Goal: Task Accomplishment & Management: Use online tool/utility

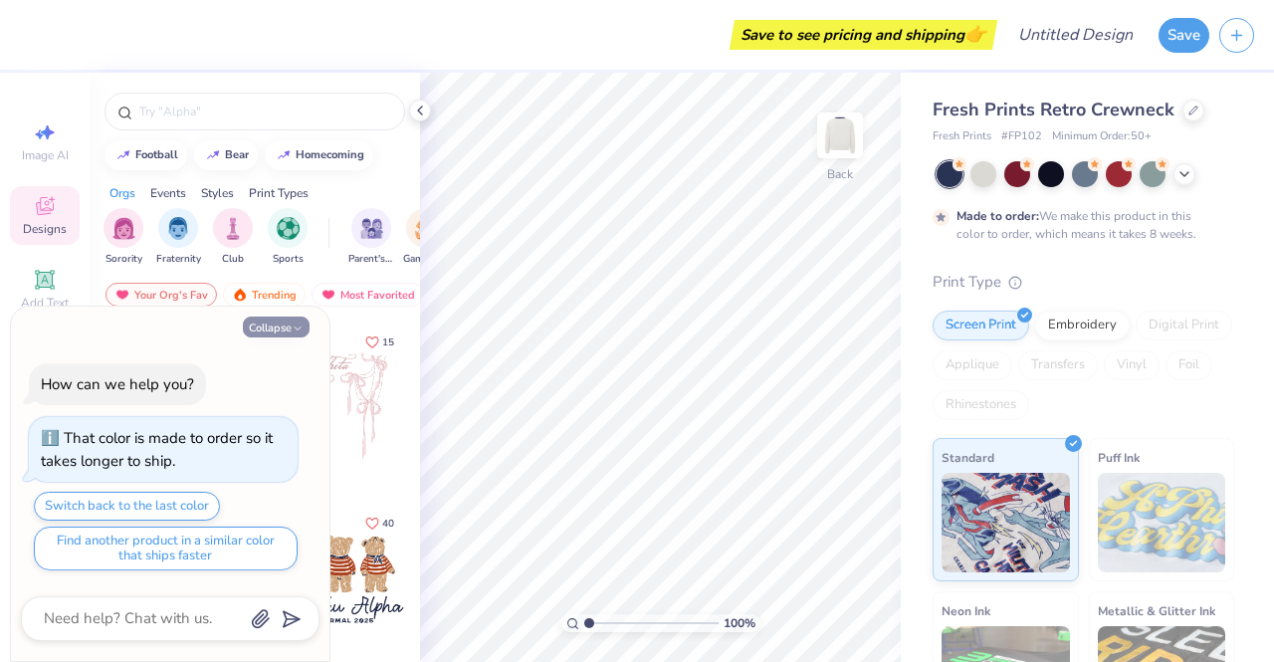
click at [304, 333] on button "Collapse" at bounding box center [276, 327] width 67 height 21
type textarea "x"
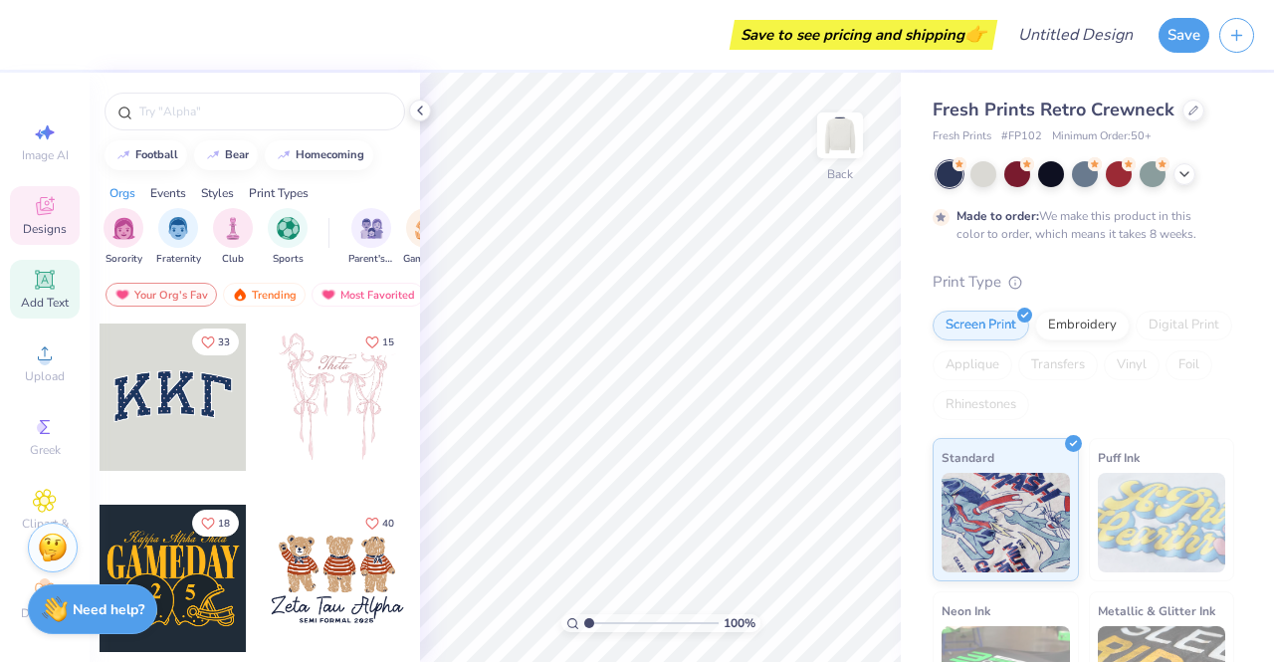
click at [42, 275] on icon at bounding box center [44, 279] width 15 height 15
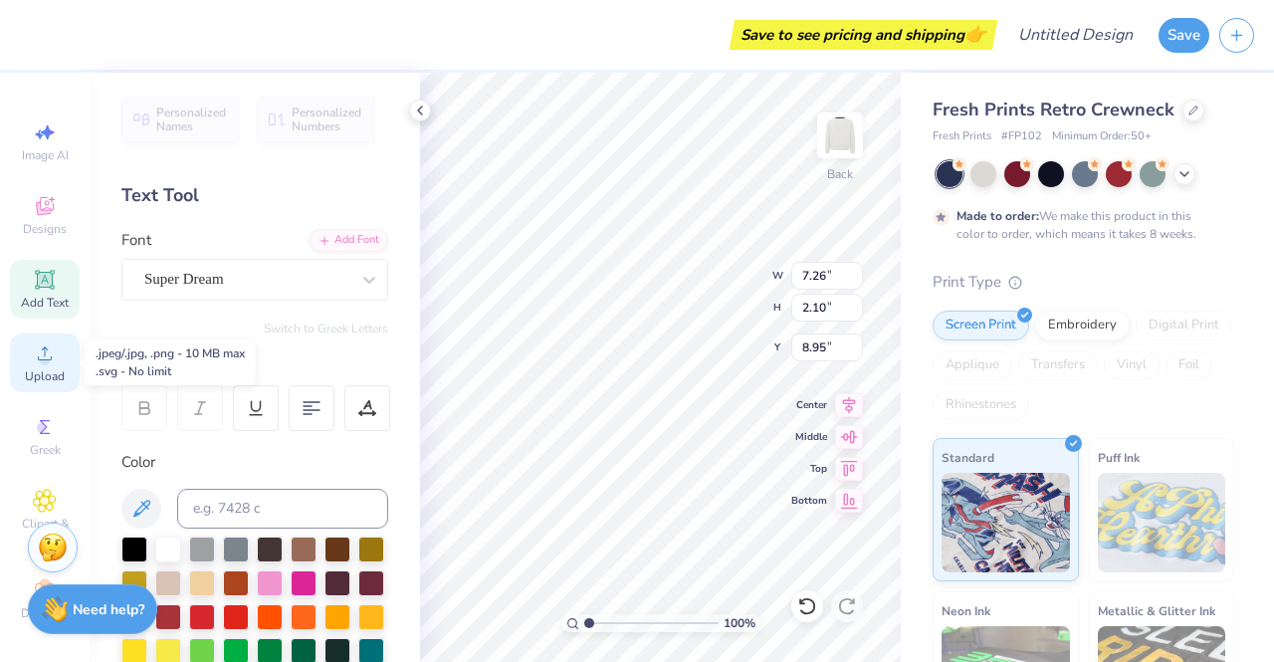
click at [31, 340] on div "Upload" at bounding box center [45, 362] width 70 height 59
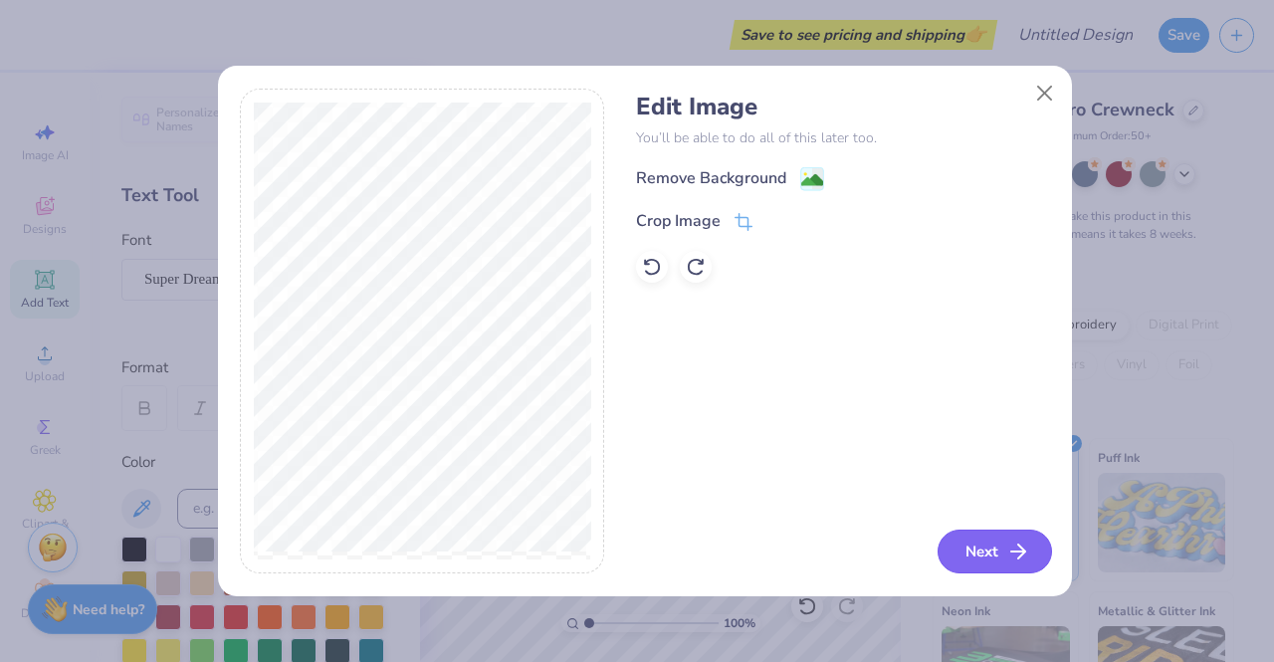
click at [1011, 540] on icon "button" at bounding box center [1018, 552] width 24 height 24
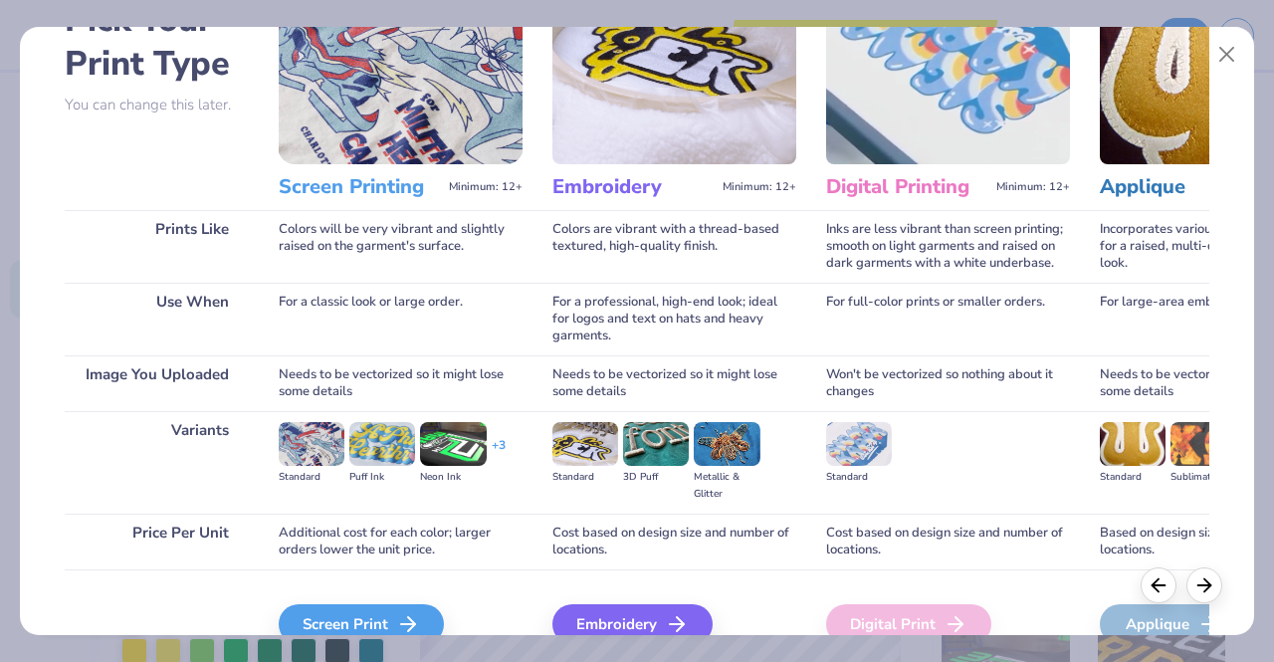
scroll to position [230, 0]
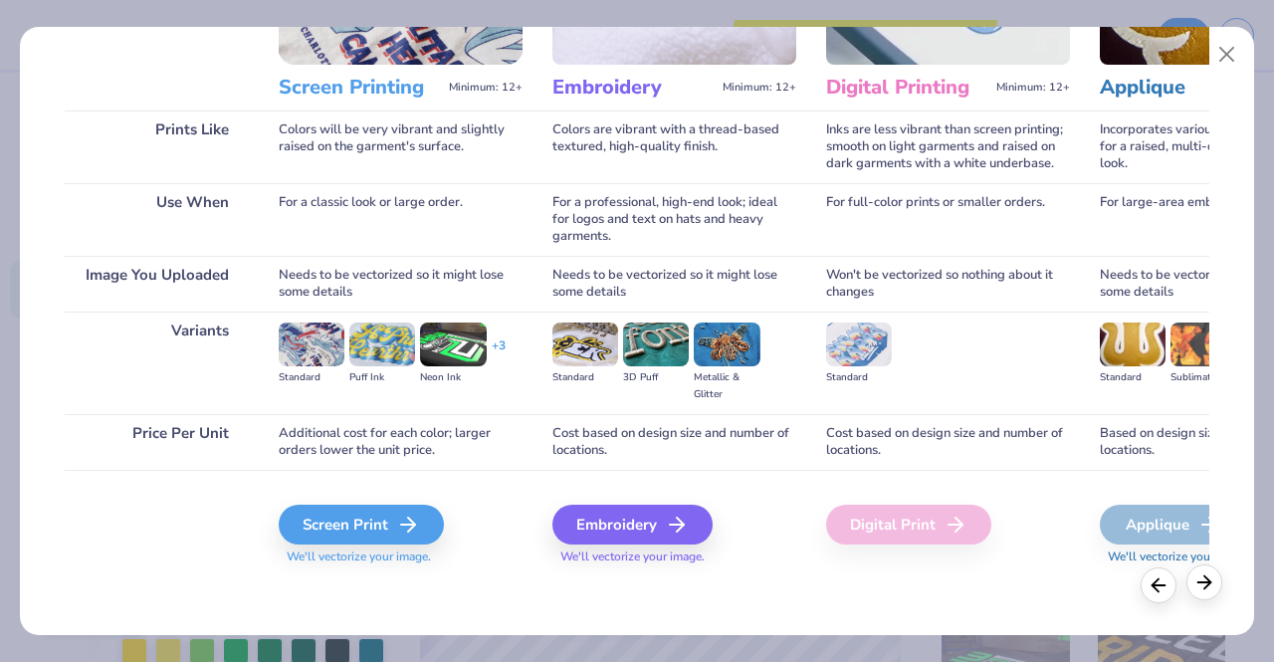
click at [1214, 592] on icon at bounding box center [1205, 582] width 22 height 22
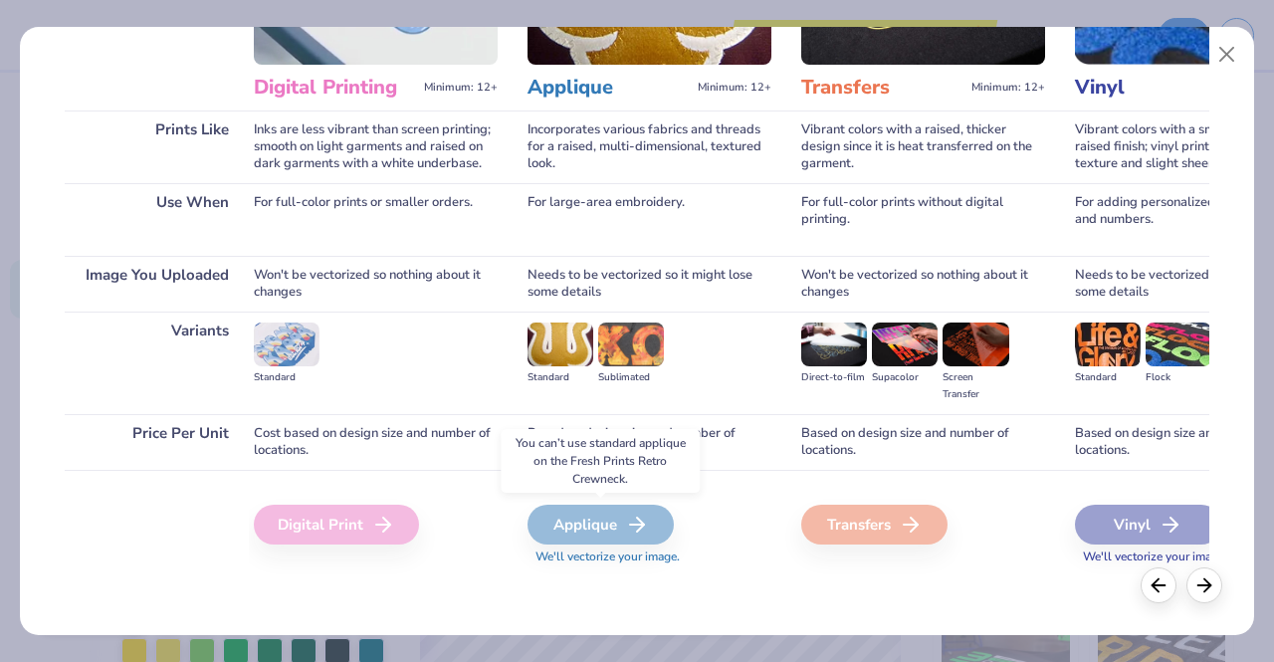
click at [648, 523] on div "Applique" at bounding box center [601, 525] width 146 height 40
click at [1159, 590] on icon at bounding box center [1159, 582] width 22 height 22
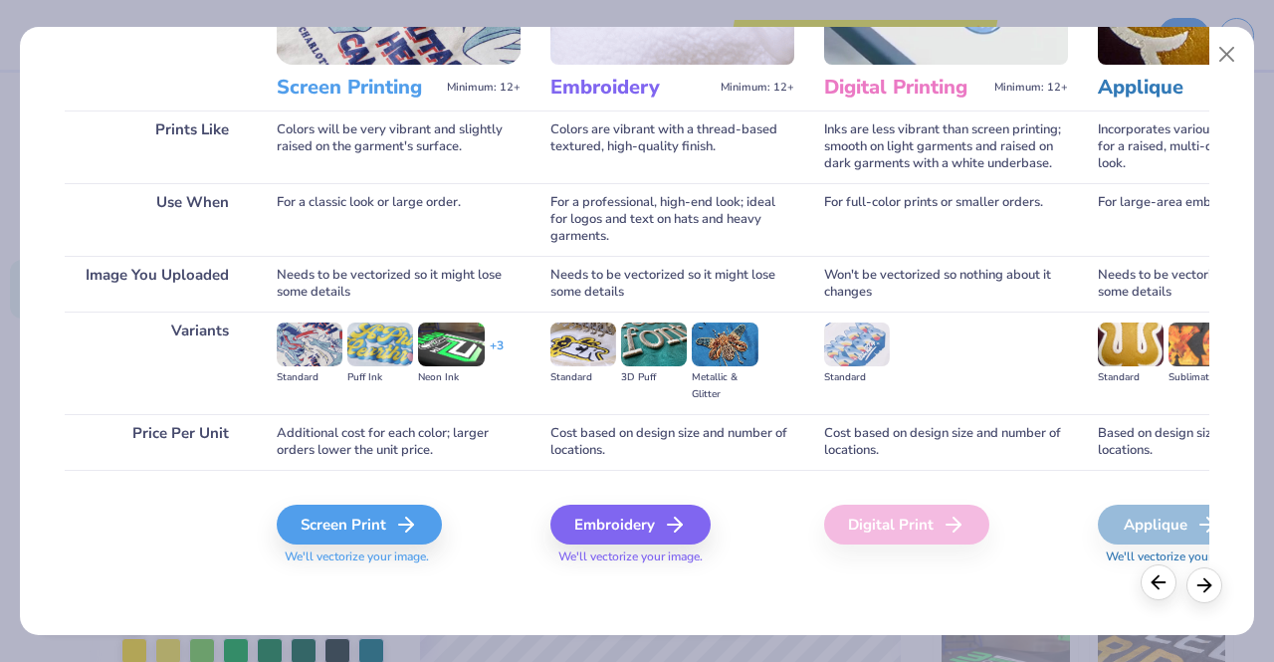
scroll to position [0, 0]
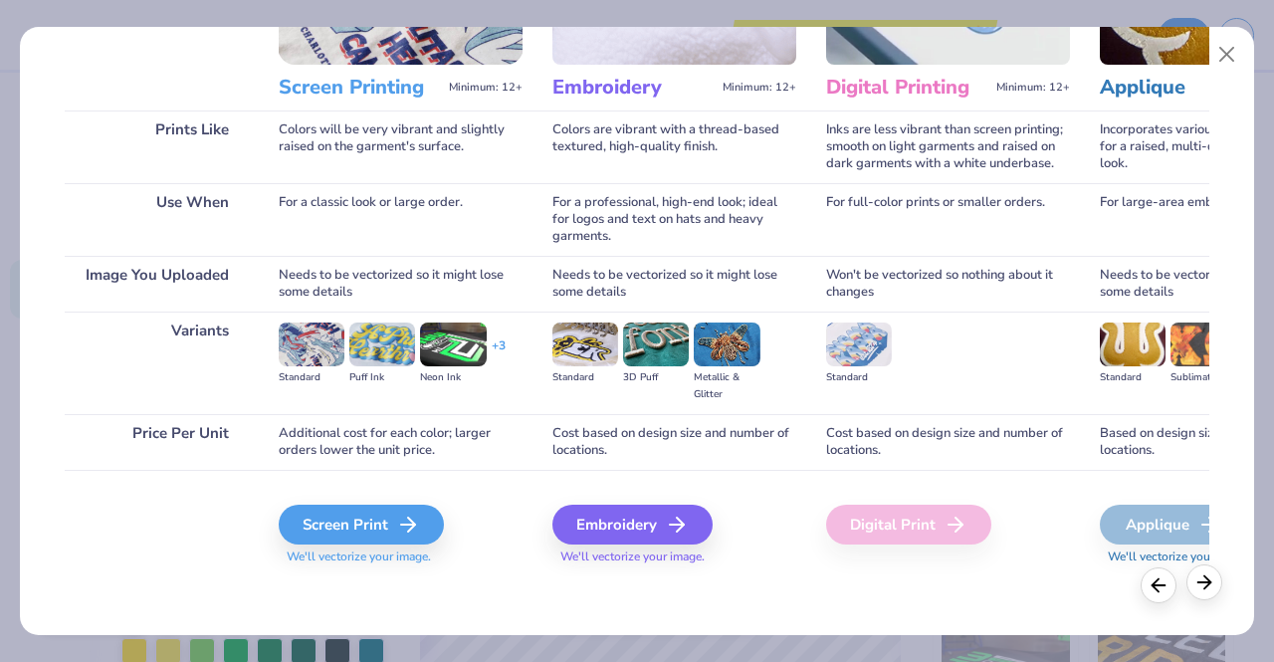
click at [1191, 583] on div at bounding box center [1205, 582] width 36 height 36
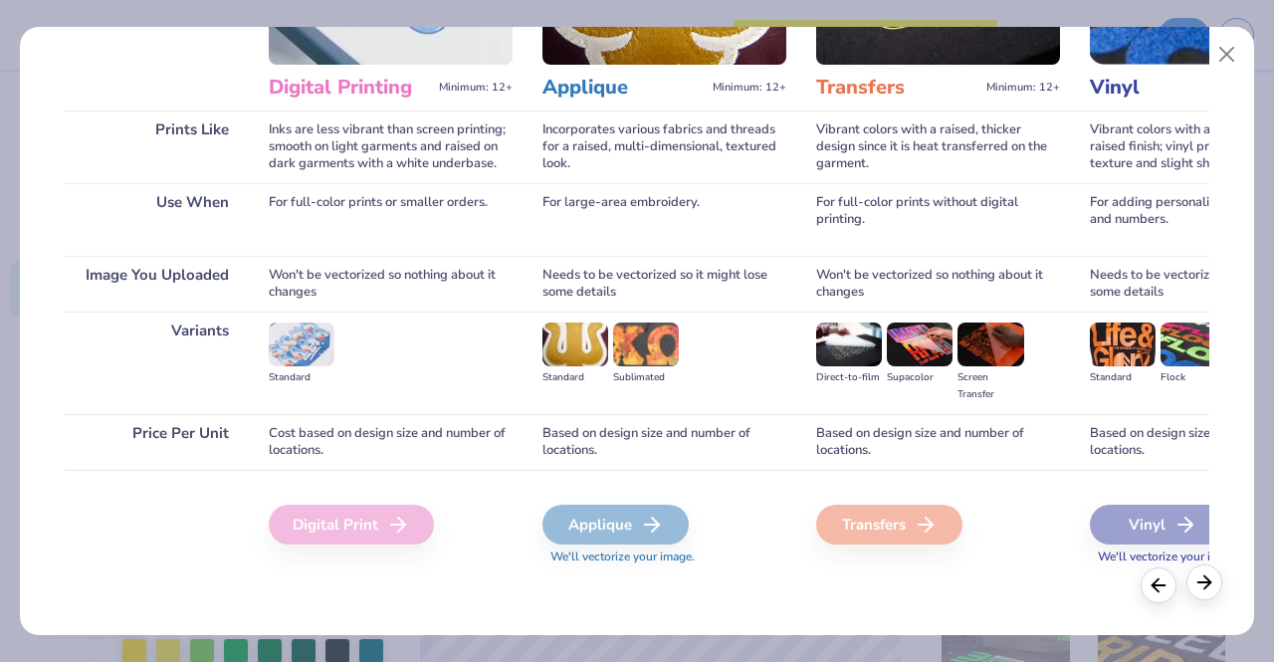
click at [1191, 583] on div at bounding box center [1205, 582] width 36 height 36
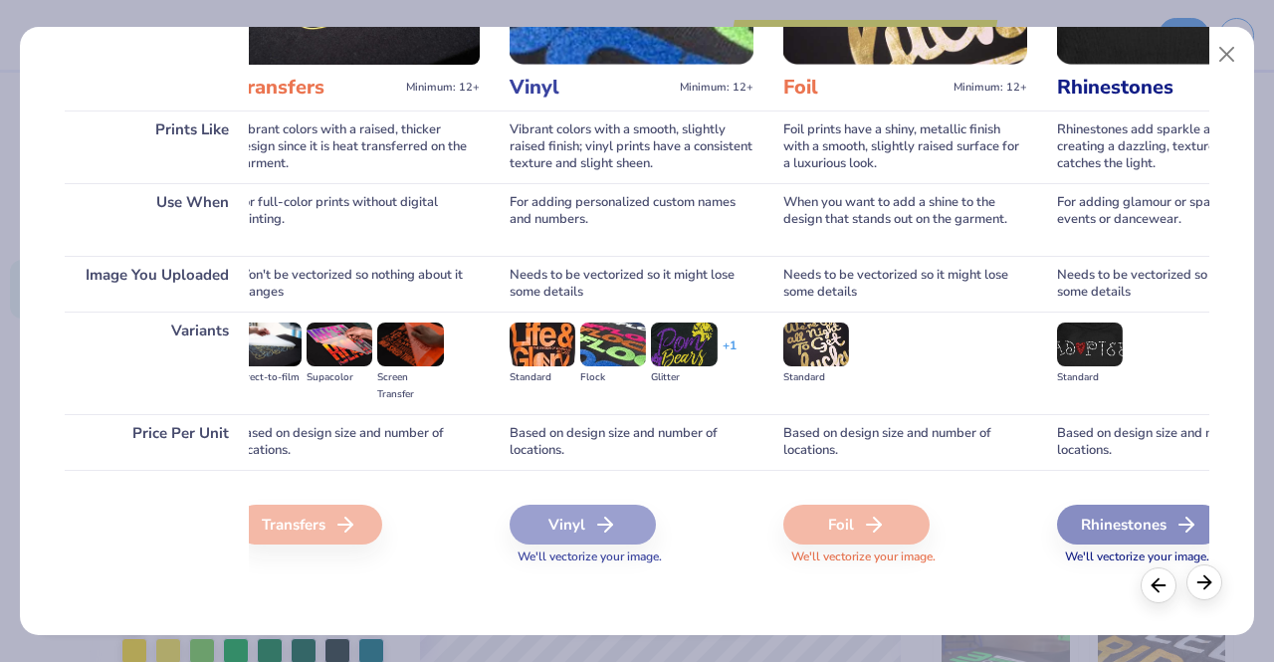
click at [1194, 583] on icon at bounding box center [1205, 582] width 22 height 22
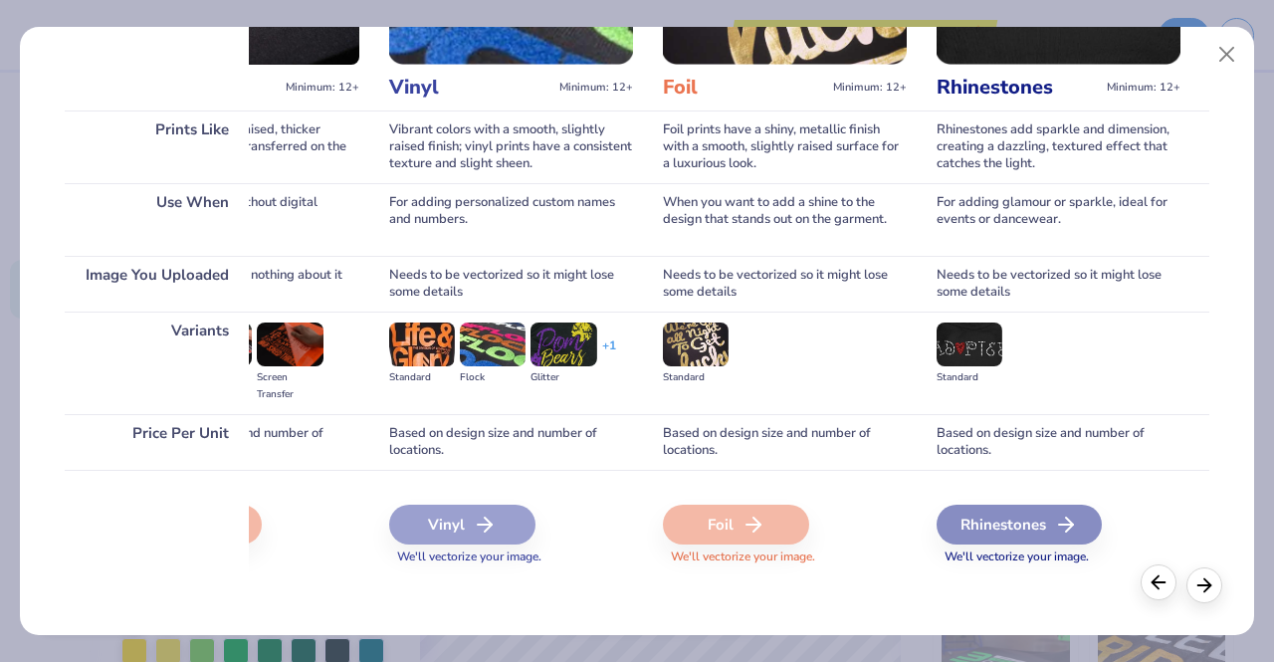
click at [1157, 585] on icon at bounding box center [1159, 582] width 22 height 22
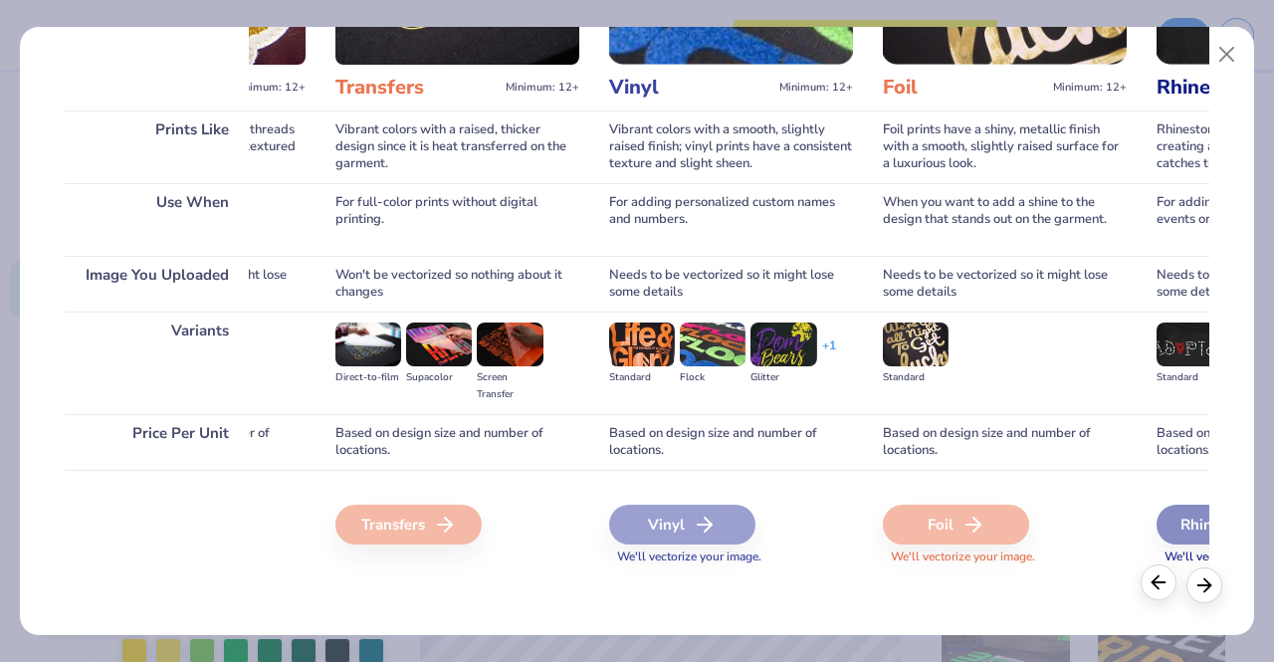
click at [1157, 585] on icon at bounding box center [1159, 582] width 22 height 22
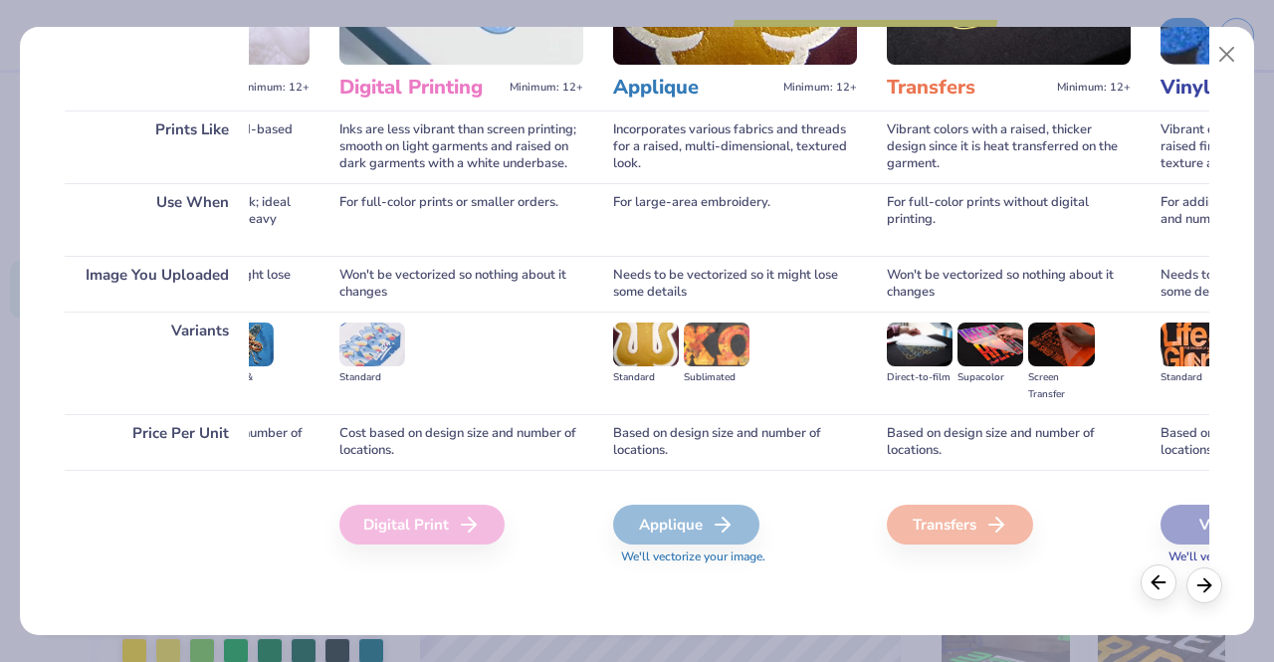
click at [1157, 585] on icon at bounding box center [1159, 582] width 22 height 22
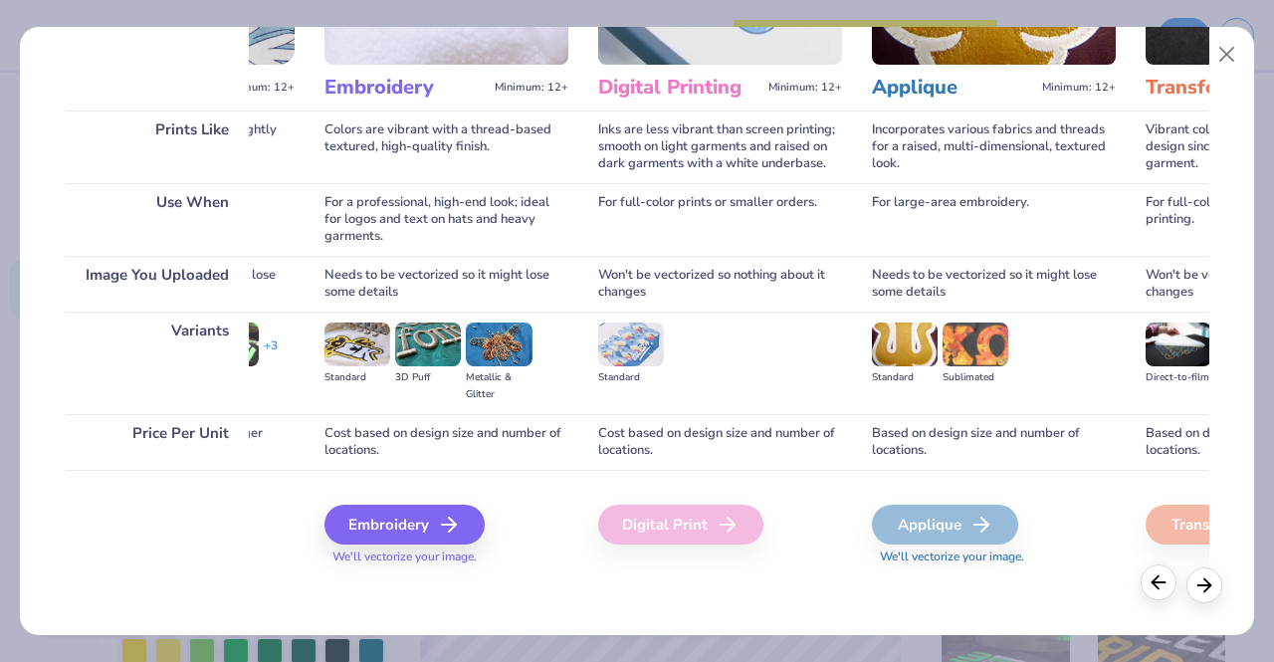
scroll to position [0, 5]
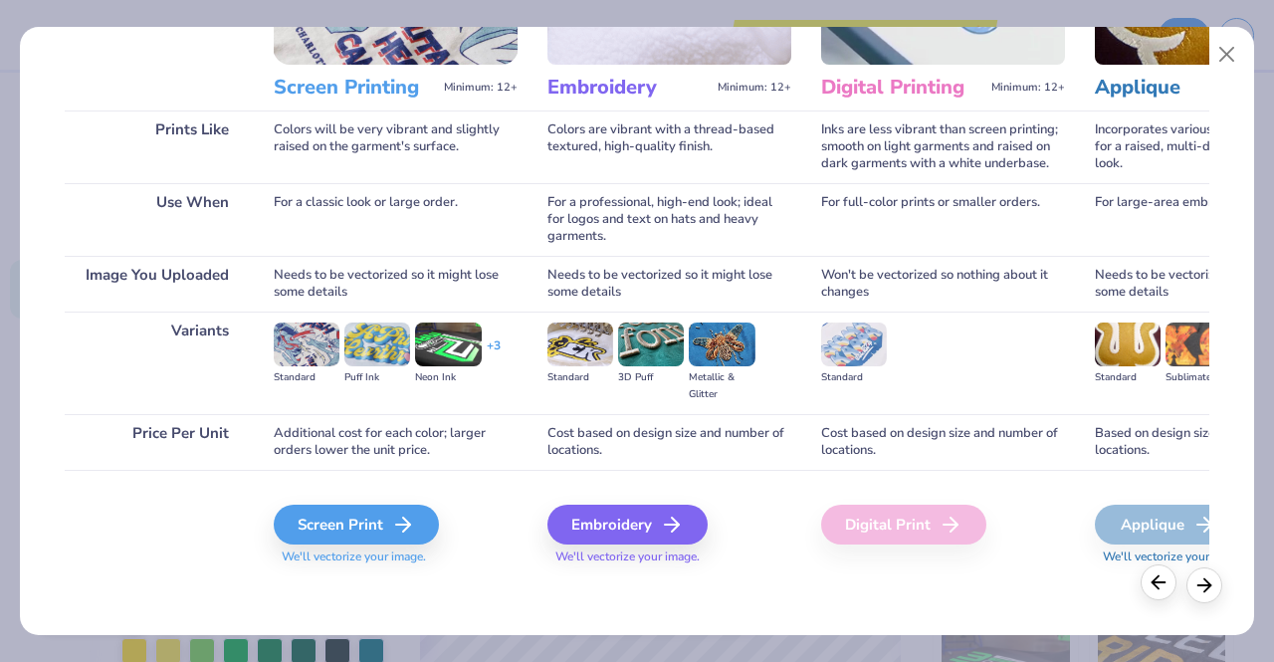
click at [1157, 585] on icon at bounding box center [1159, 582] width 22 height 22
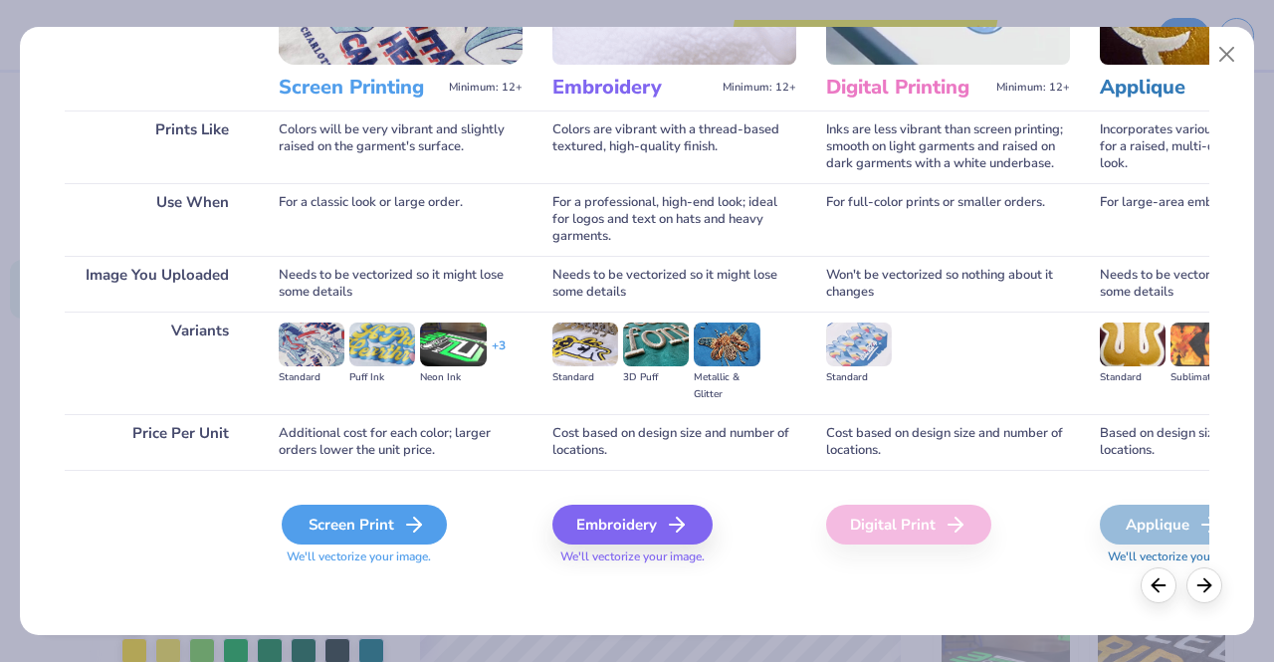
click at [384, 539] on div "Screen Print" at bounding box center [364, 525] width 165 height 40
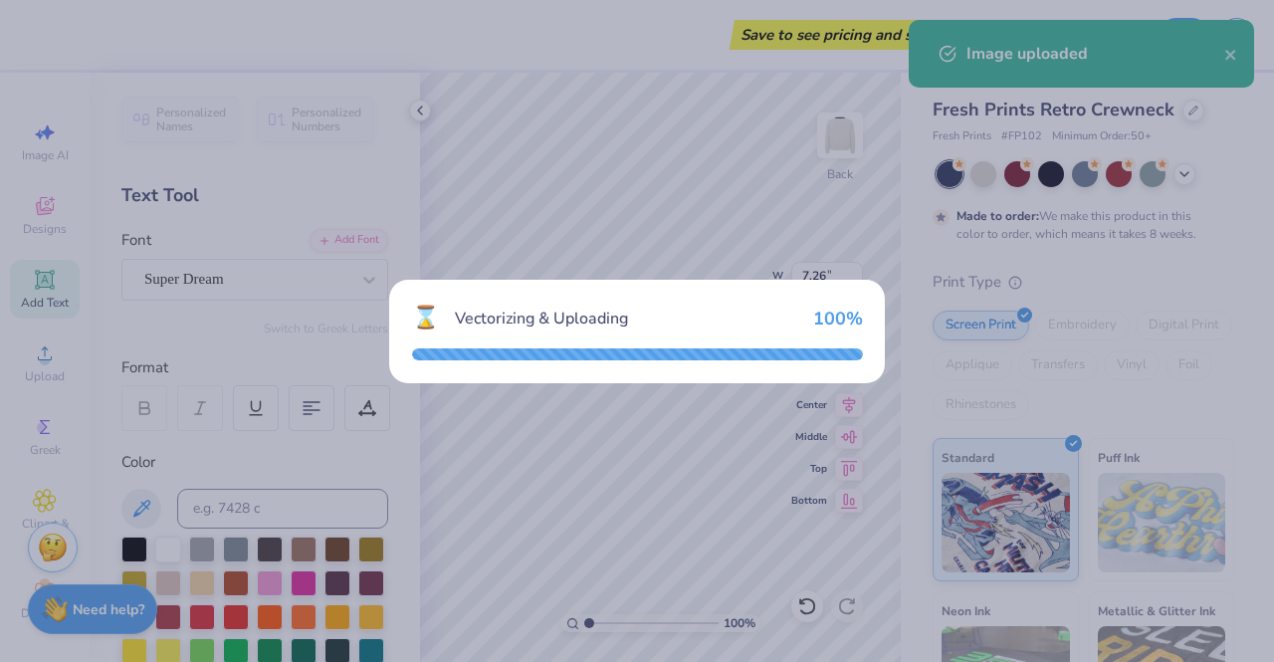
type input "12.20"
type input "18.00"
type input "1.00"
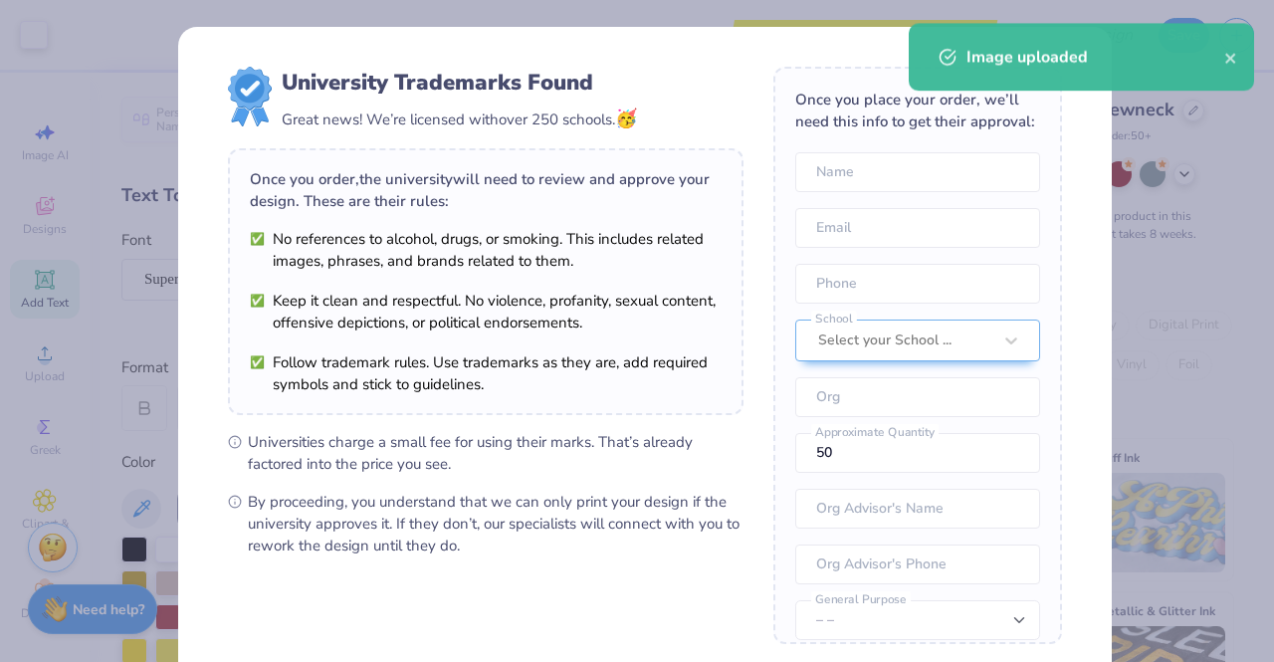
click at [1112, 226] on div "University Trademarks Found Great news! We’re licensed with over 250 schools. 🥳…" at bounding box center [637, 331] width 1274 height 662
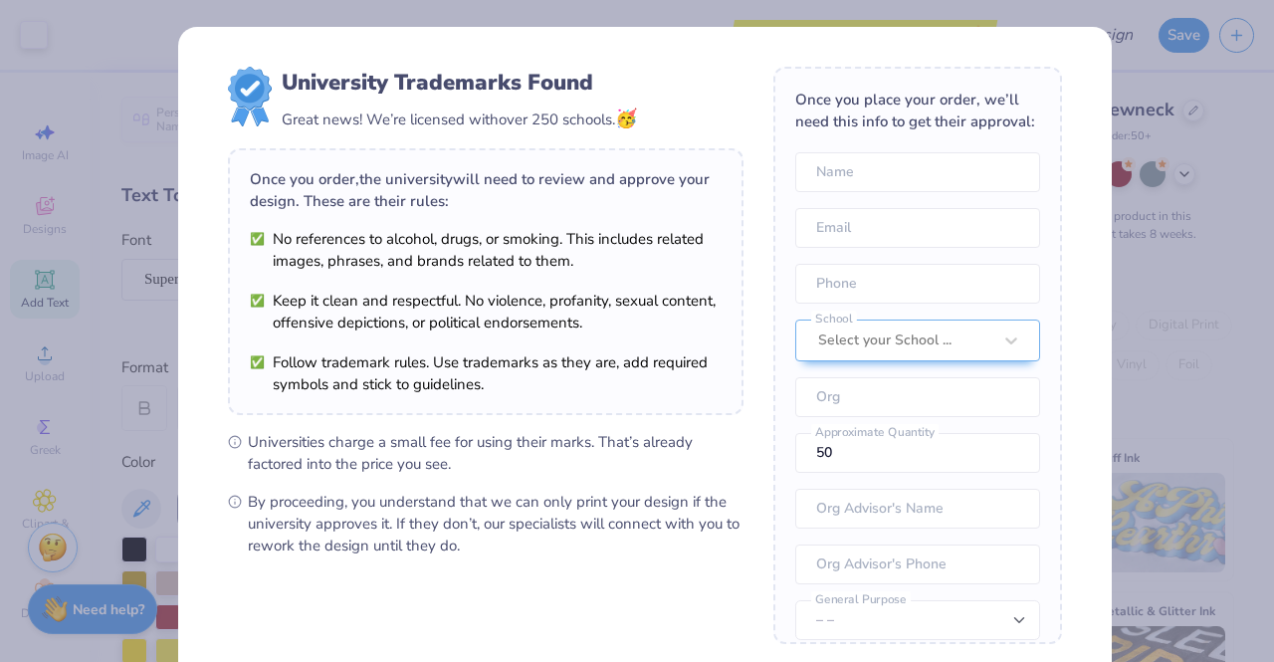
click at [1131, 137] on div "University Trademarks Found Great news! We’re licensed with over 250 schools. 🥳…" at bounding box center [637, 331] width 1274 height 662
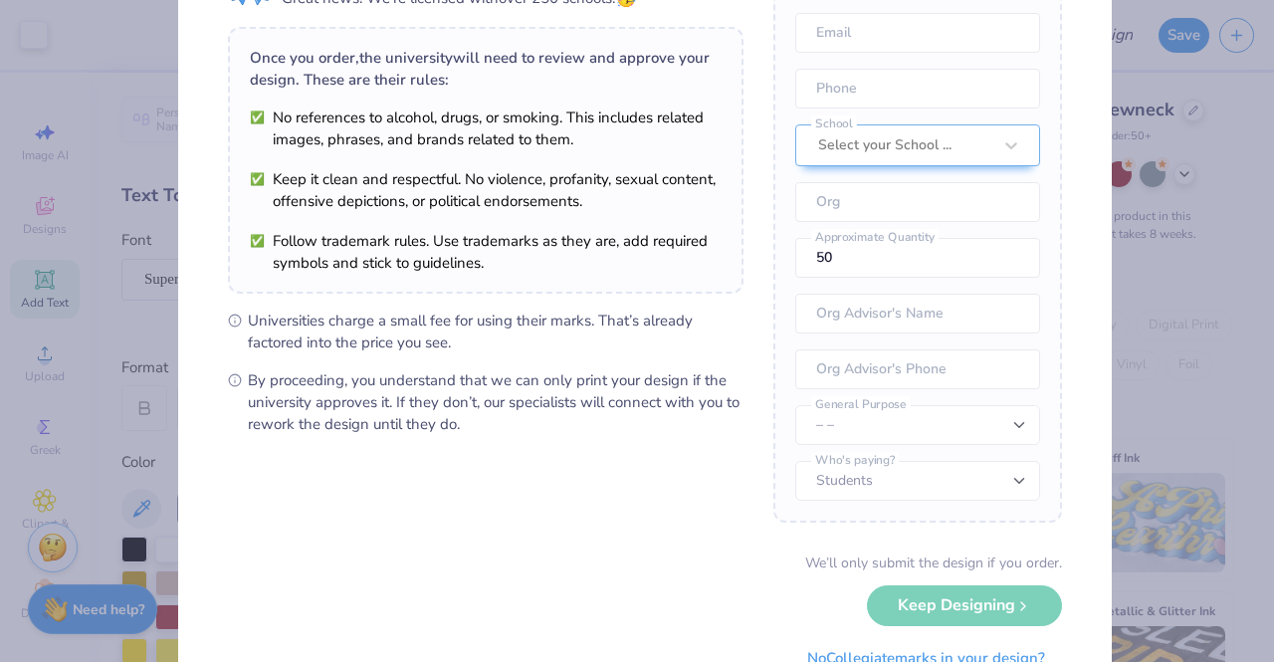
scroll to position [202, 0]
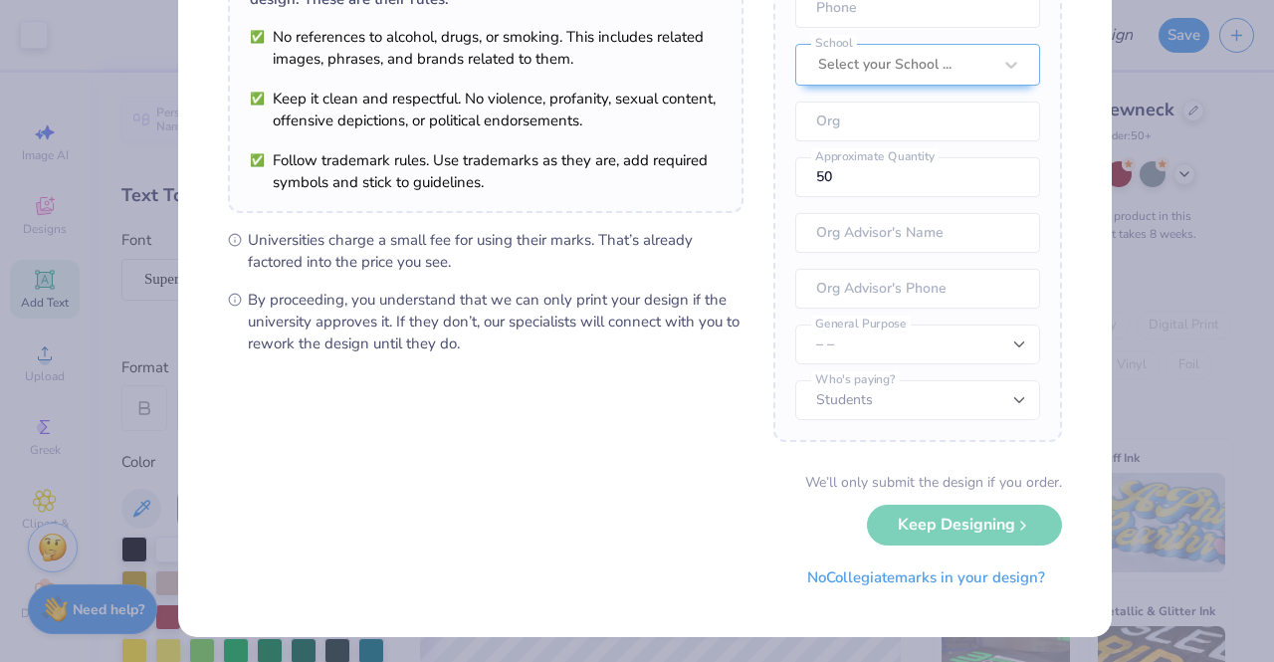
click at [1013, 532] on div "We’ll only submit the design if you order. Keep Designing No Collegiate marks i…" at bounding box center [645, 534] width 834 height 125
click at [1003, 520] on div "We’ll only submit the design if you order. Keep Designing No Collegiate marks i…" at bounding box center [645, 534] width 834 height 125
click at [994, 576] on button "No Collegiate marks in your design?" at bounding box center [926, 572] width 272 height 41
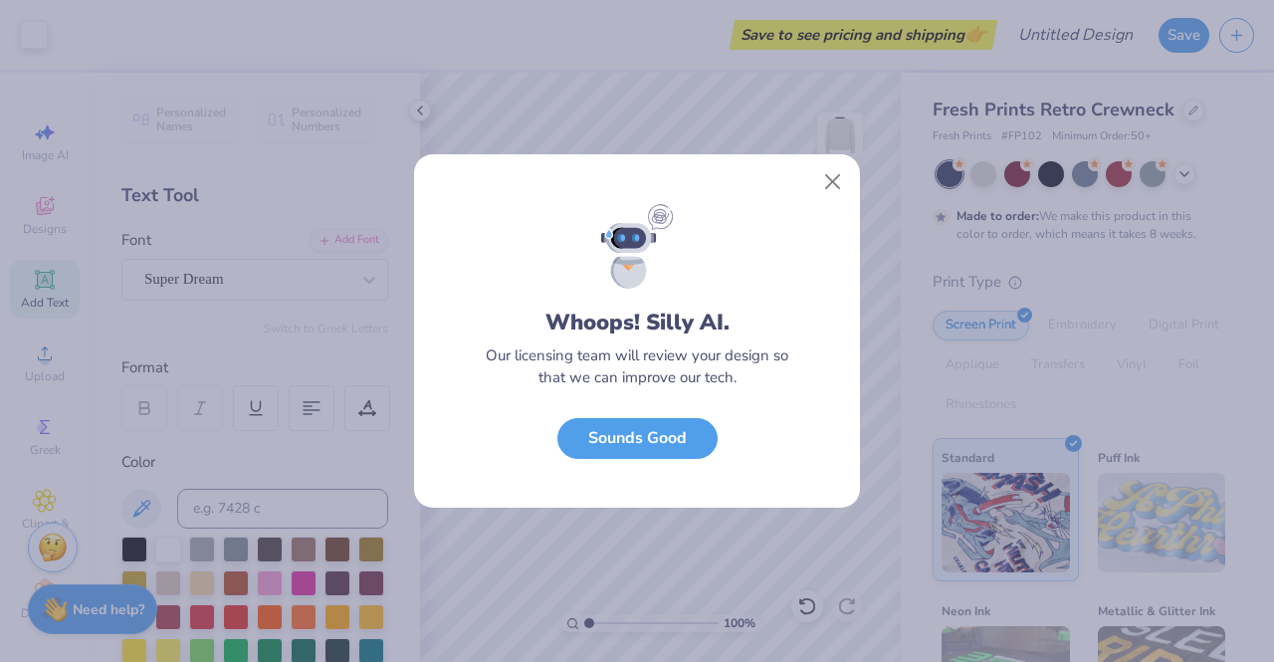
scroll to position [0, 0]
click at [828, 183] on button "Close" at bounding box center [833, 182] width 38 height 38
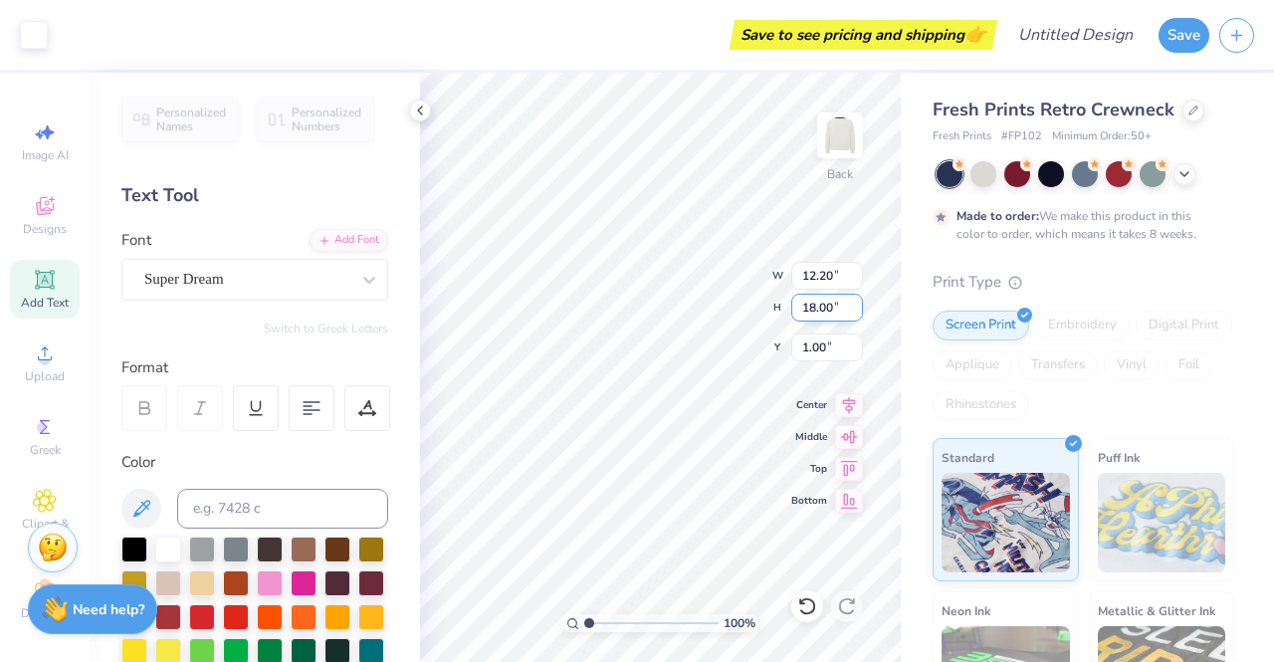
click at [795, 294] on div "100 % Back W 12.20 12.20 " H 18.00 18.00 " Y 1.00 1.00 " Center Middle Top Bott…" at bounding box center [660, 367] width 481 height 589
click at [33, 203] on icon at bounding box center [45, 206] width 24 height 24
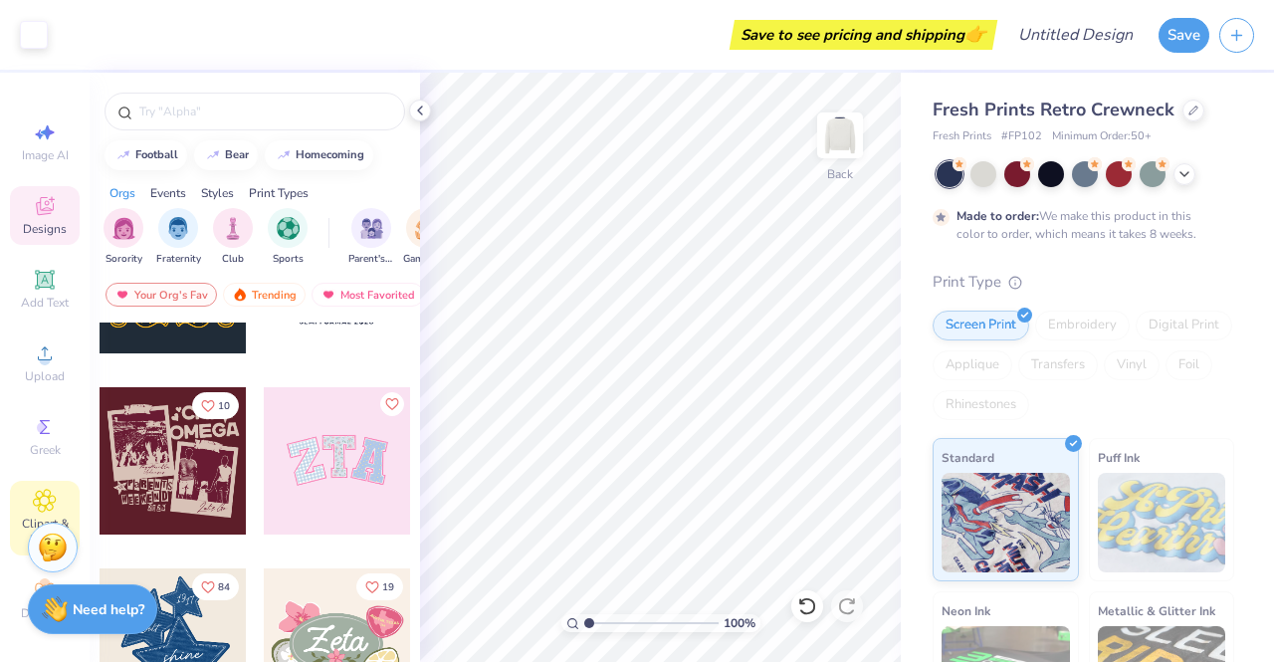
scroll to position [22, 0]
click at [1049, 166] on div at bounding box center [1051, 172] width 26 height 26
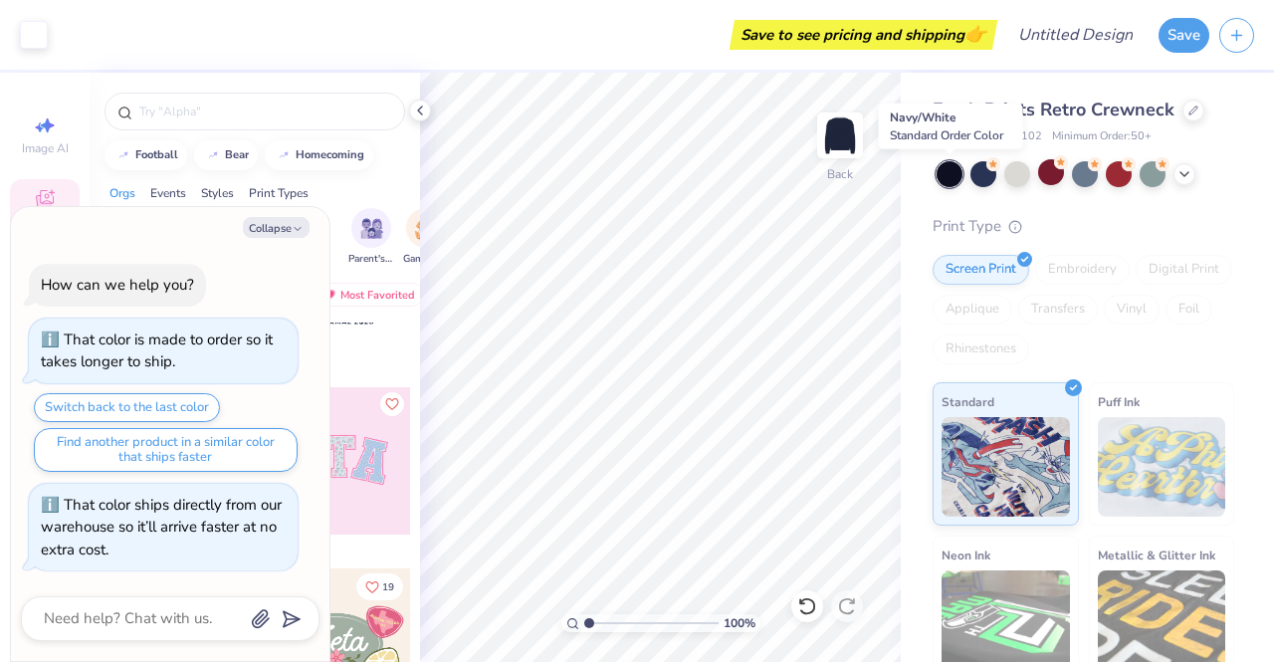
click at [957, 178] on div at bounding box center [950, 174] width 26 height 26
click at [1188, 181] on div at bounding box center [1185, 172] width 22 height 22
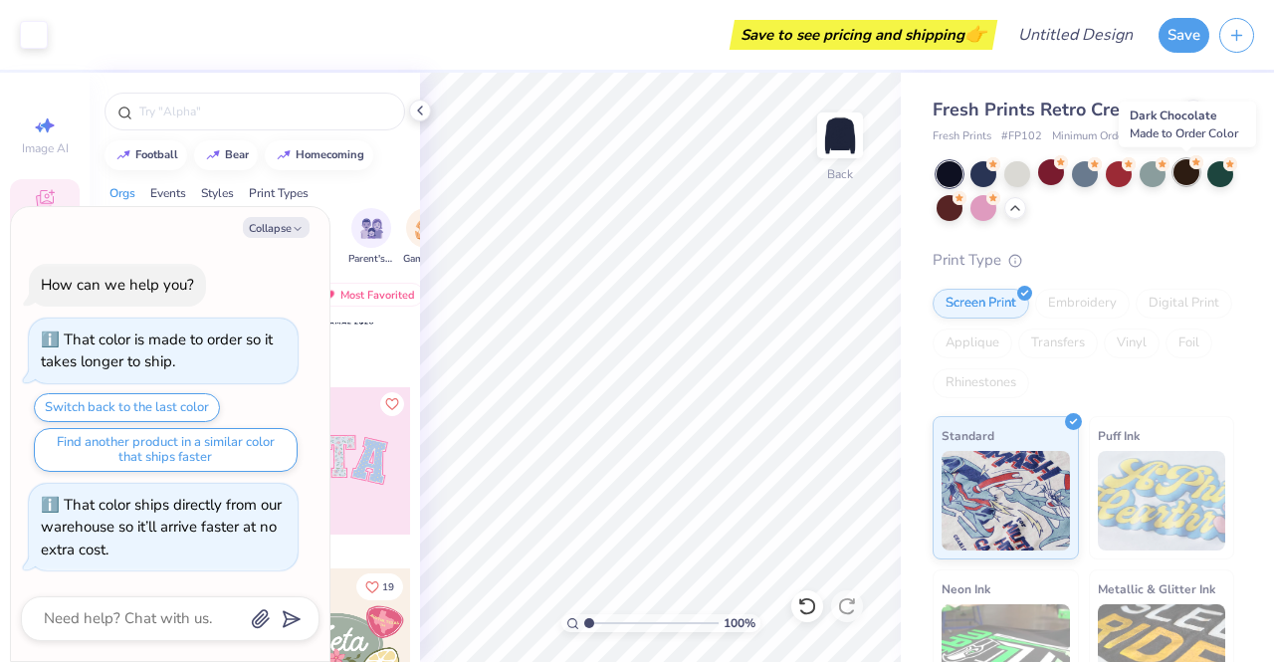
click at [1196, 176] on div at bounding box center [1187, 172] width 26 height 26
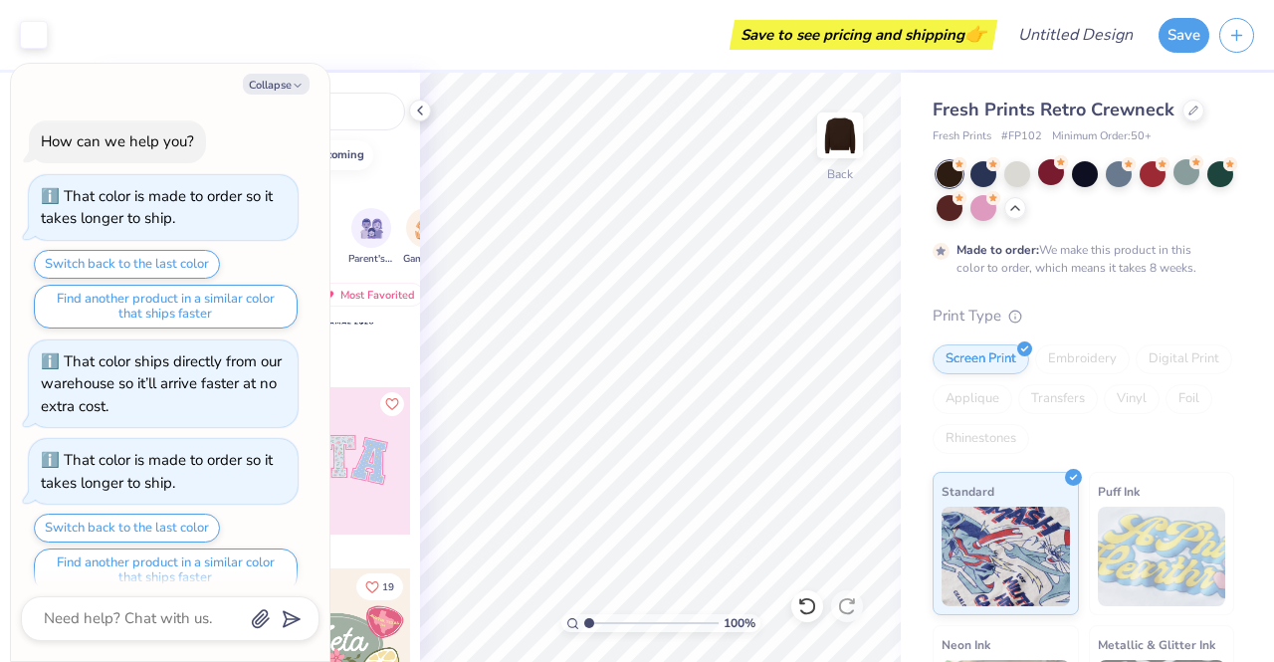
scroll to position [18, 0]
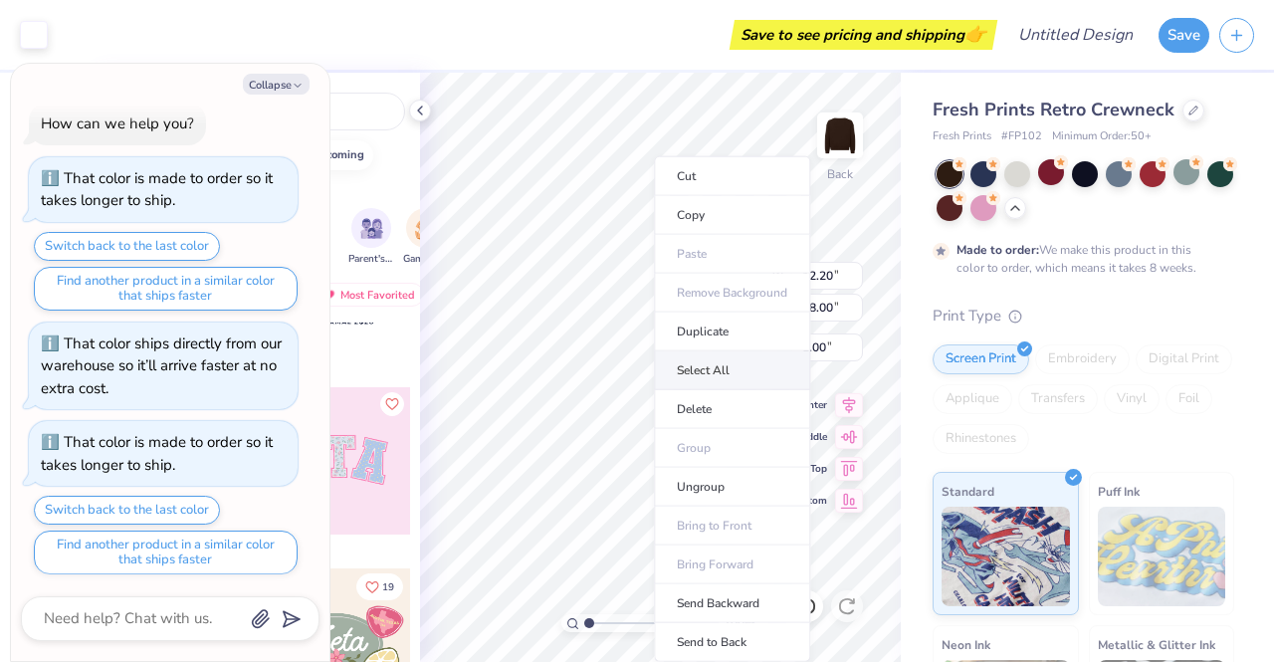
click at [667, 359] on body "Art colors Save to see pricing and shipping 👉 Design Title Save Image AI Design…" at bounding box center [637, 331] width 1274 height 662
type textarea "x"
type input "6.39"
type input "9.43"
type input "9.57"
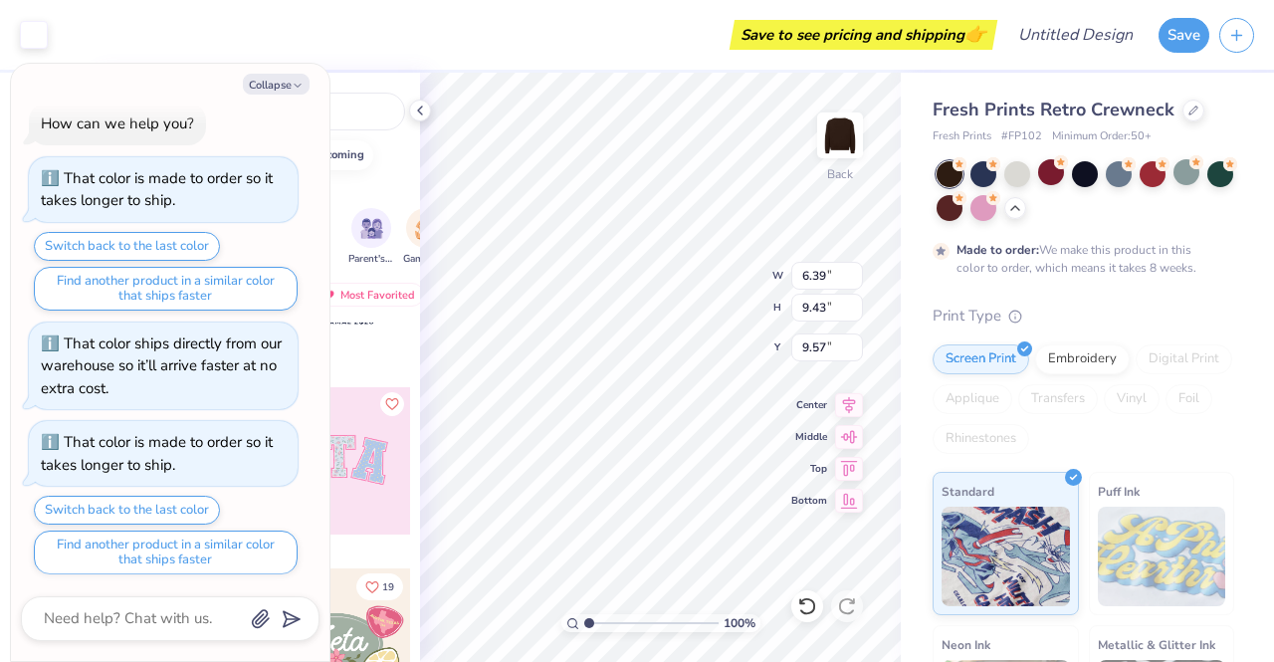
type textarea "x"
type input "7.26"
type input "2.10"
type input "8.95"
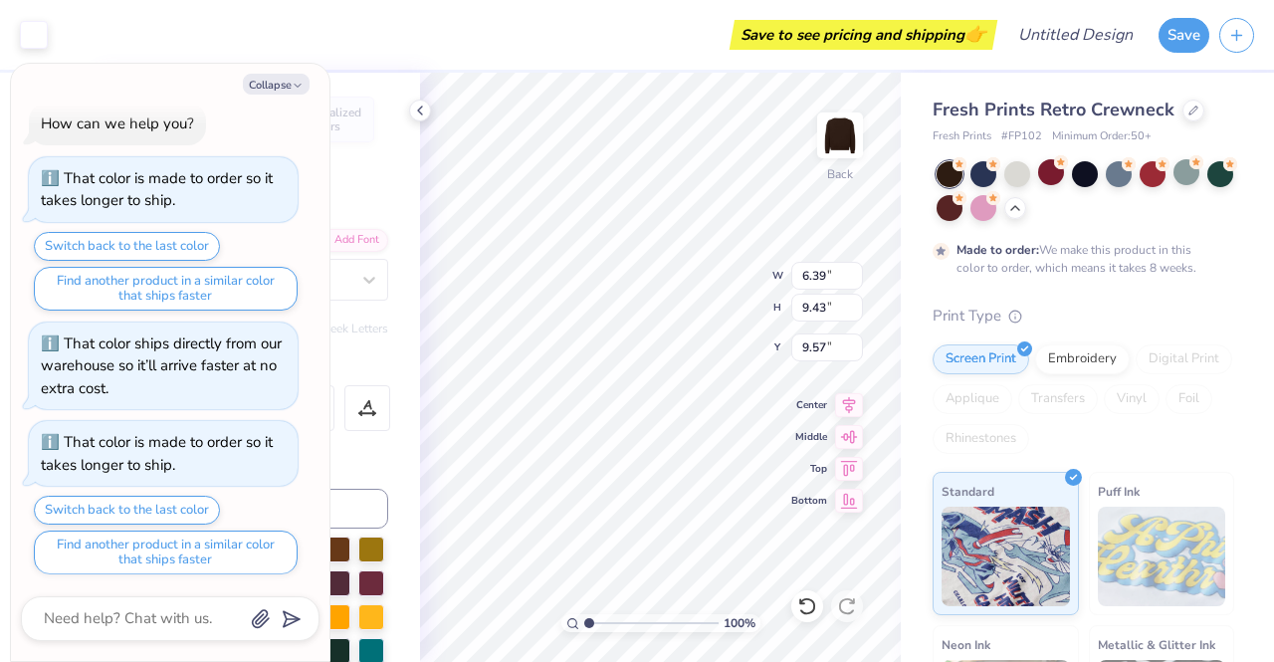
type textarea "x"
type input "3.80"
type textarea "x"
type input "8.13"
type input "12.00"
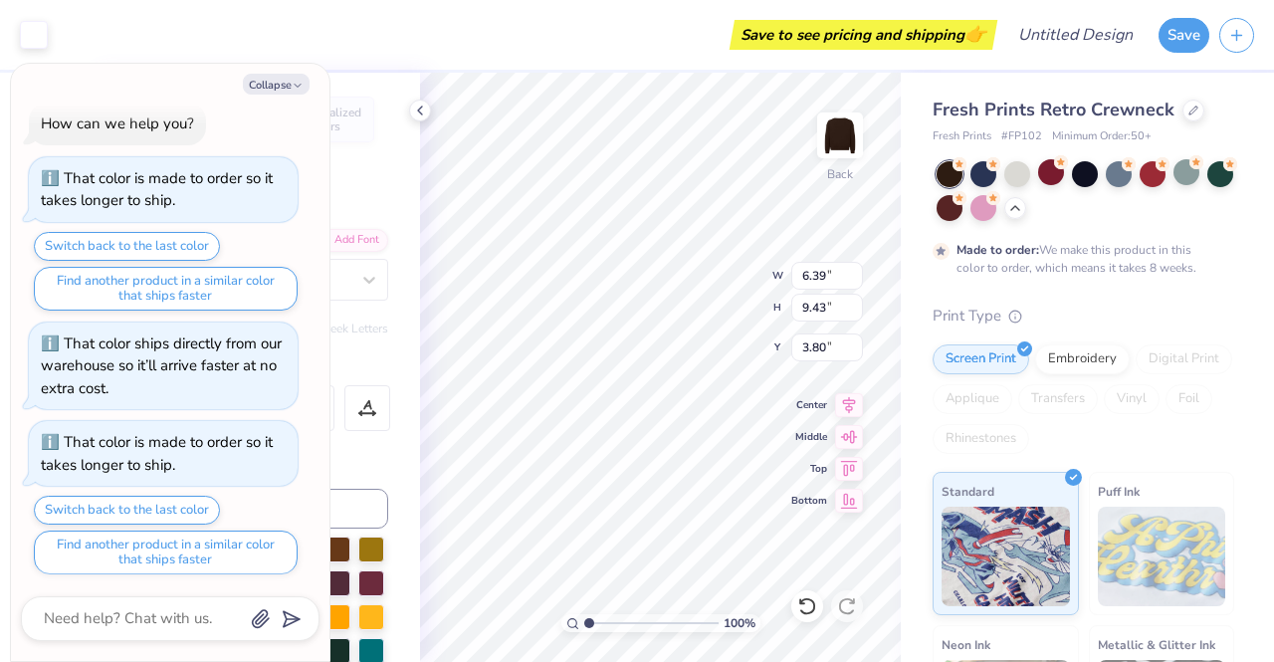
type input "1.23"
type textarea "x"
type input "1.94"
click at [285, 87] on button "Collapse" at bounding box center [276, 84] width 67 height 21
type textarea "x"
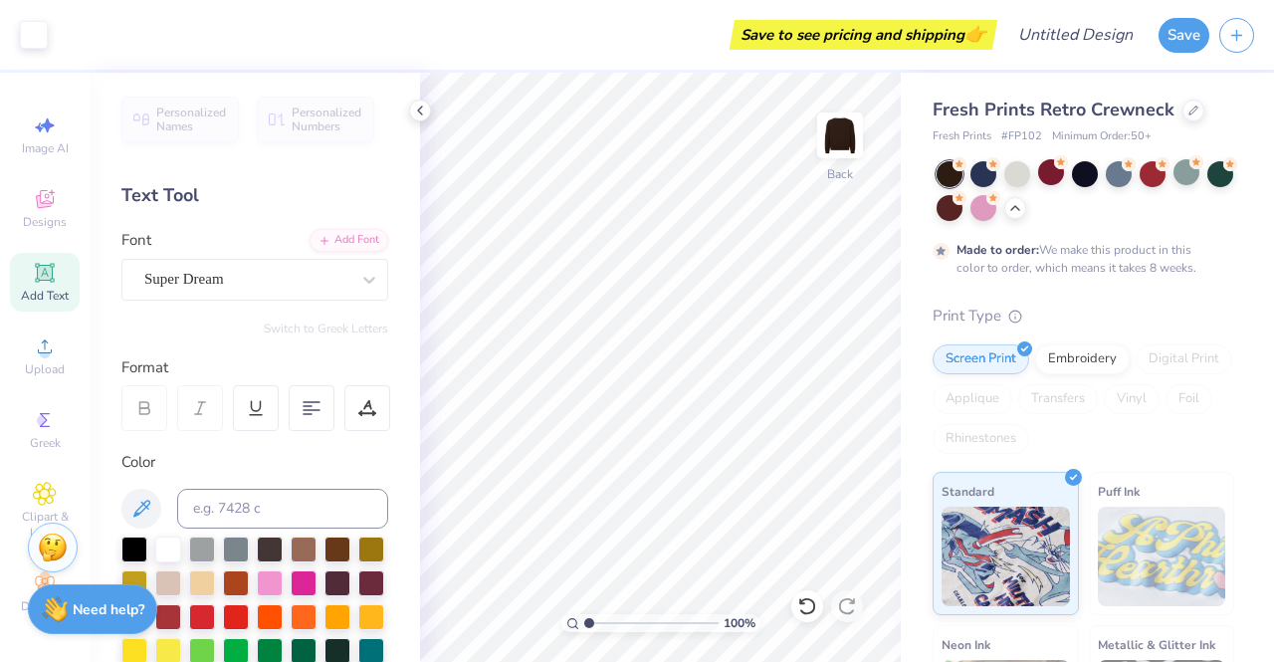
scroll to position [199, 0]
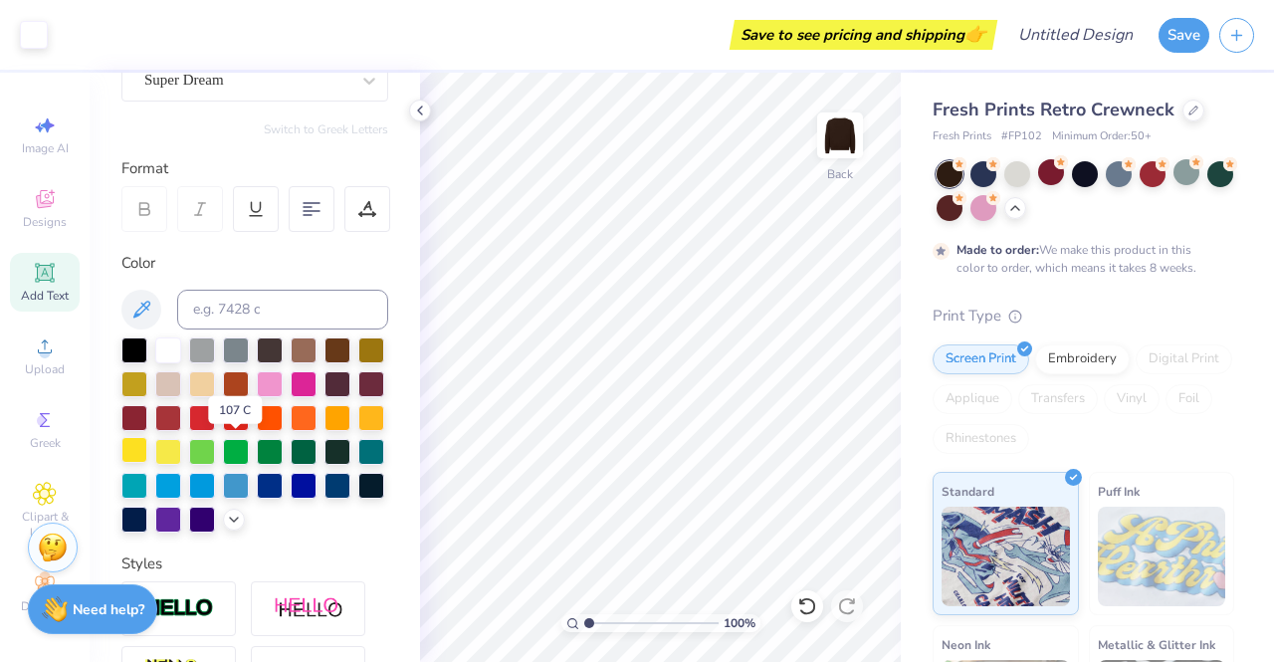
click at [147, 446] on div at bounding box center [134, 450] width 26 height 26
click at [181, 444] on div at bounding box center [168, 450] width 26 height 26
click at [147, 446] on div at bounding box center [134, 450] width 26 height 26
click at [676, 167] on div "Art colors Save to see pricing and shipping 👉 Design Title Save Image AI Design…" at bounding box center [637, 331] width 1274 height 662
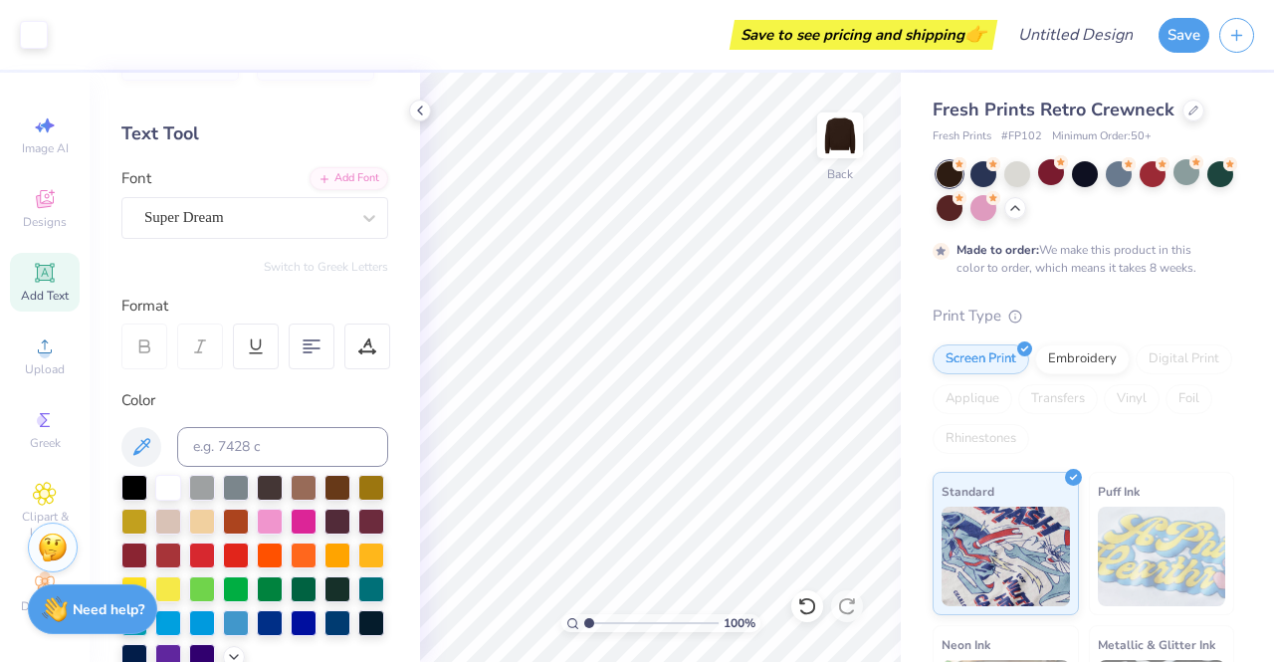
scroll to position [0, 0]
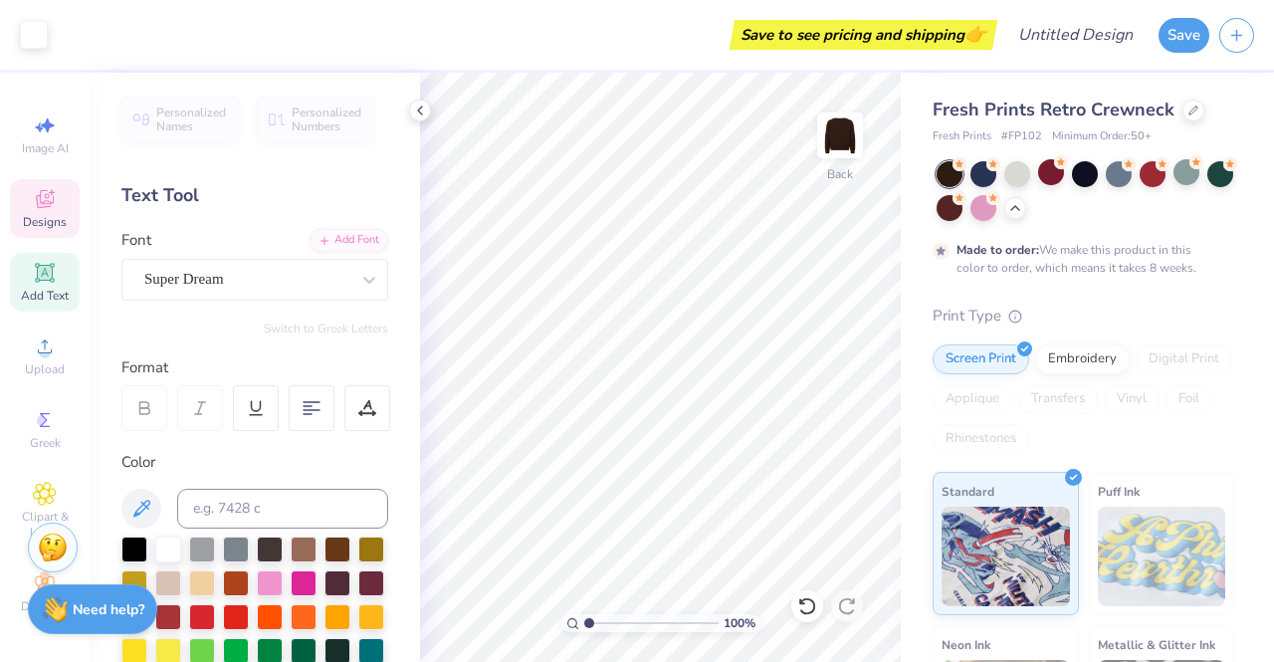
click at [28, 214] on span "Designs" at bounding box center [45, 222] width 44 height 16
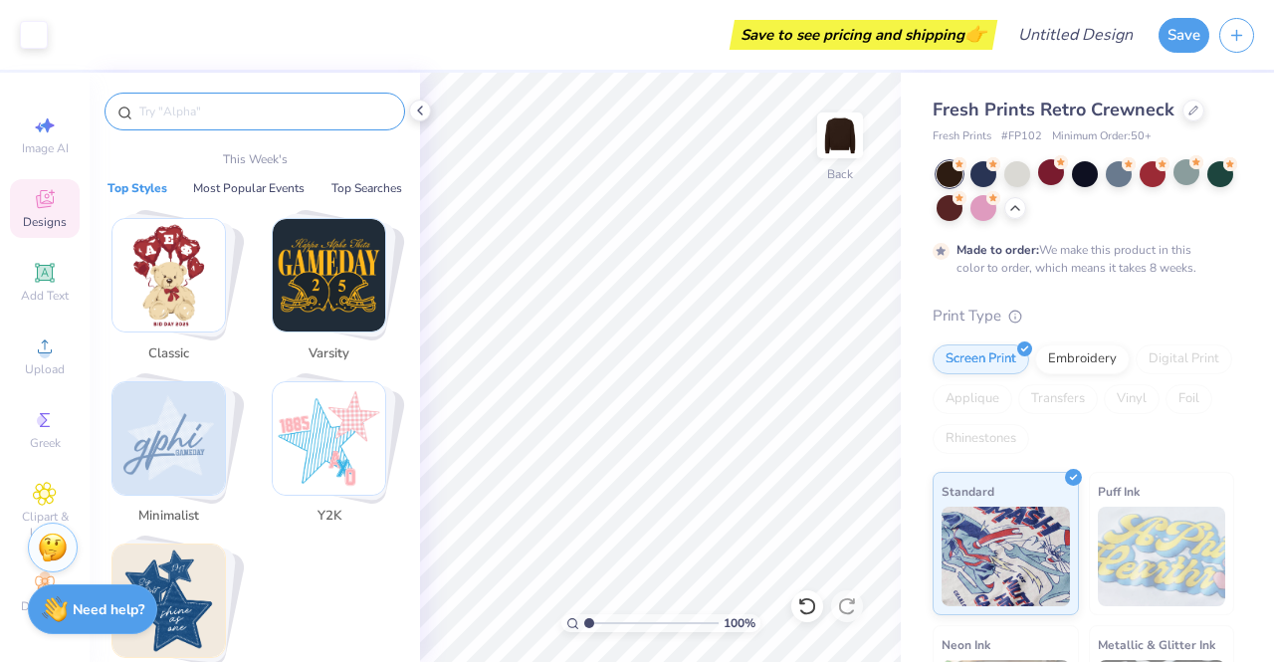
click at [211, 110] on input "text" at bounding box center [264, 112] width 255 height 20
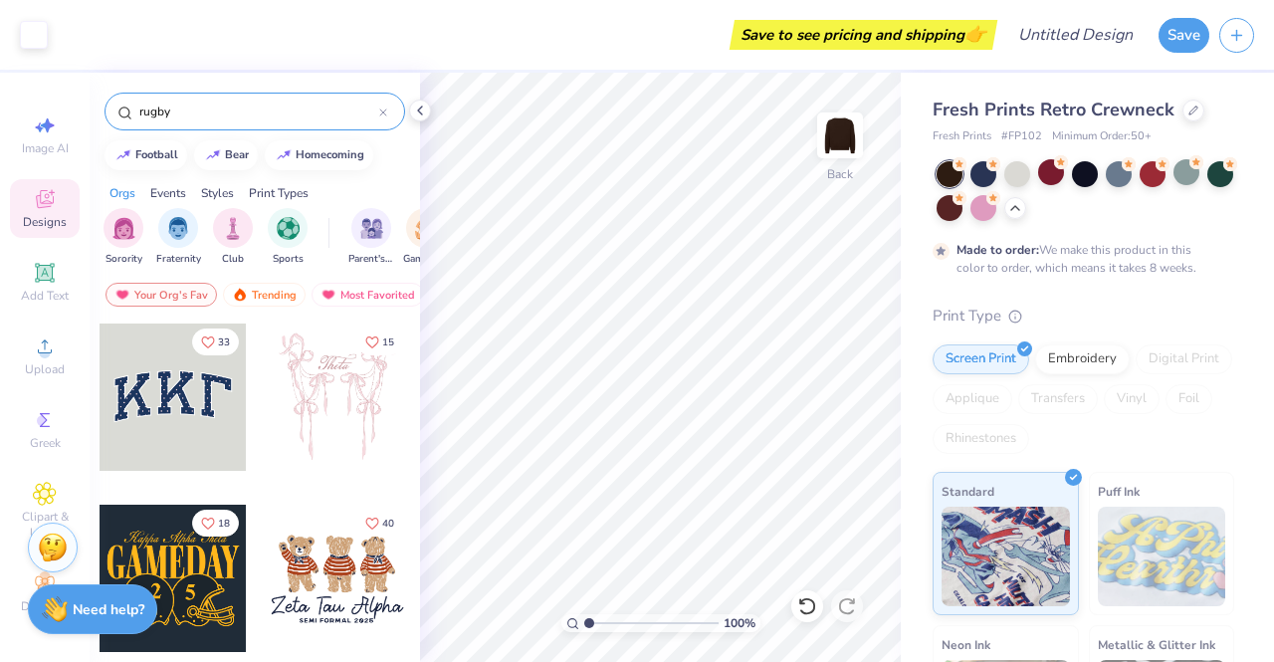
type input "rugby"
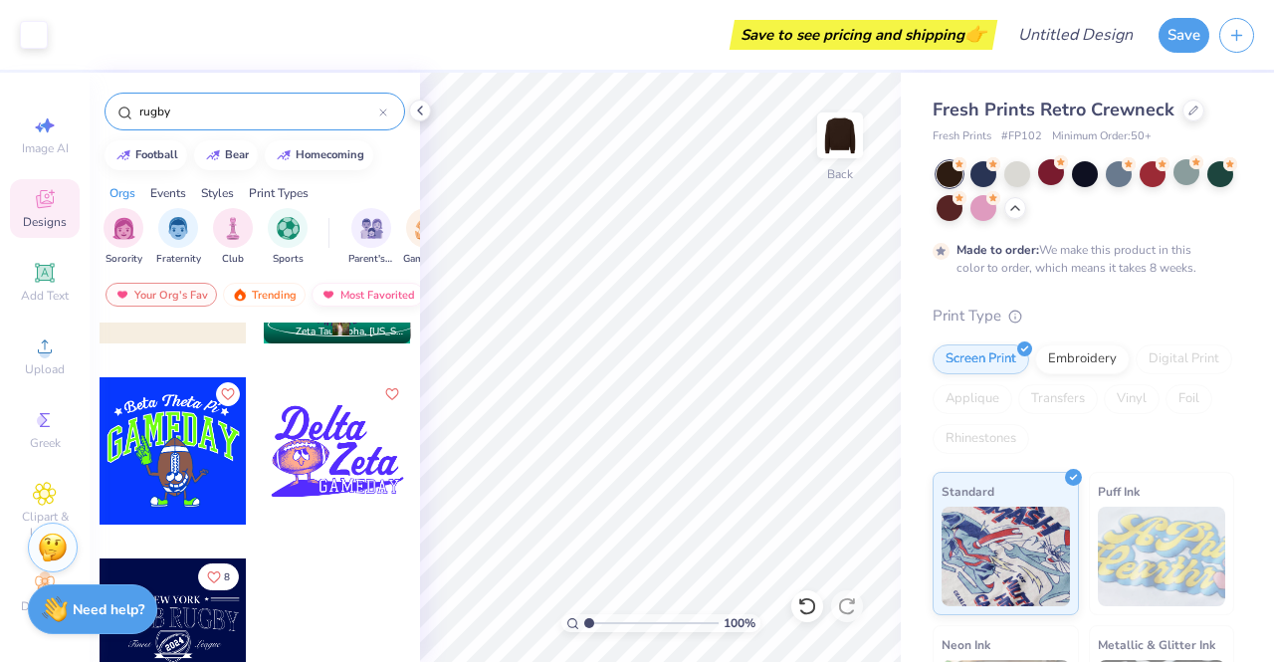
scroll to position [854, 0]
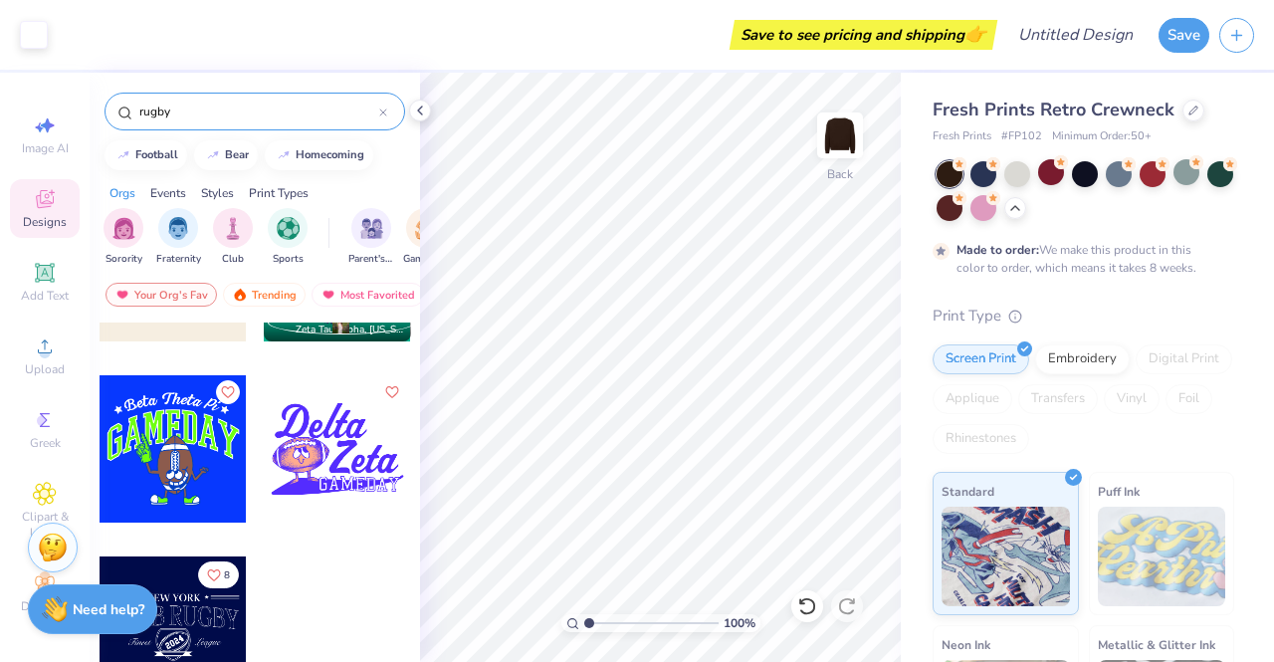
click at [19, 183] on div "Designs" at bounding box center [45, 208] width 70 height 59
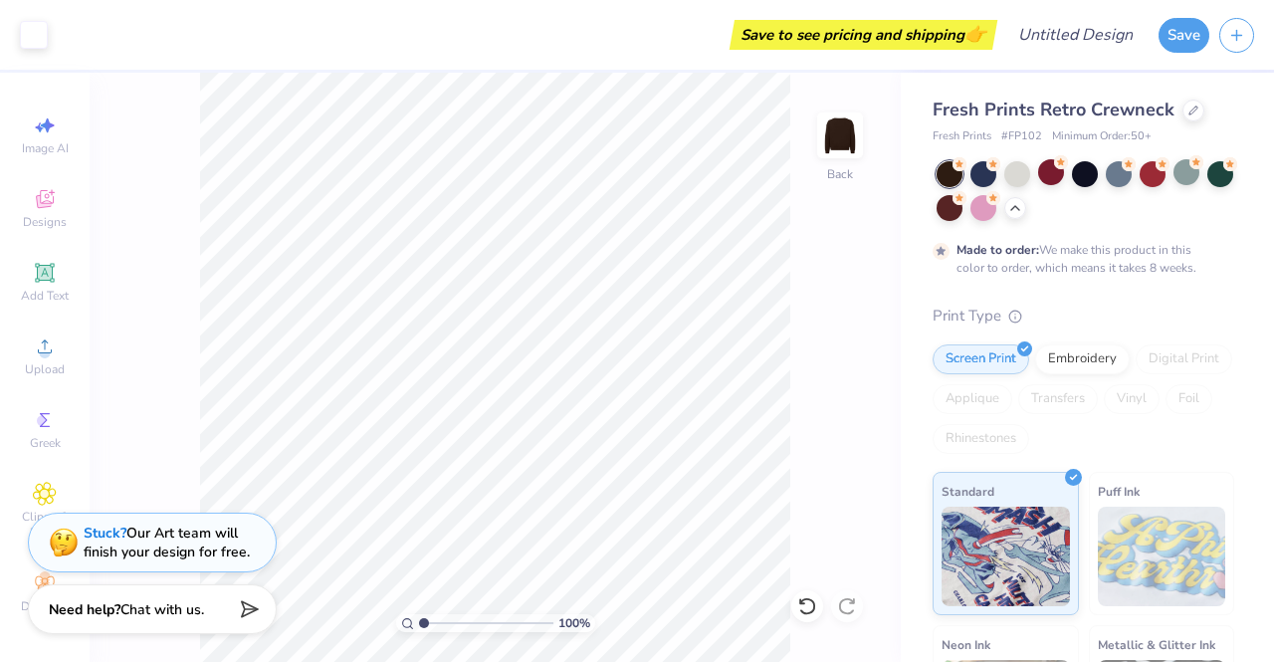
click at [1125, 323] on div "Print Type" at bounding box center [1084, 316] width 302 height 23
click at [48, 509] on span "Clipart & logos" at bounding box center [45, 525] width 70 height 32
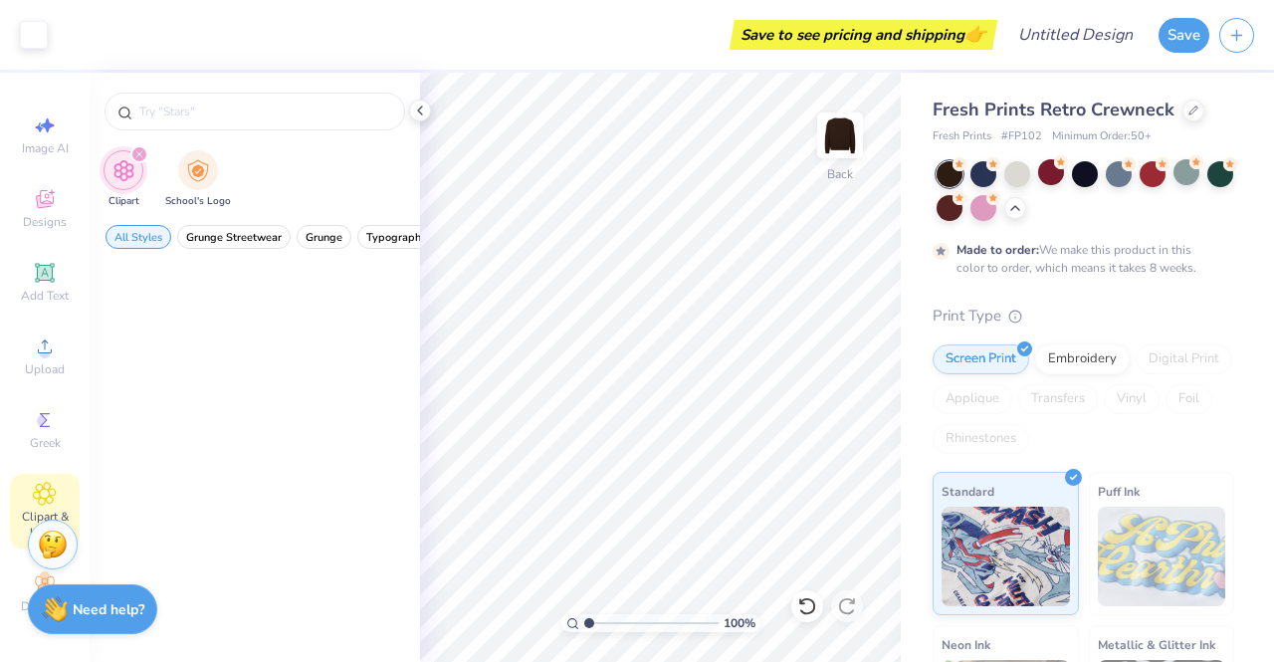
scroll to position [0, 0]
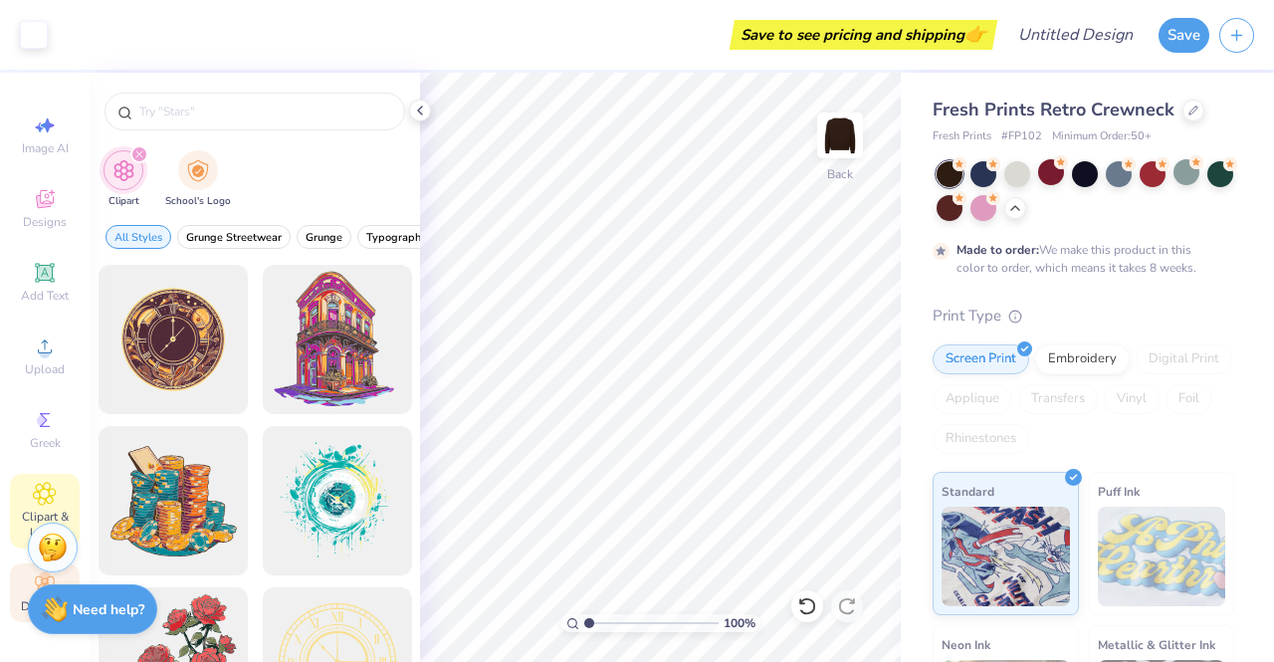
click at [33, 576] on icon at bounding box center [45, 583] width 24 height 24
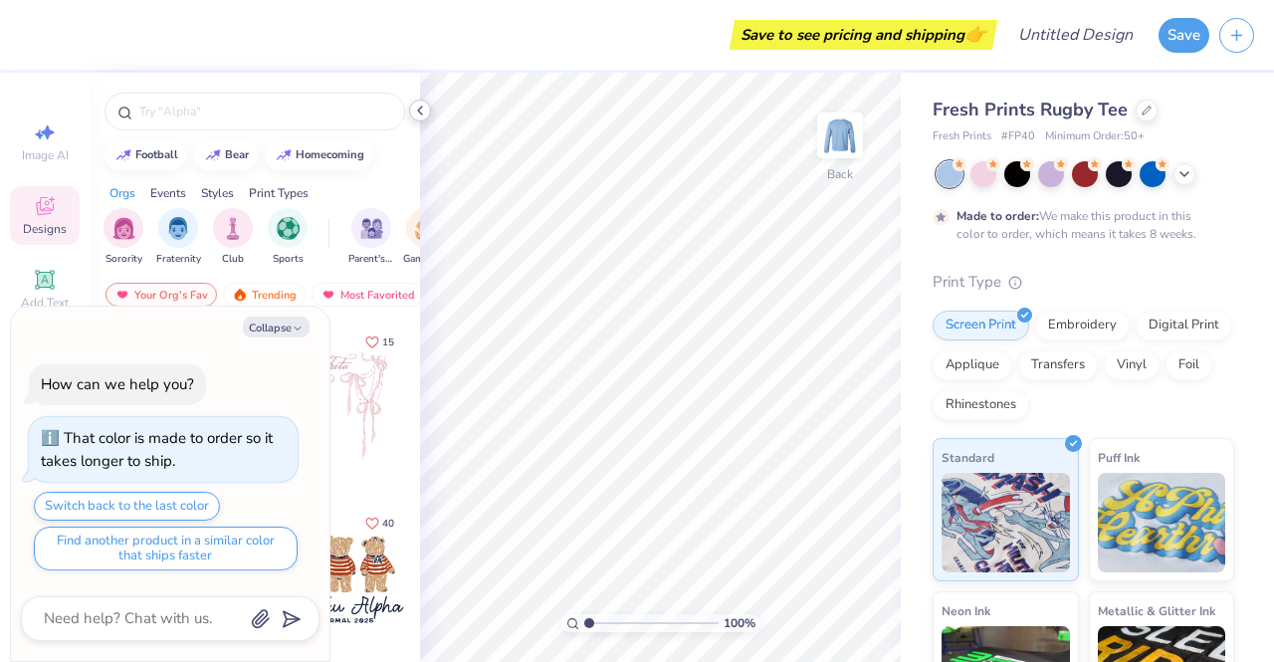
click at [418, 112] on icon at bounding box center [420, 111] width 16 height 16
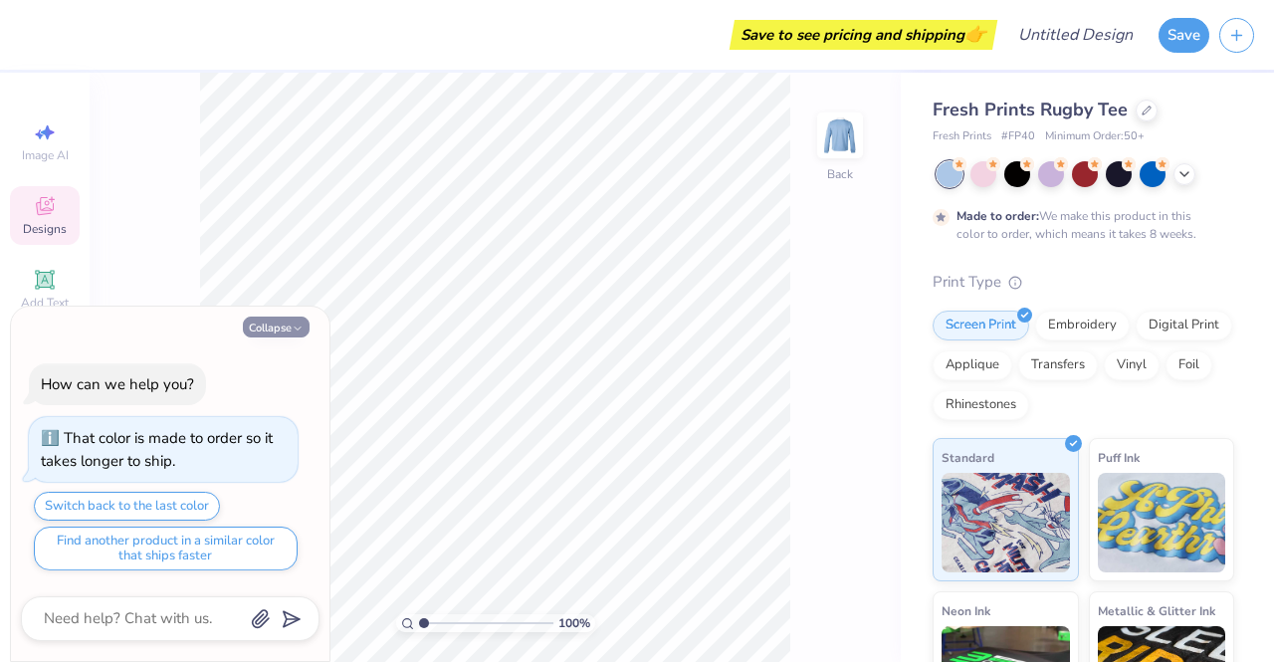
click at [279, 320] on button "Collapse" at bounding box center [276, 327] width 67 height 21
type textarea "x"
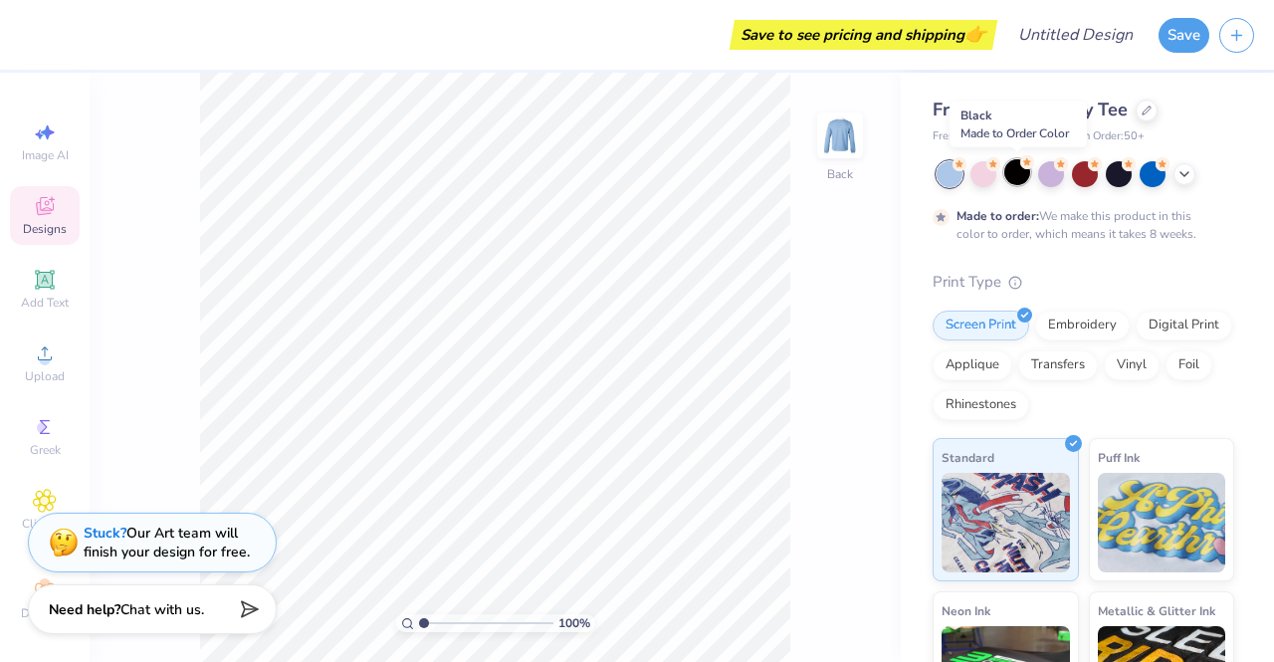
click at [1023, 170] on div at bounding box center [1017, 172] width 26 height 26
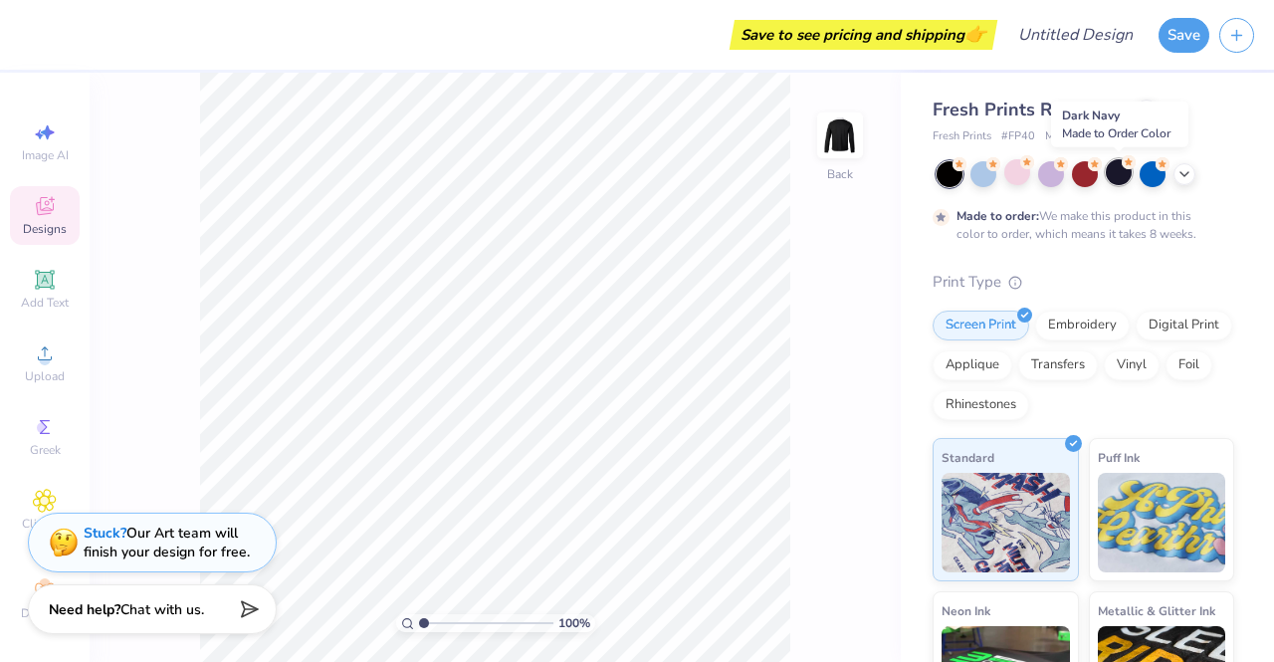
click at [1123, 175] on div at bounding box center [1119, 172] width 26 height 26
click at [1189, 176] on icon at bounding box center [1185, 172] width 16 height 16
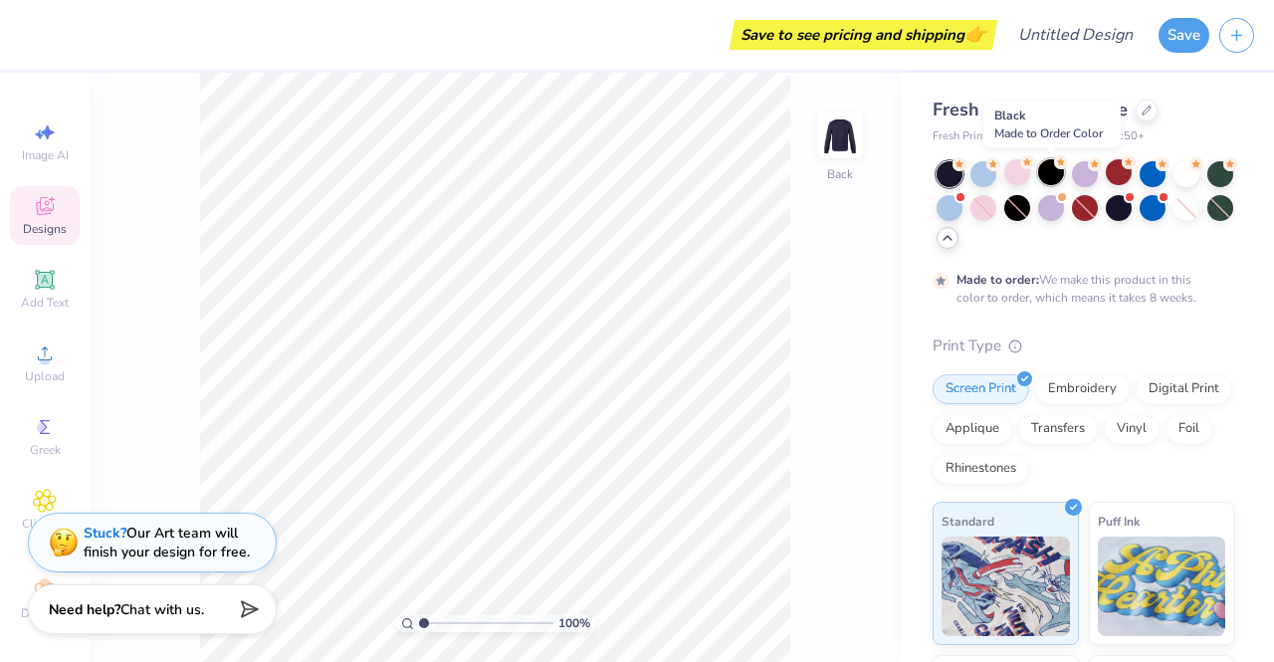
click at [1054, 181] on div at bounding box center [1051, 172] width 26 height 26
click at [36, 210] on icon at bounding box center [45, 206] width 18 height 18
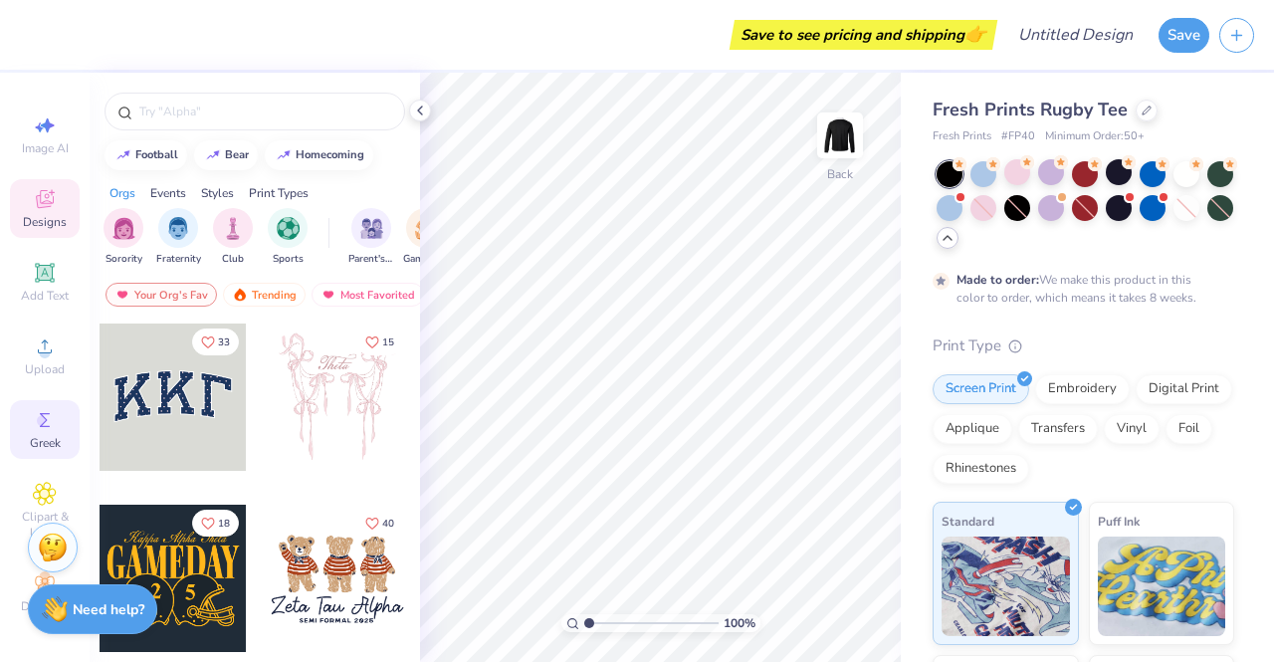
scroll to position [22, 0]
click at [20, 578] on div "Decorate" at bounding box center [45, 592] width 70 height 59
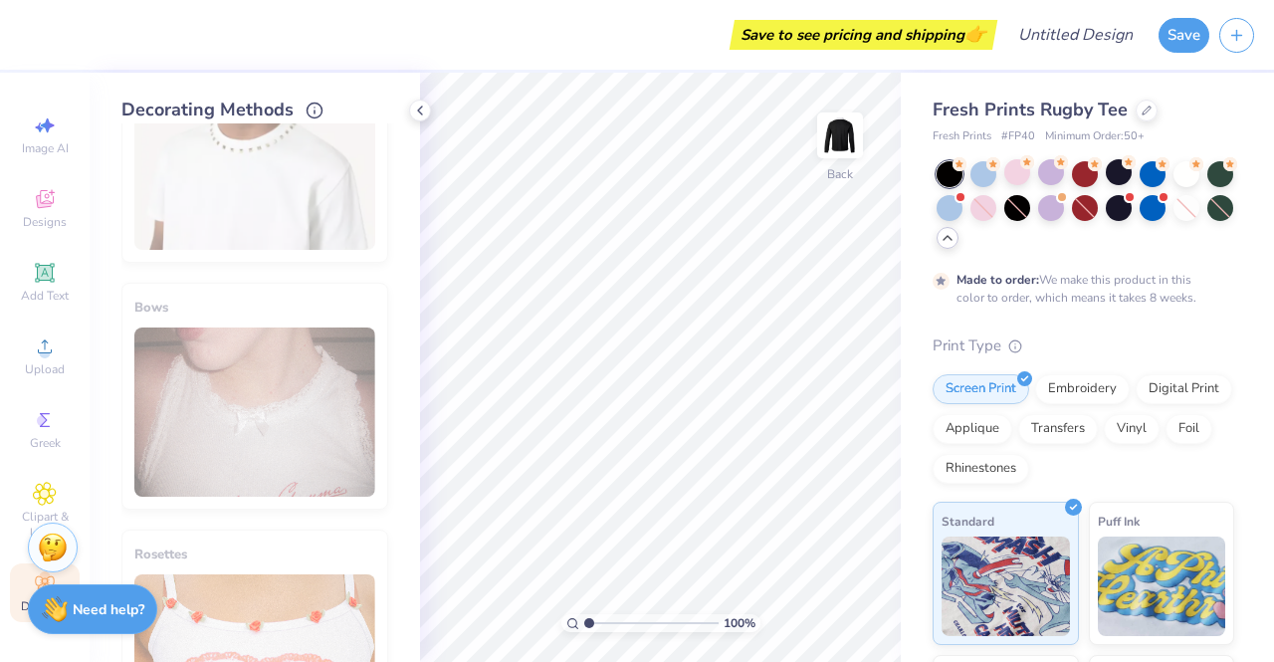
scroll to position [1201, 0]
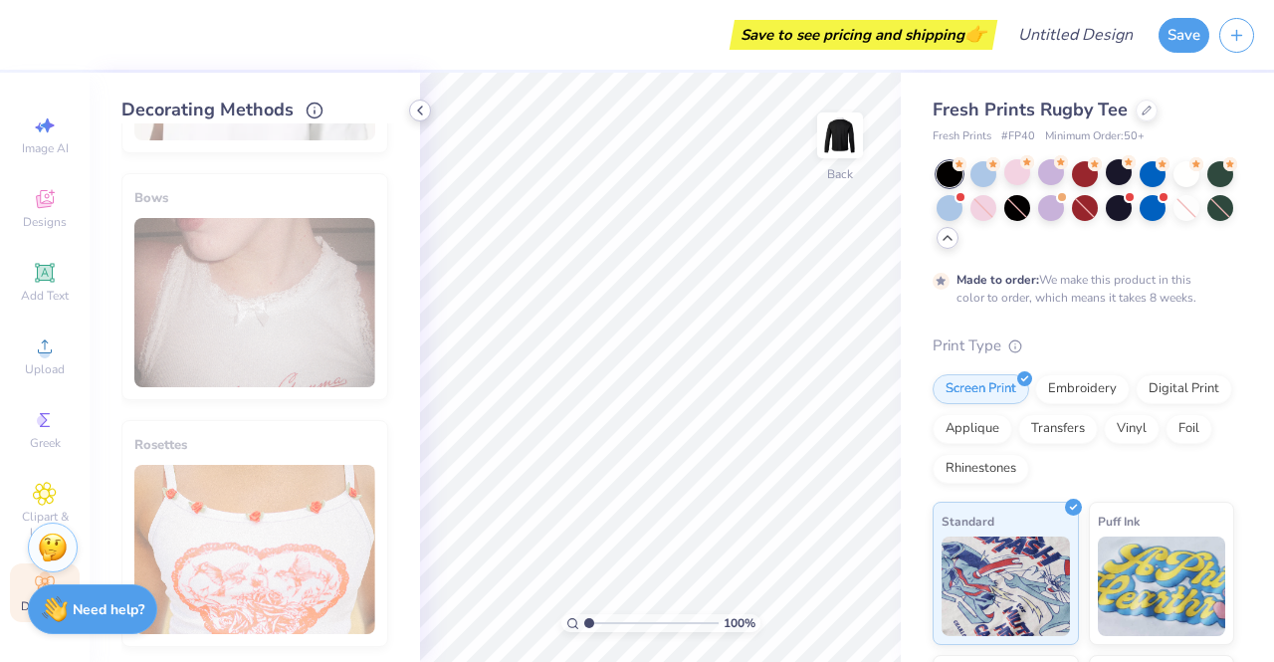
click at [421, 110] on icon at bounding box center [420, 111] width 16 height 16
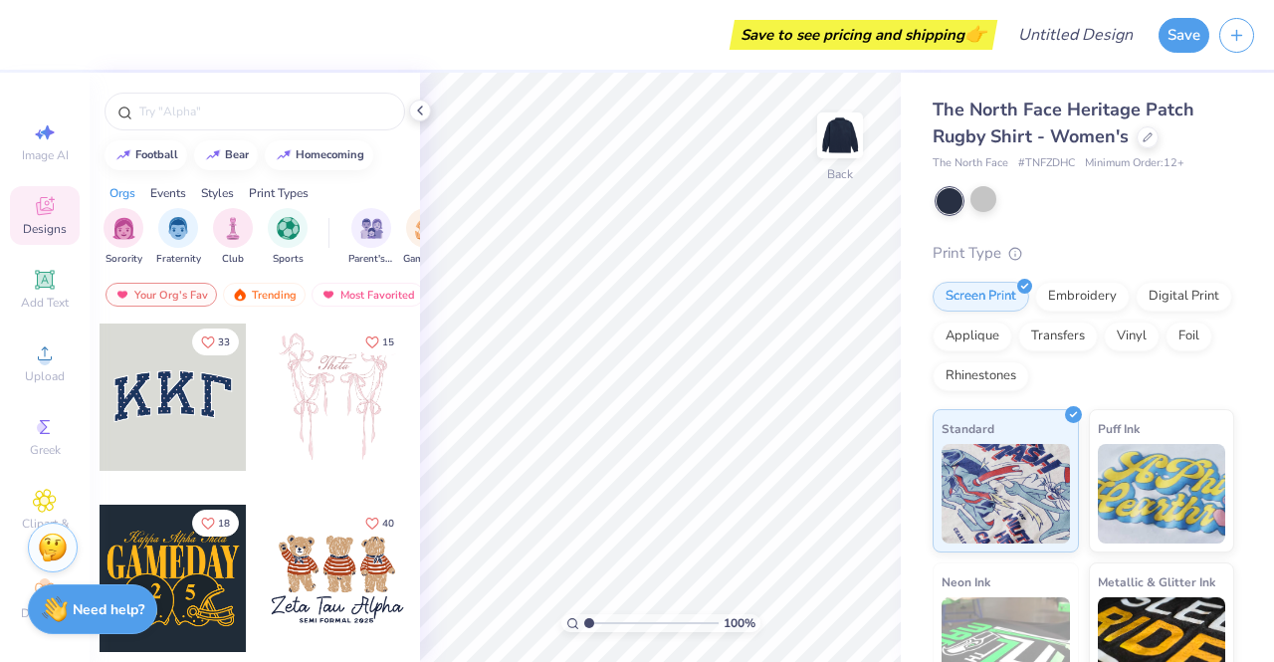
click at [995, 211] on div at bounding box center [984, 199] width 26 height 26
click at [39, 360] on circle at bounding box center [44, 359] width 11 height 11
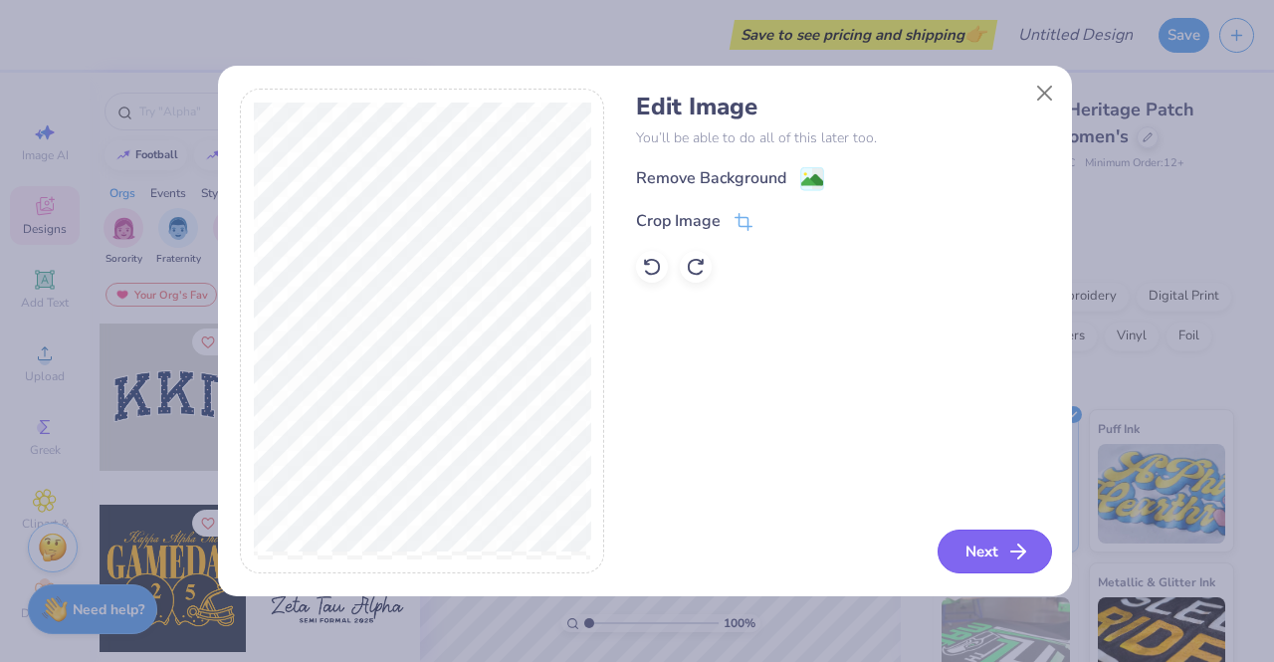
click at [989, 550] on button "Next" at bounding box center [995, 552] width 114 height 44
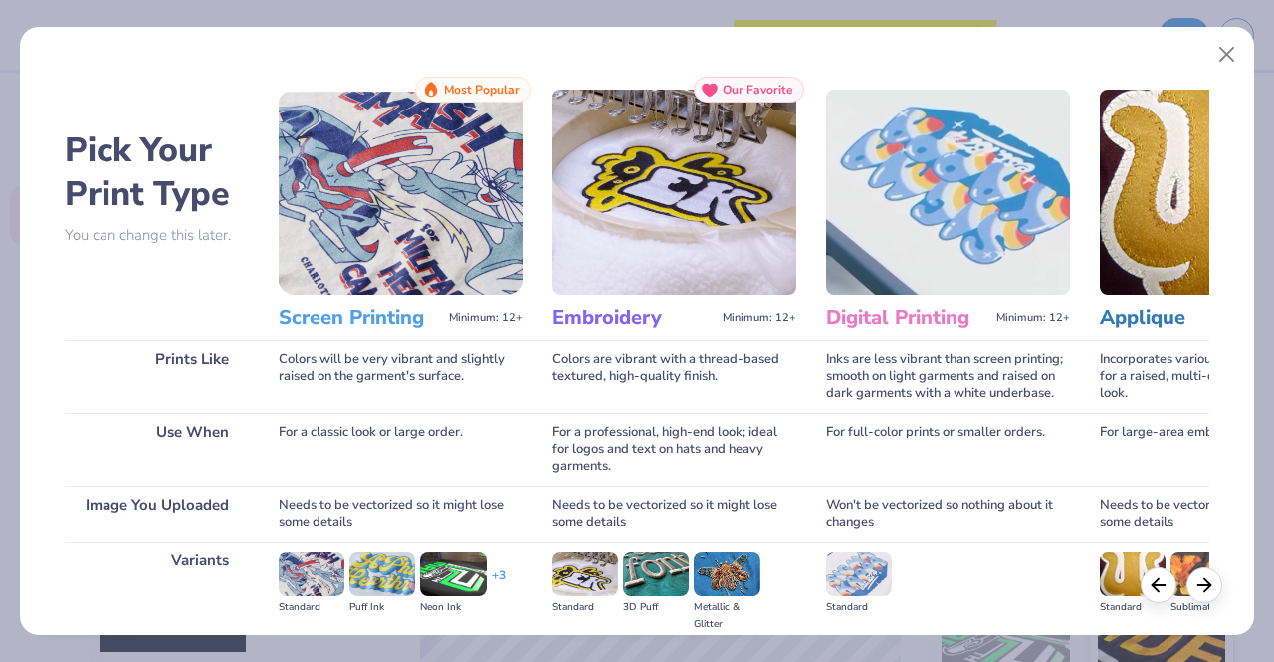
click at [375, 203] on img at bounding box center [401, 192] width 244 height 205
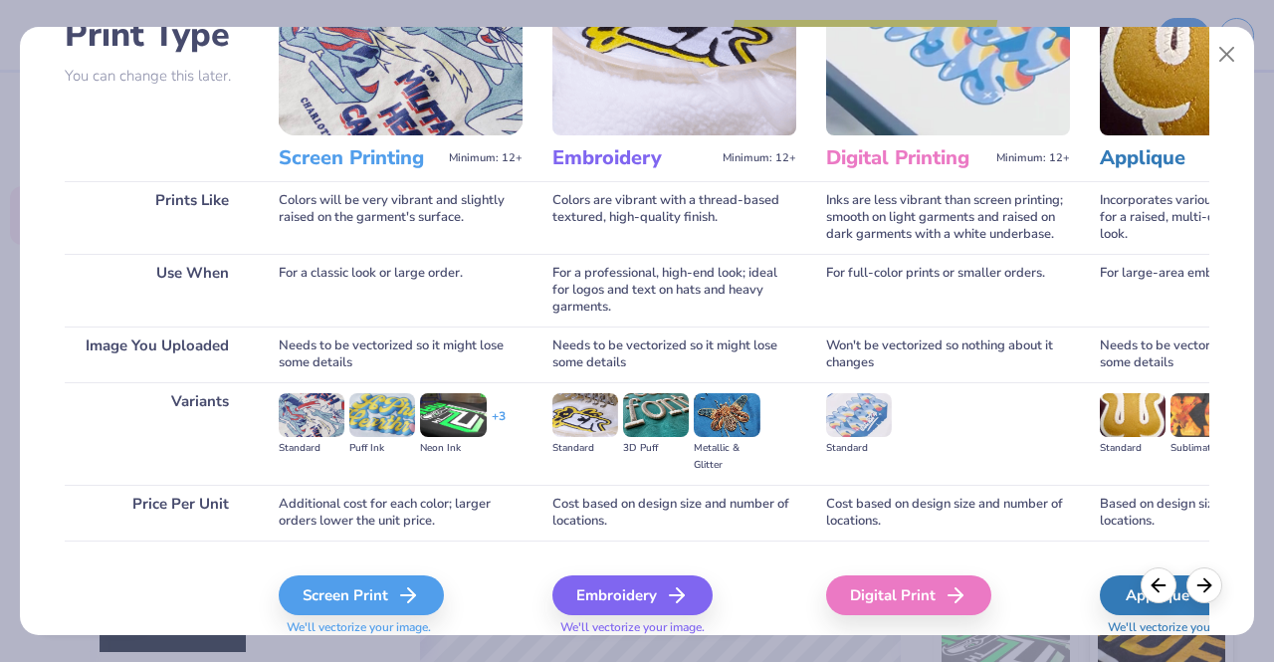
scroll to position [230, 0]
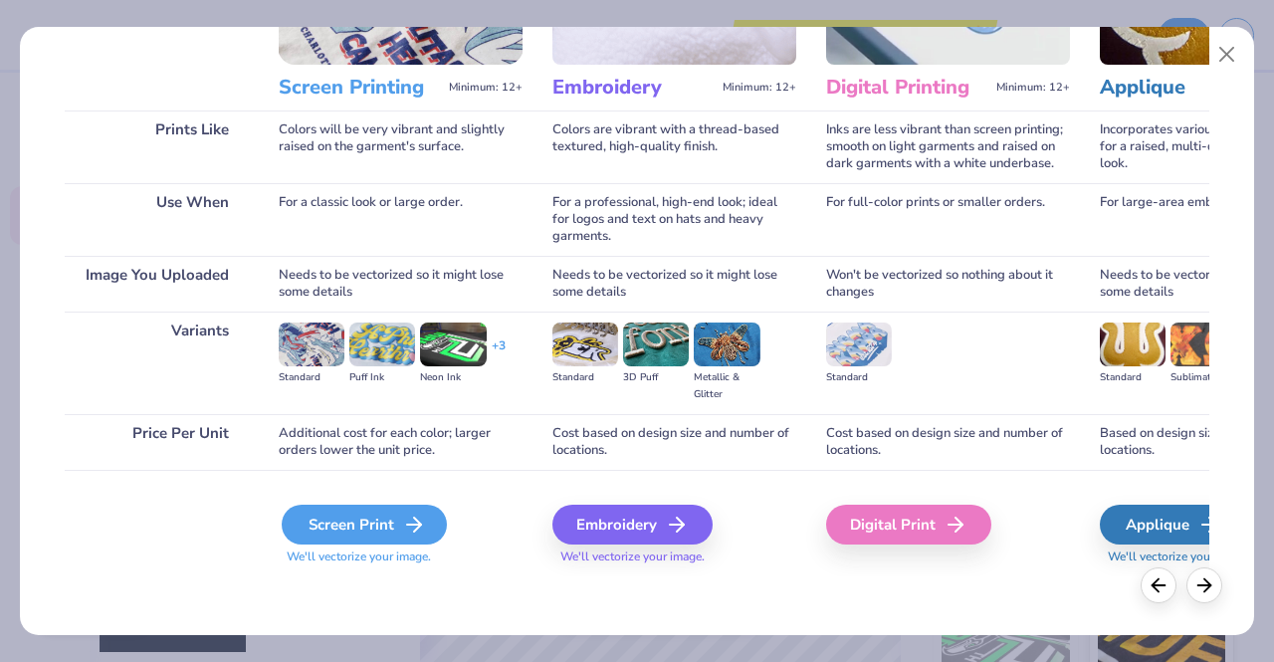
click at [426, 521] on div "Screen Print" at bounding box center [364, 525] width 165 height 40
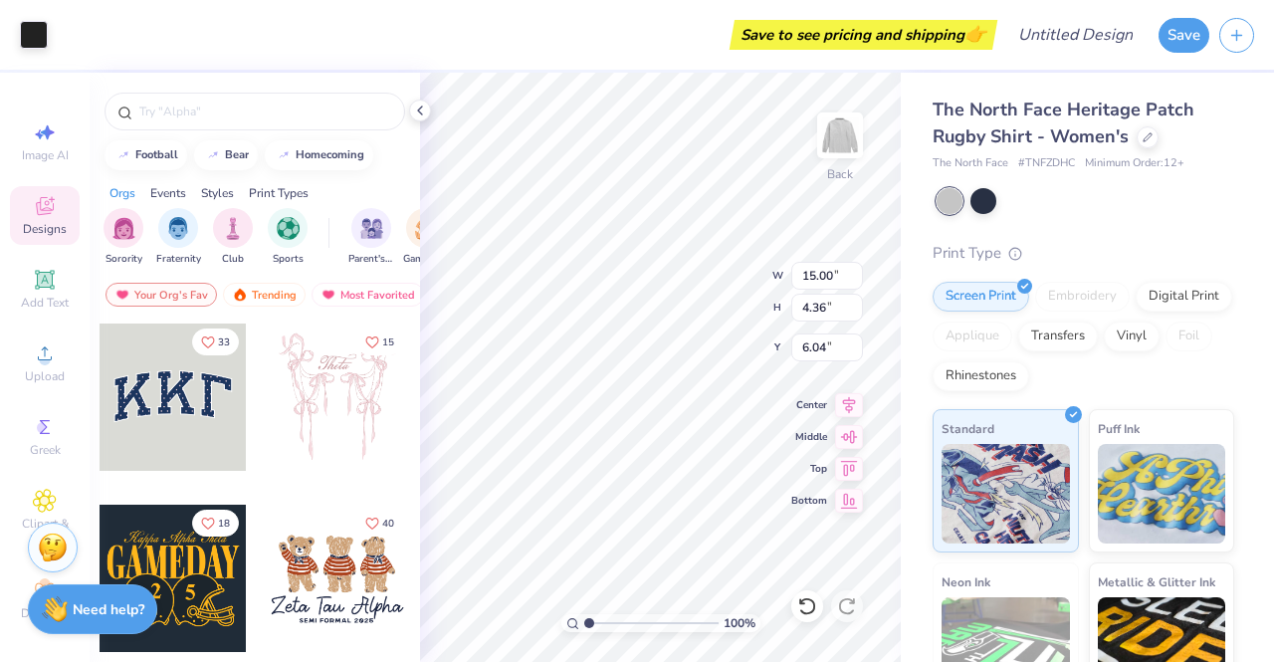
type input "6.04"
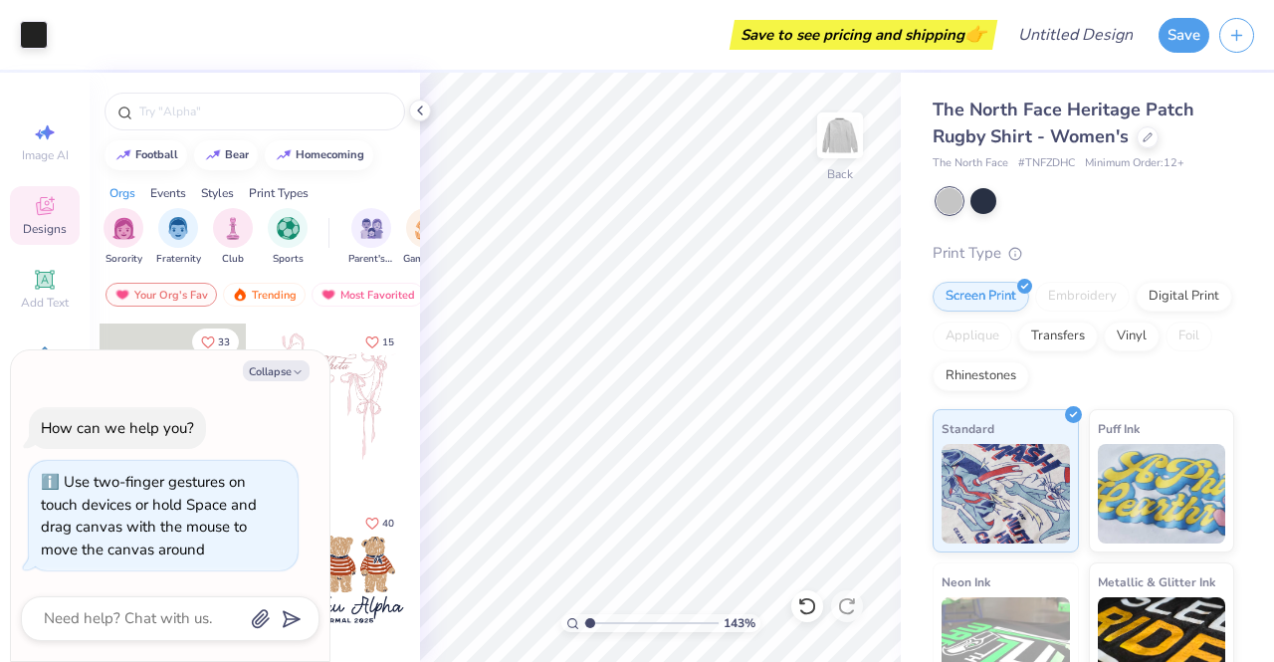
type input "1"
drag, startPoint x: 589, startPoint y: 623, endPoint x: 546, endPoint y: 624, distance: 43.8
click at [584, 624] on input "range" at bounding box center [651, 623] width 134 height 18
click at [1129, 489] on img at bounding box center [1162, 491] width 128 height 100
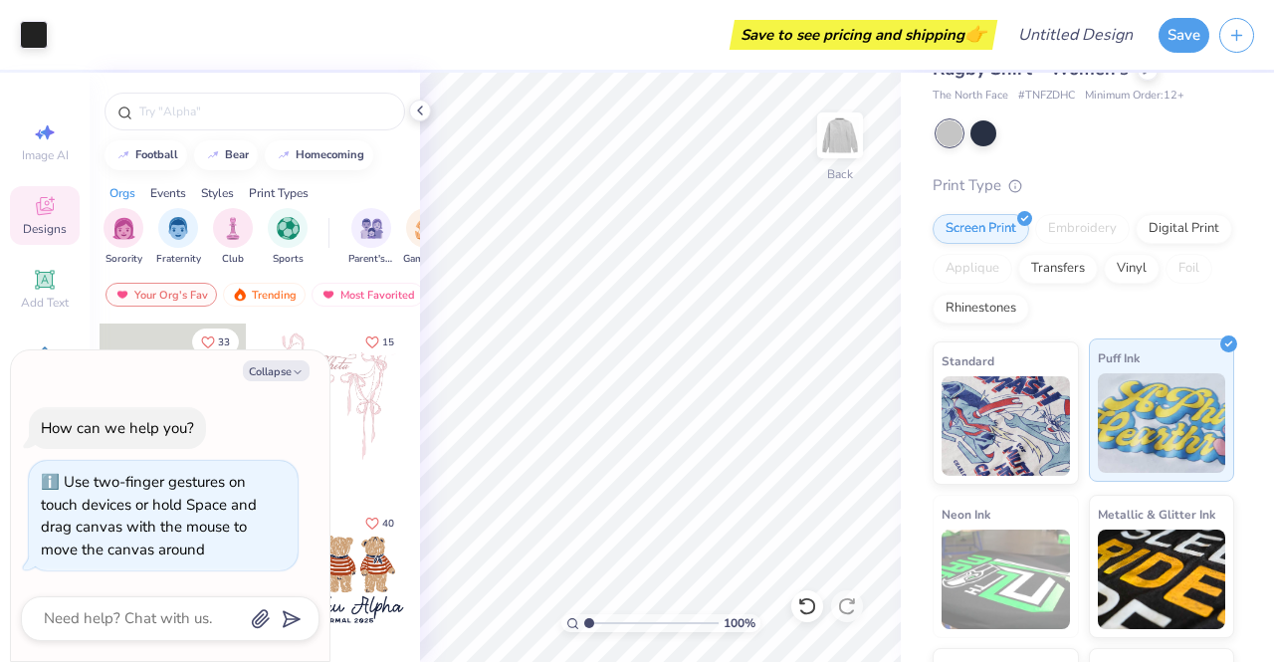
scroll to position [100, 0]
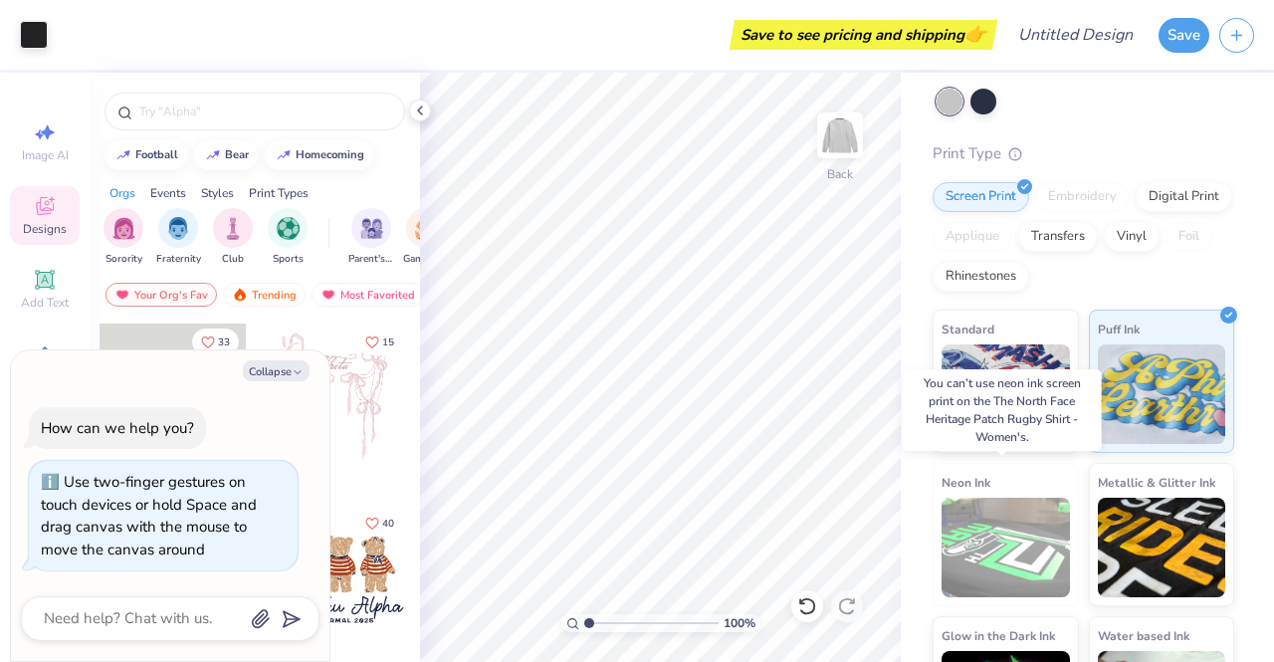
click at [1024, 543] on img at bounding box center [1006, 548] width 128 height 100
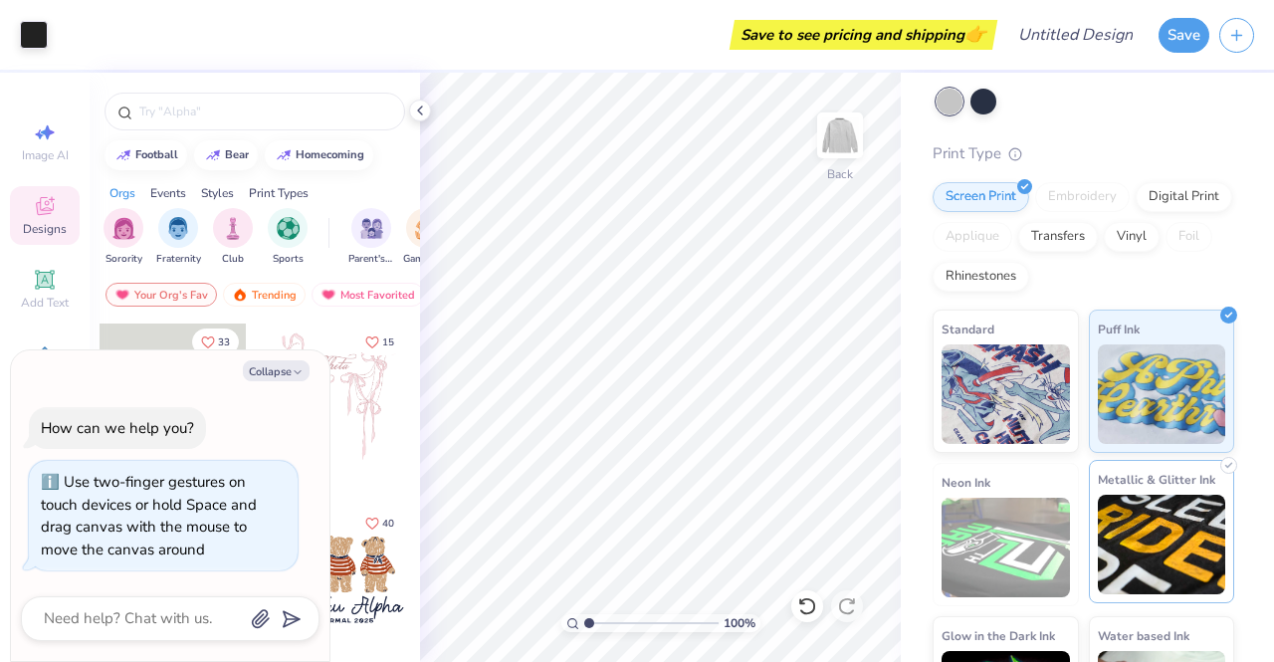
click at [1176, 550] on img at bounding box center [1162, 545] width 128 height 100
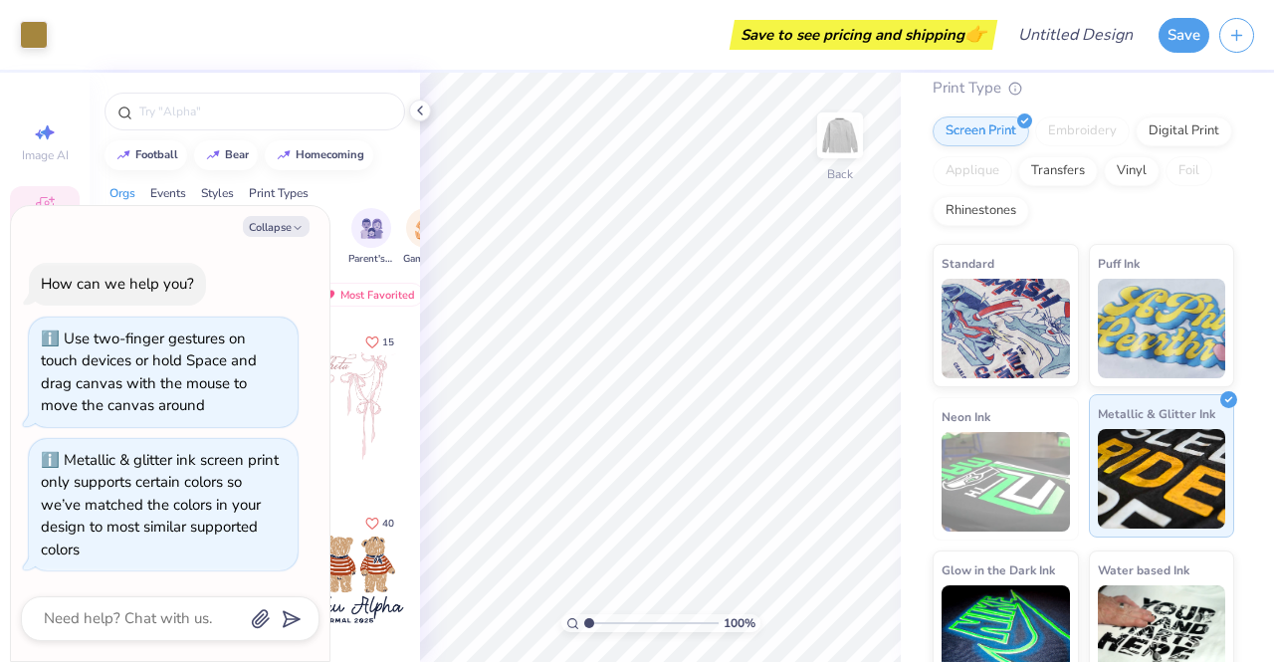
scroll to position [196, 0]
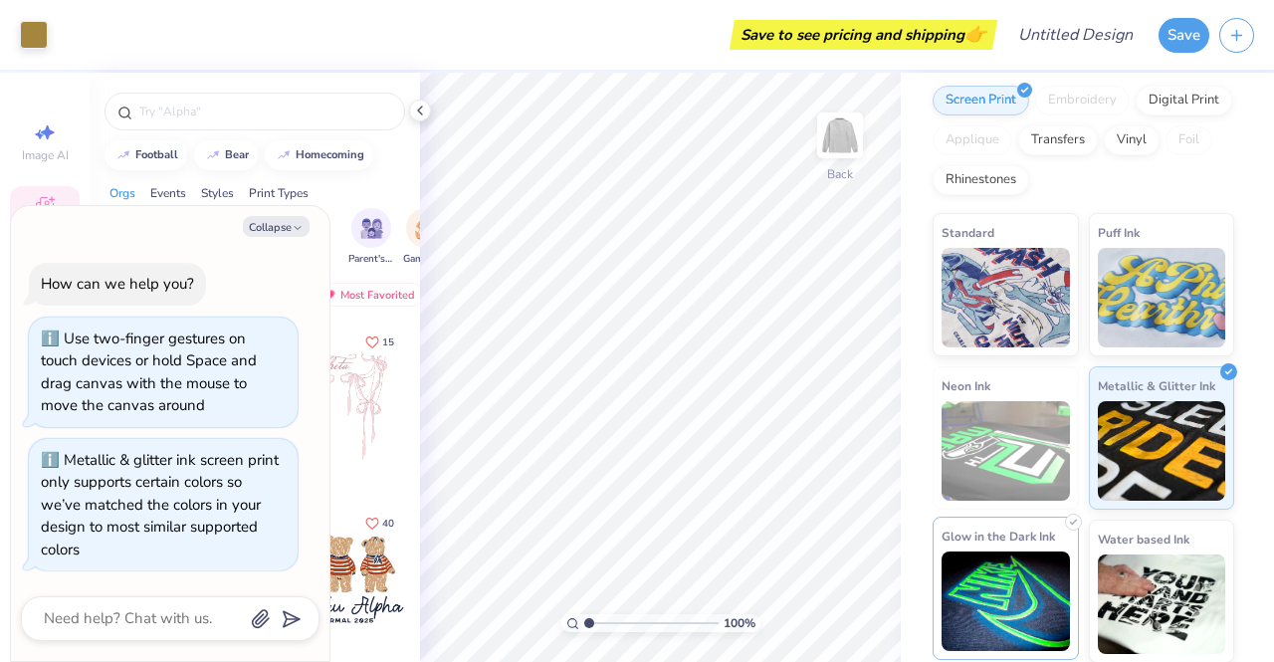
click at [1029, 583] on img at bounding box center [1006, 602] width 128 height 100
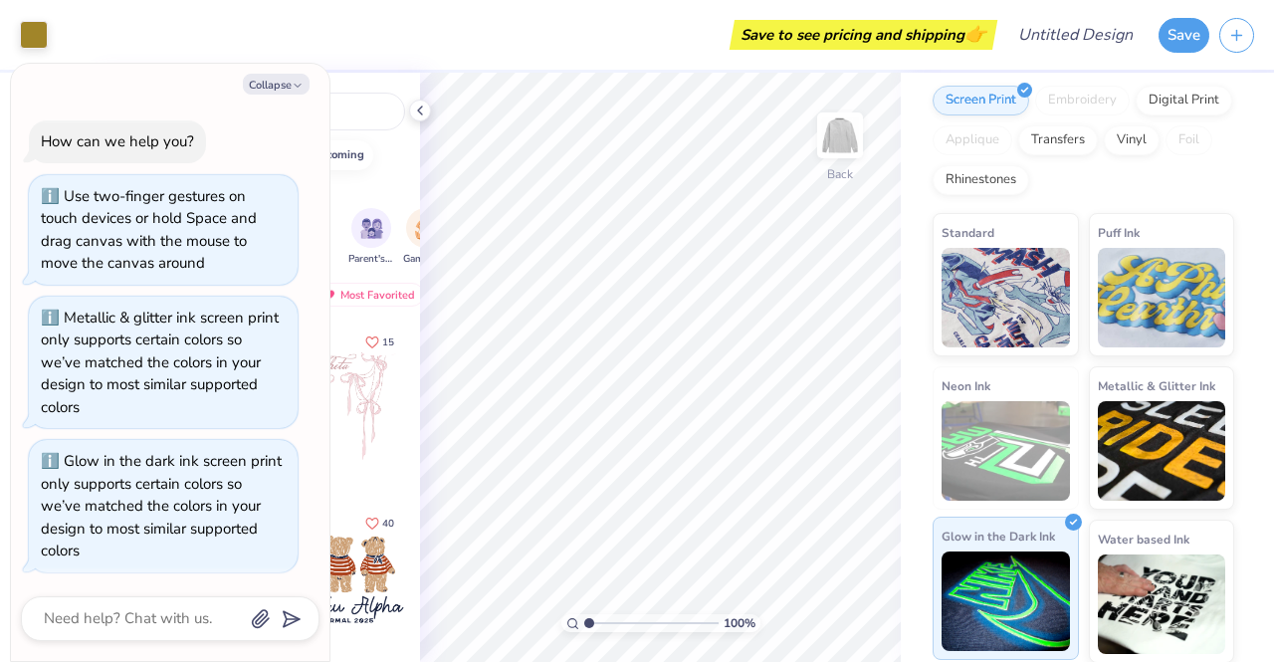
scroll to position [0, 0]
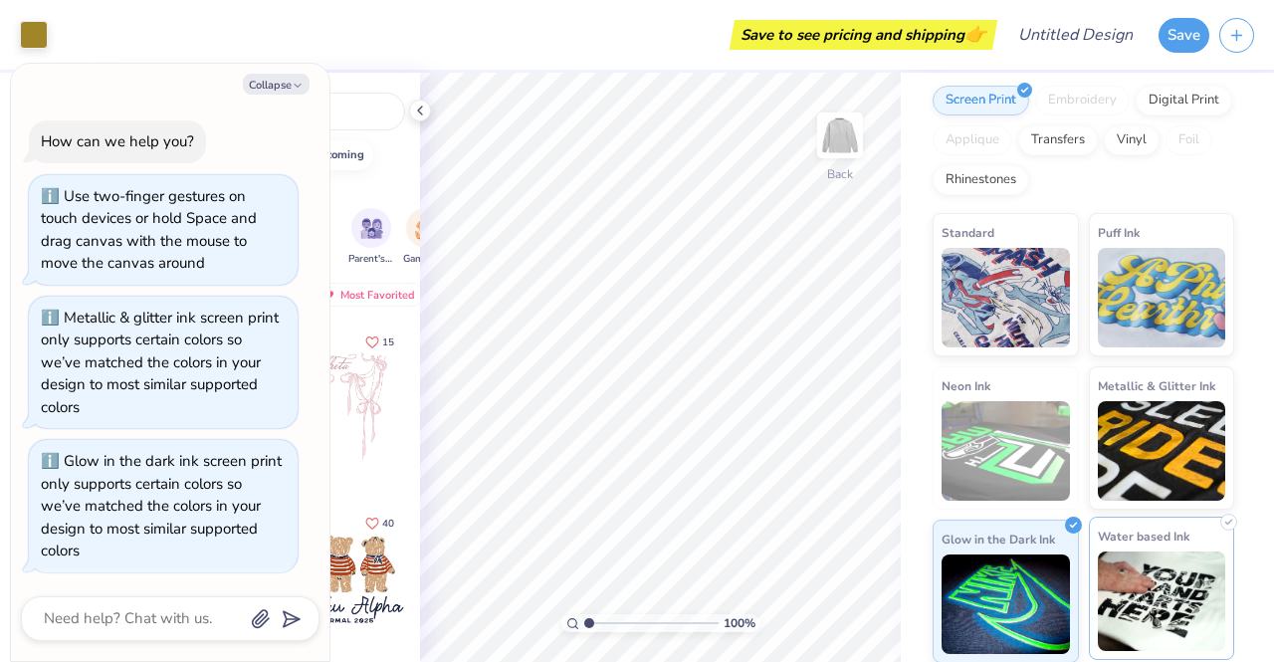
click at [1141, 586] on img at bounding box center [1162, 602] width 128 height 100
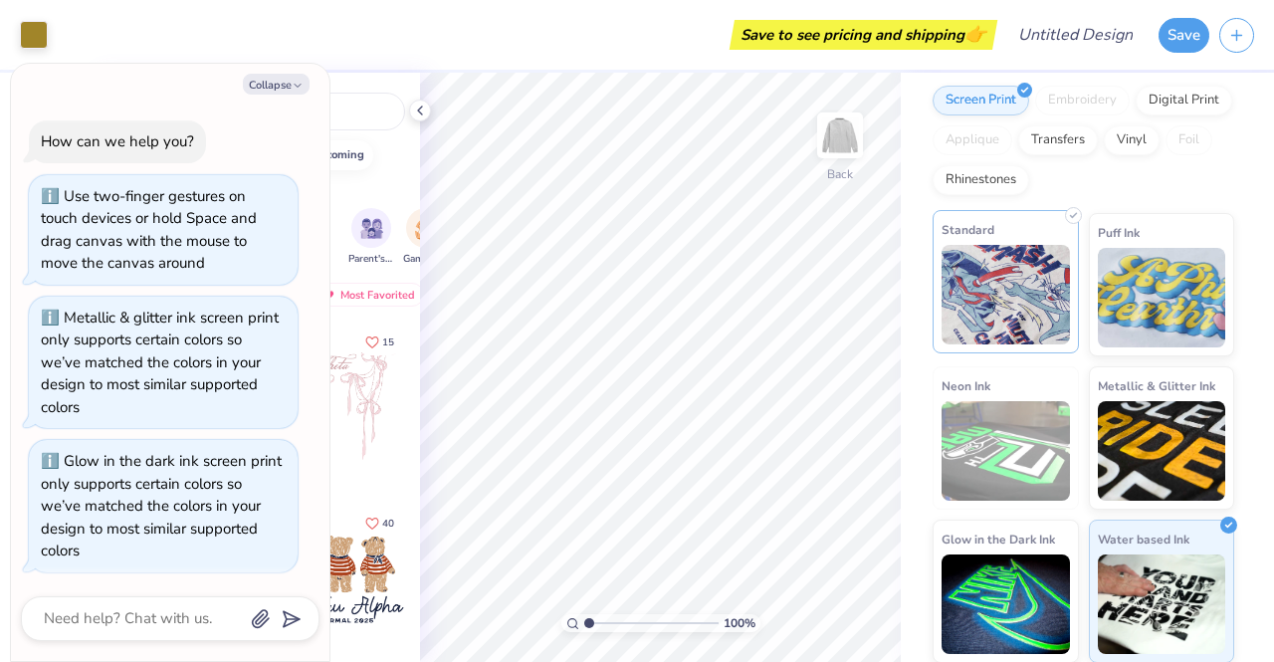
click at [1027, 310] on img at bounding box center [1006, 295] width 128 height 100
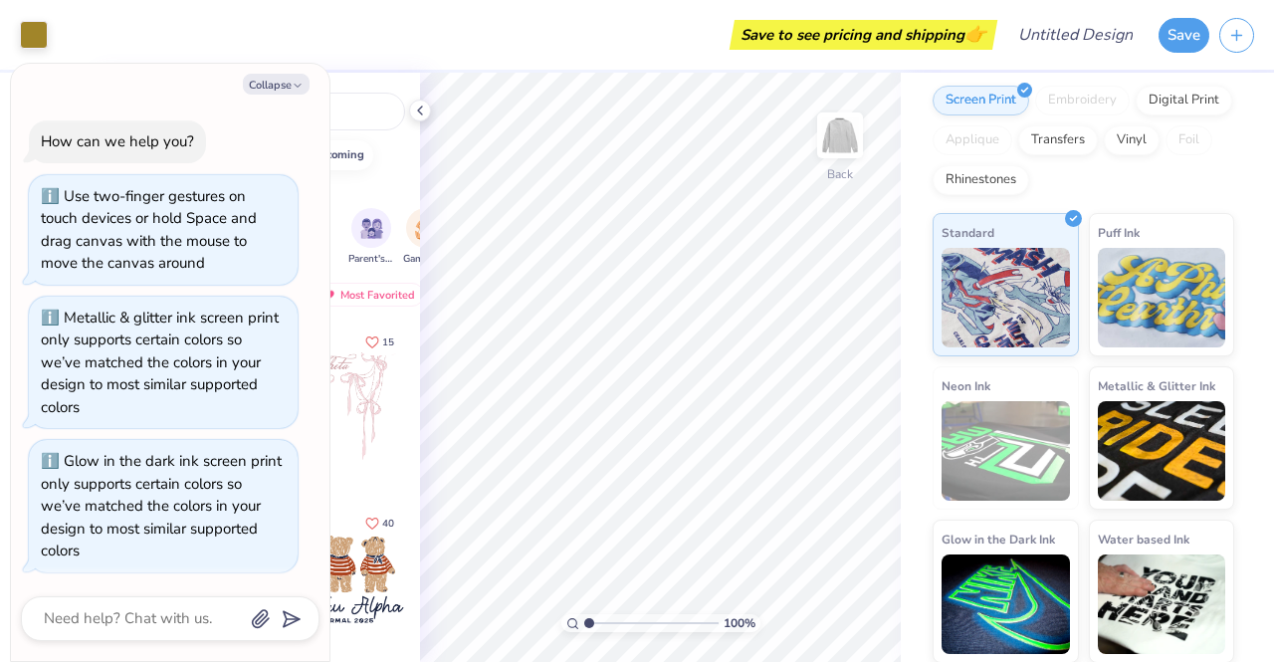
click at [292, 102] on div "Collapse How can we help you? Use two-finger gestures on touch devices or hold …" at bounding box center [170, 362] width 319 height 597
click at [281, 89] on button "Collapse" at bounding box center [276, 84] width 67 height 21
type textarea "x"
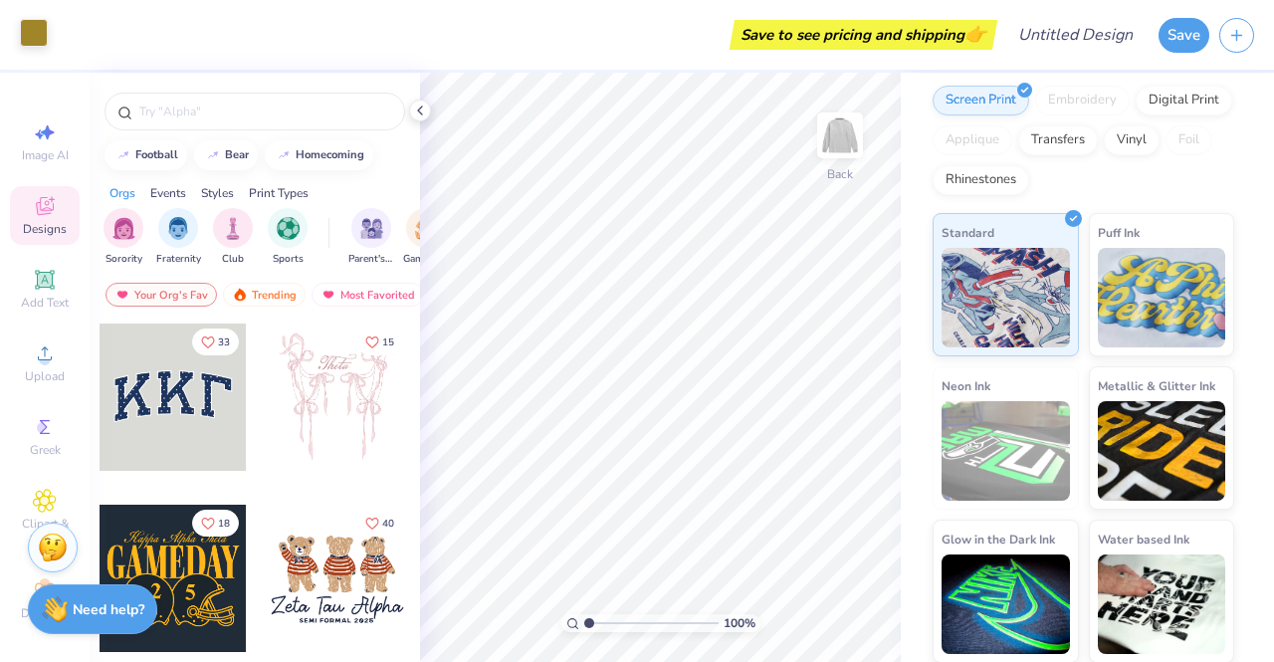
click at [37, 47] on div at bounding box center [34, 33] width 28 height 28
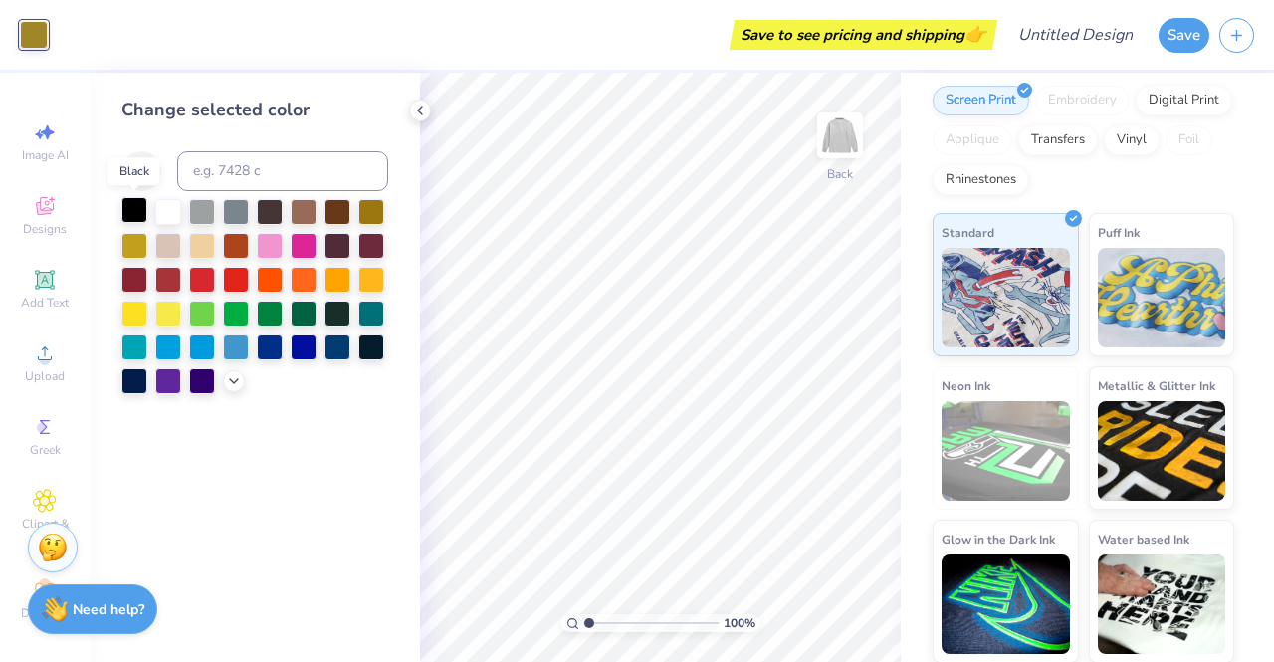
click at [129, 197] on div at bounding box center [134, 210] width 26 height 26
click at [418, 114] on icon at bounding box center [420, 111] width 16 height 16
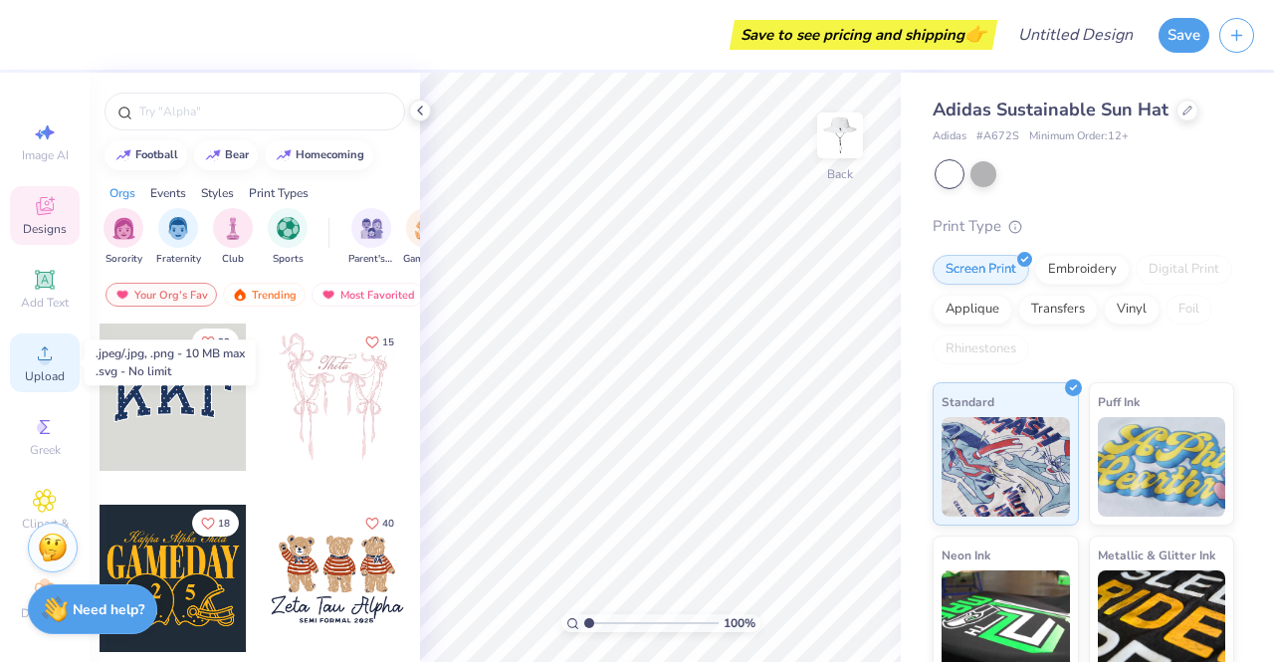
click at [18, 352] on div "Upload" at bounding box center [45, 362] width 70 height 59
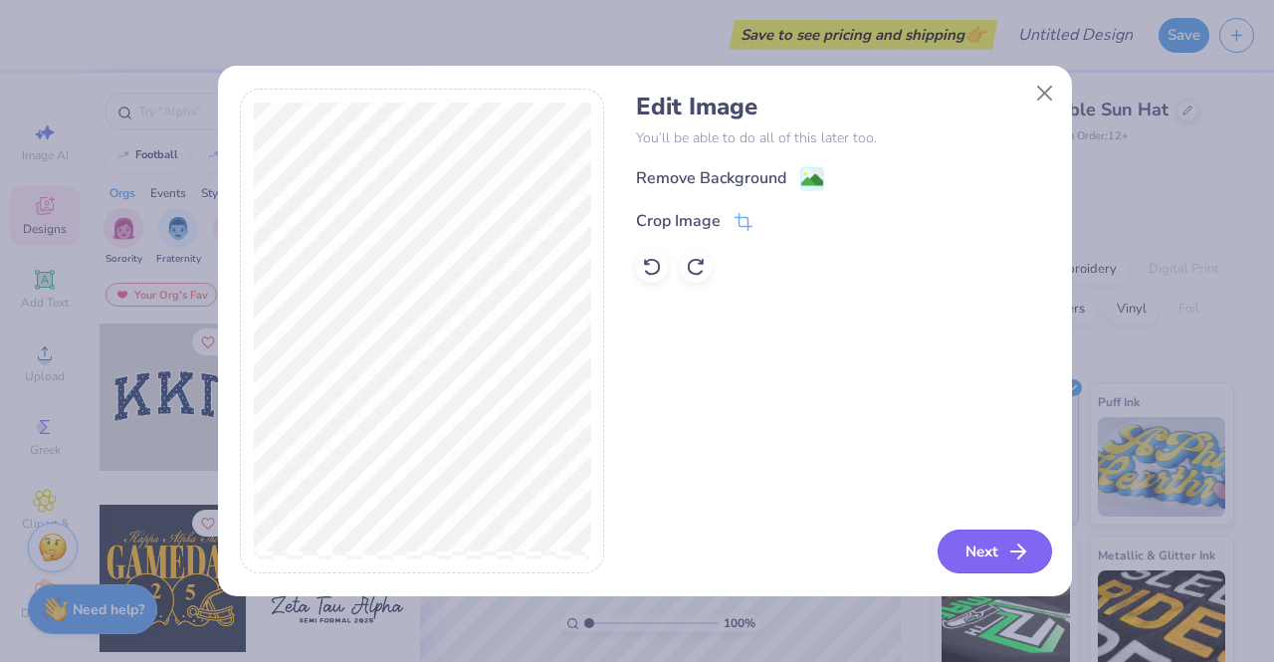
click at [1005, 557] on button "Next" at bounding box center [995, 552] width 114 height 44
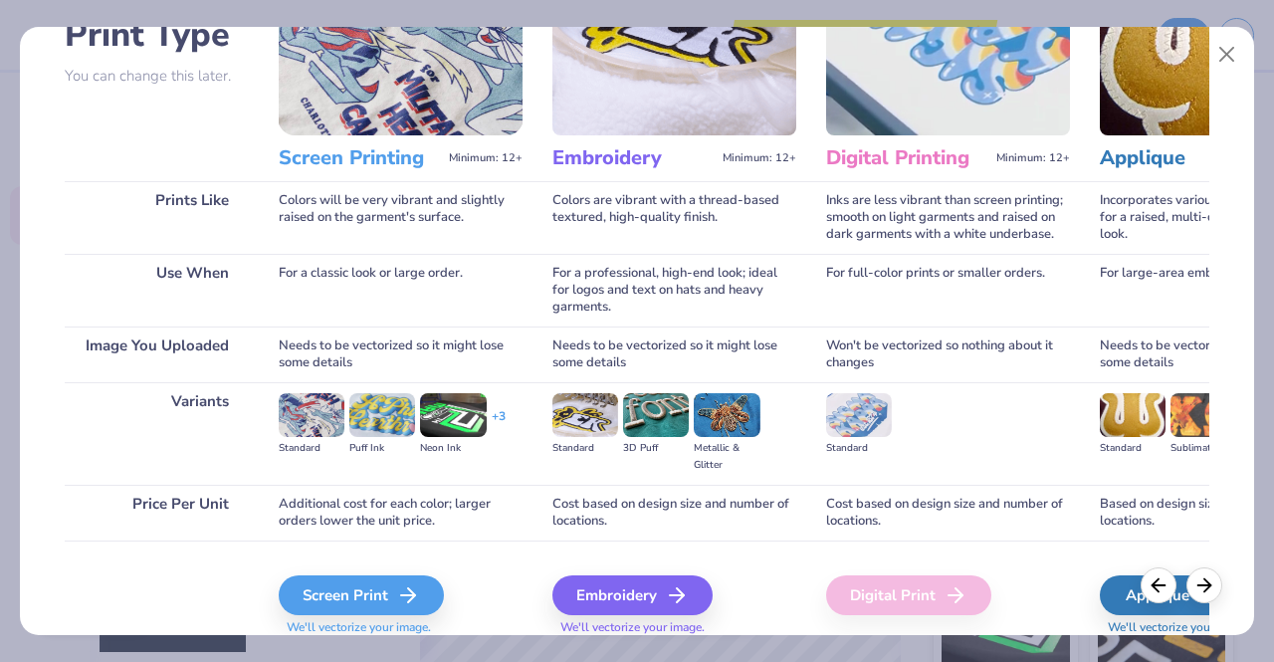
scroll to position [230, 0]
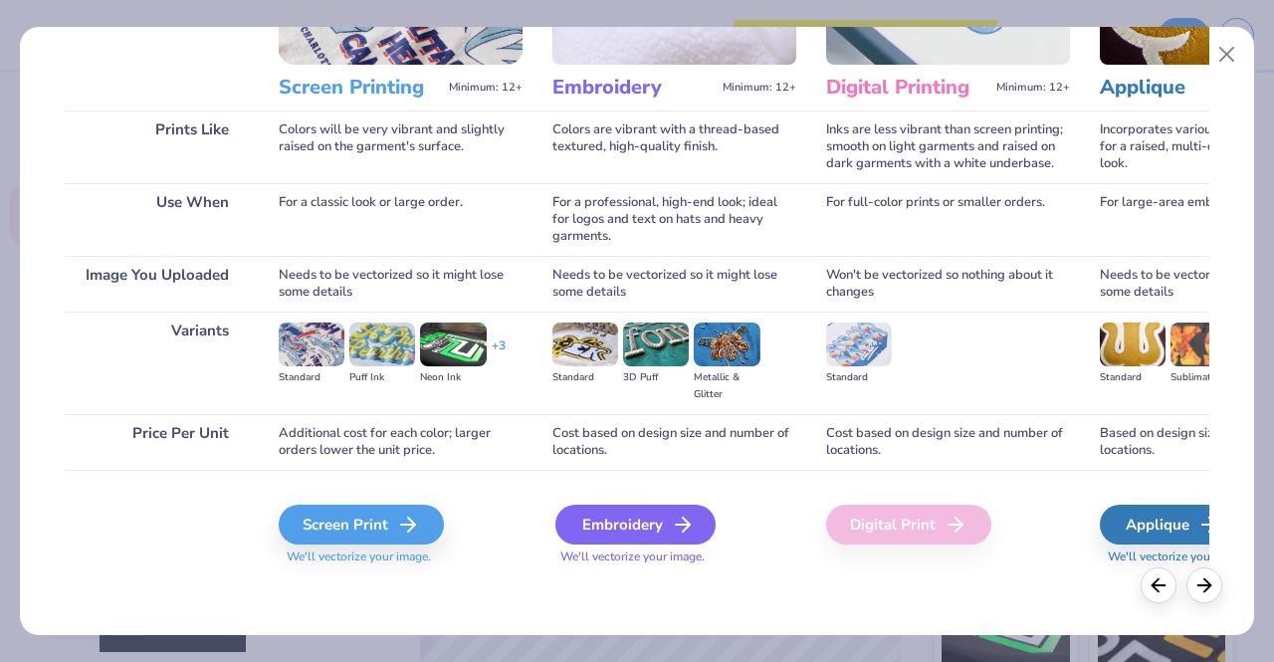
click at [660, 523] on div "Embroidery" at bounding box center [635, 525] width 160 height 40
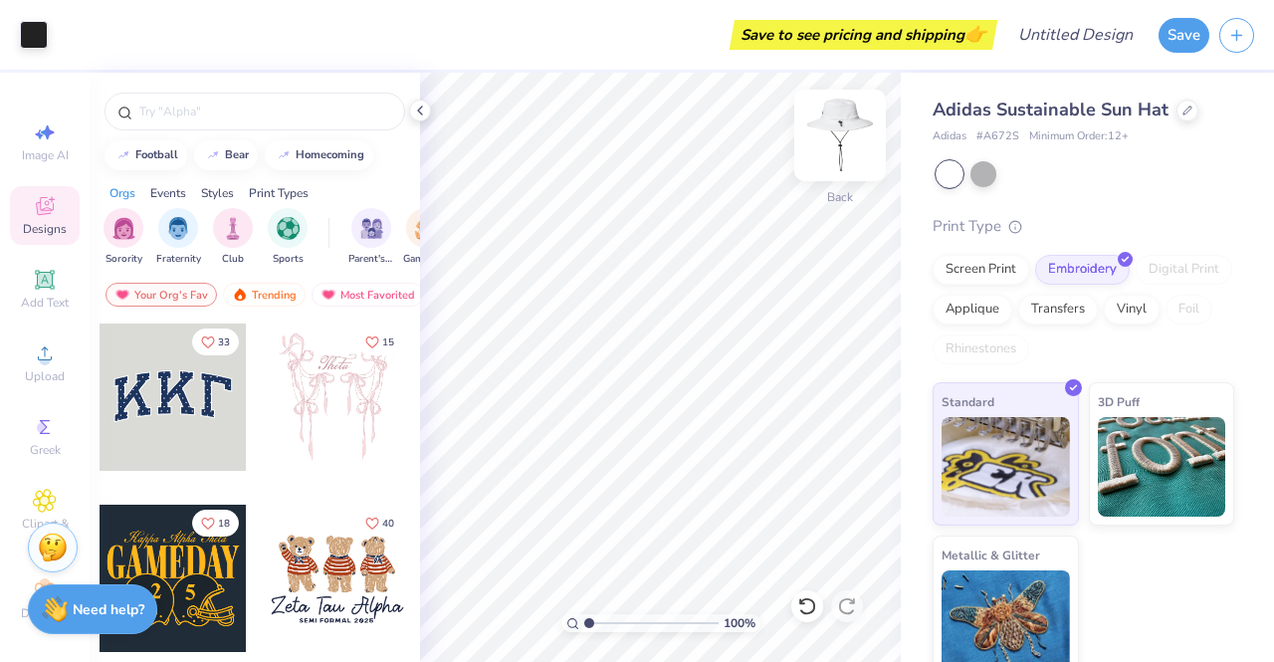
click at [844, 151] on img at bounding box center [840, 136] width 80 height 80
click at [858, 130] on img at bounding box center [840, 136] width 80 height 80
click at [61, 349] on div "Upload" at bounding box center [45, 362] width 70 height 59
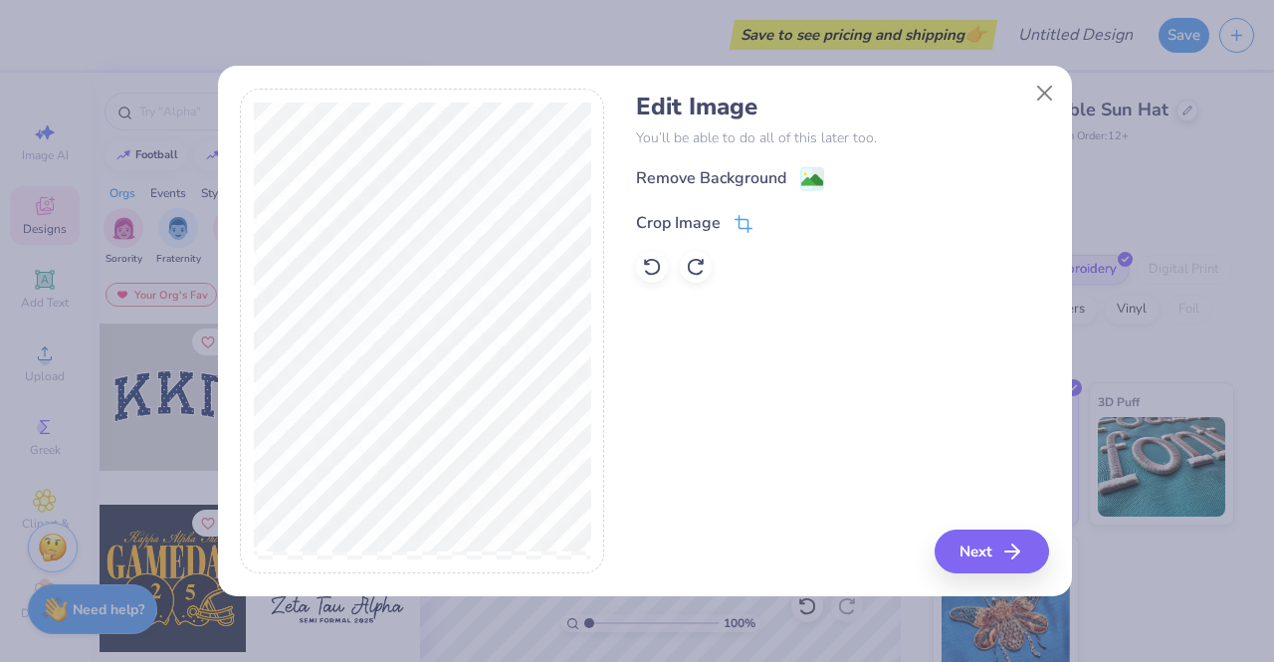
click at [678, 216] on div "Crop Image" at bounding box center [678, 223] width 85 height 24
click at [667, 419] on div "Edit Image You’ll be able to do all of this later too. Remove Background Crop I…" at bounding box center [842, 332] width 413 height 486
click at [968, 535] on div "Edit Image You’ll be able to do all of this later too. Remove Background Crop I…" at bounding box center [842, 332] width 413 height 486
click at [771, 218] on icon at bounding box center [777, 221] width 12 height 12
click at [970, 563] on button "Next" at bounding box center [995, 552] width 114 height 44
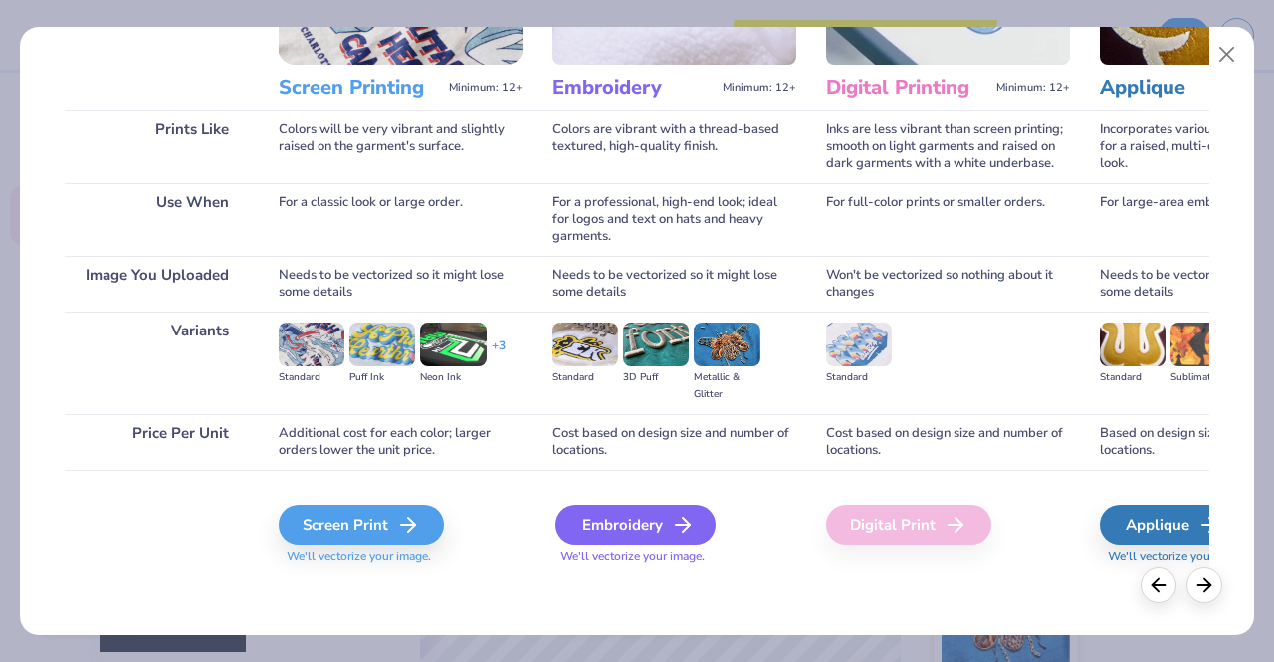
click at [605, 540] on div "Embroidery" at bounding box center [635, 525] width 160 height 40
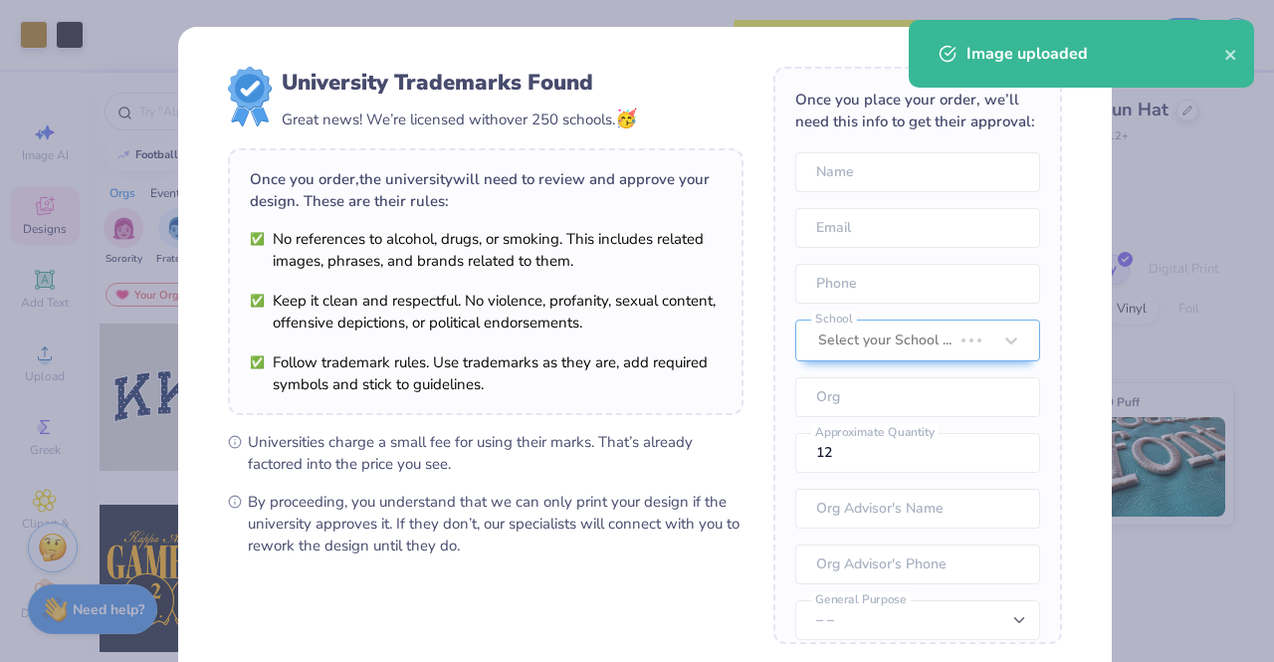
drag, startPoint x: 640, startPoint y: 391, endPoint x: 698, endPoint y: 456, distance: 86.7
click at [698, 456] on ul "Universities charge a small fee for using their marks. That’s already factored …" at bounding box center [486, 493] width 516 height 125
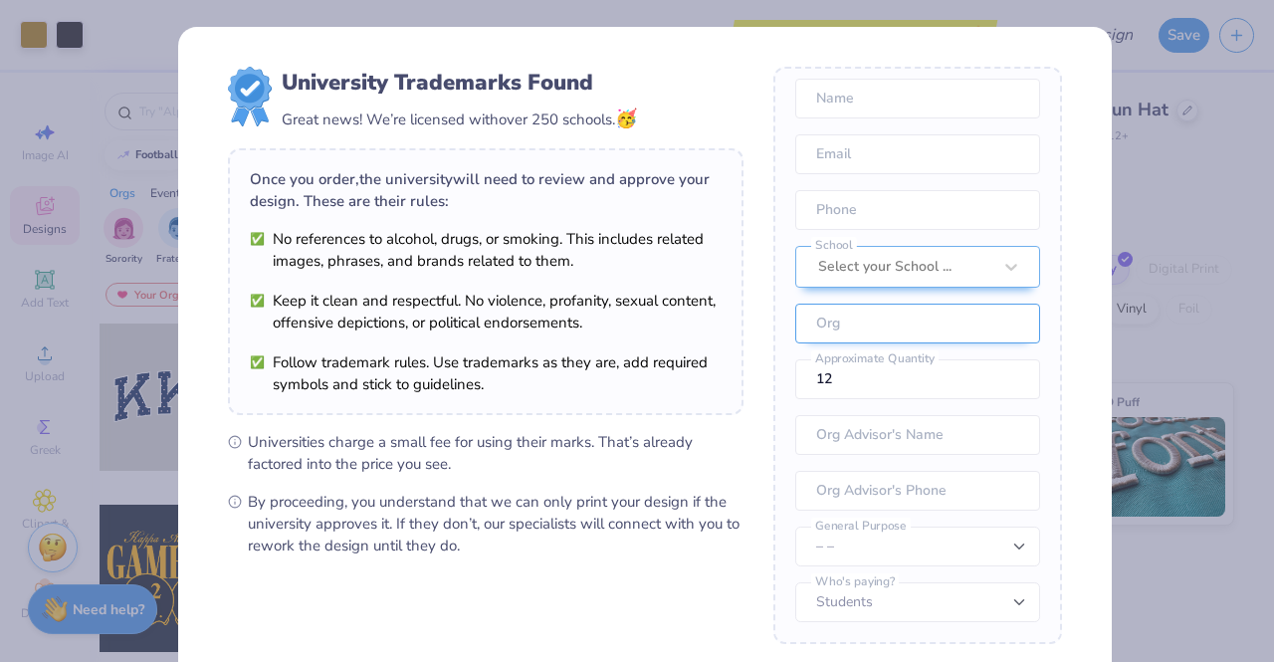
scroll to position [202, 0]
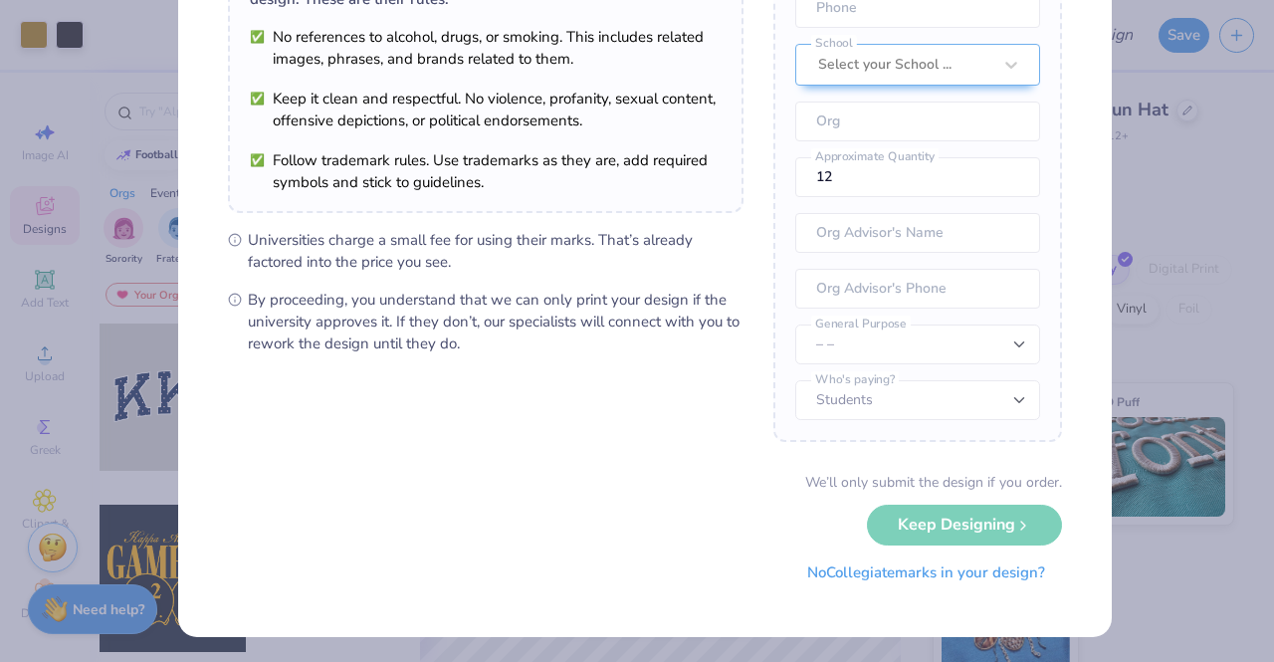
click at [988, 577] on button "No Collegiate marks in your design?" at bounding box center [926, 572] width 272 height 41
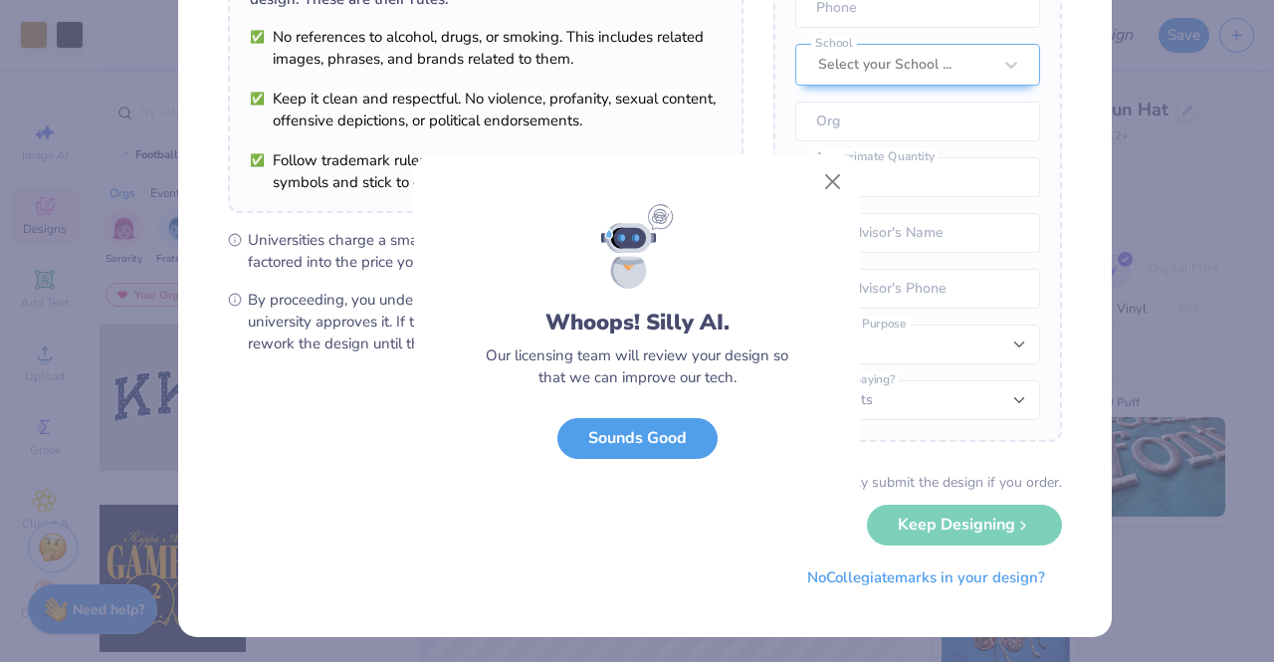
scroll to position [0, 0]
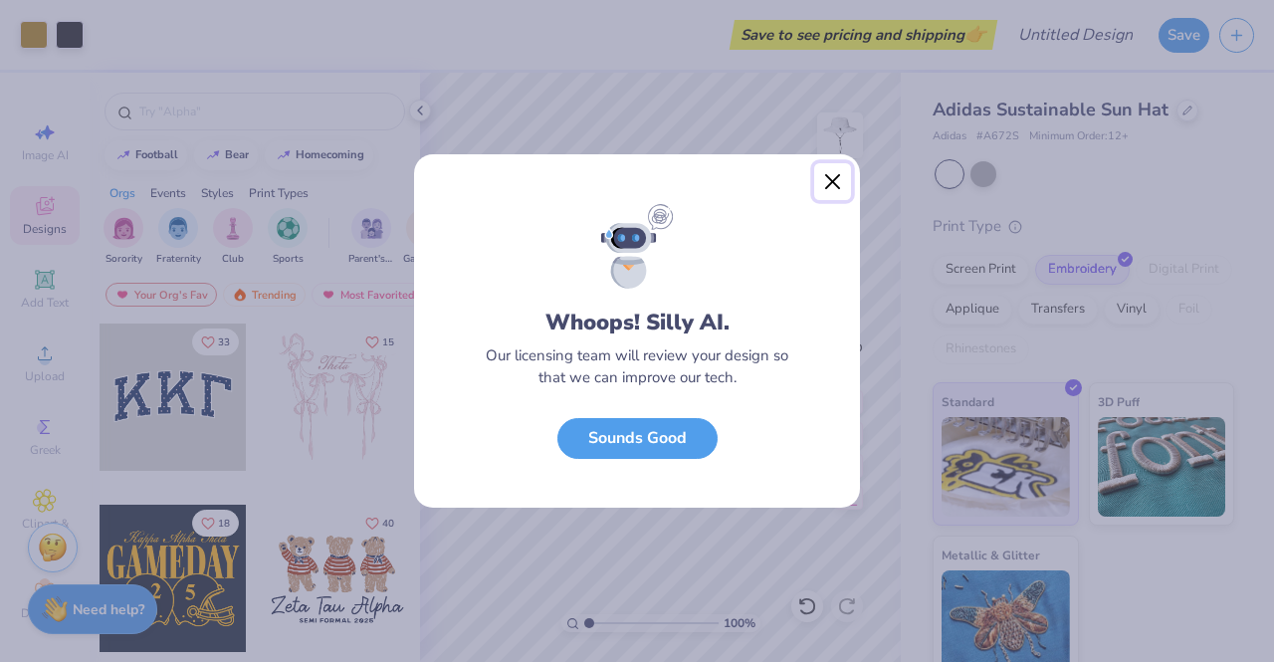
click at [822, 182] on button "Close" at bounding box center [833, 182] width 38 height 38
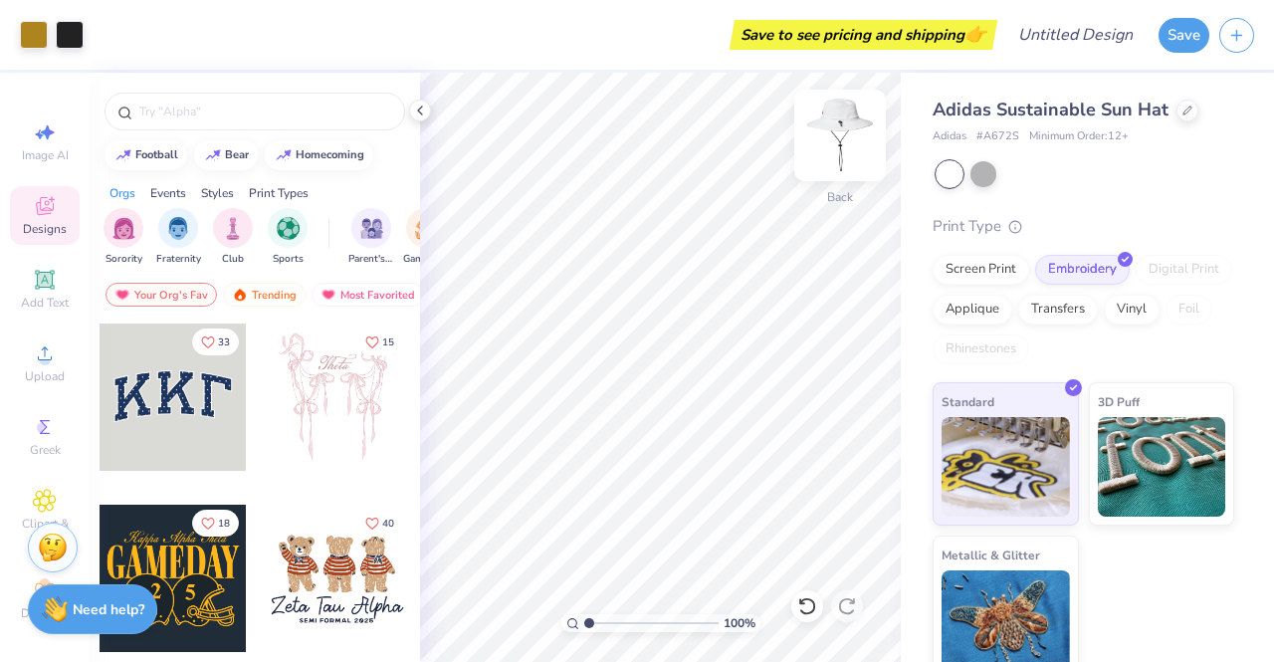
click at [849, 152] on img at bounding box center [840, 136] width 80 height 80
click at [41, 363] on circle at bounding box center [44, 359] width 11 height 11
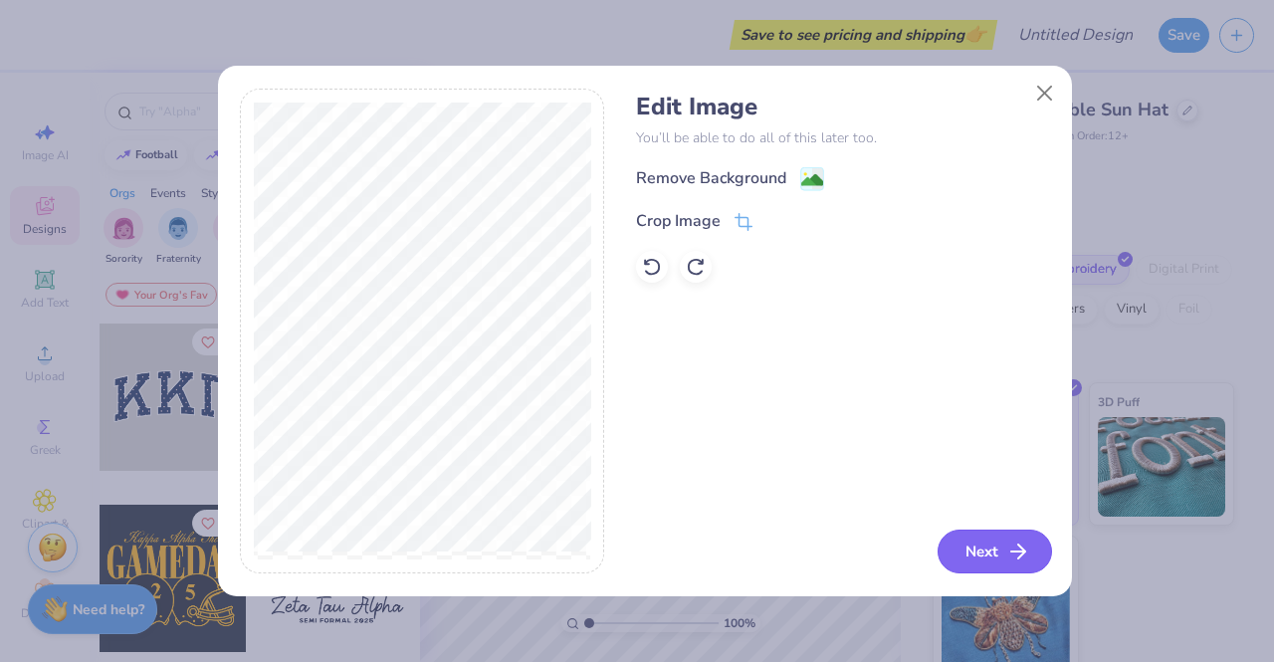
click at [1010, 560] on icon "button" at bounding box center [1018, 552] width 24 height 24
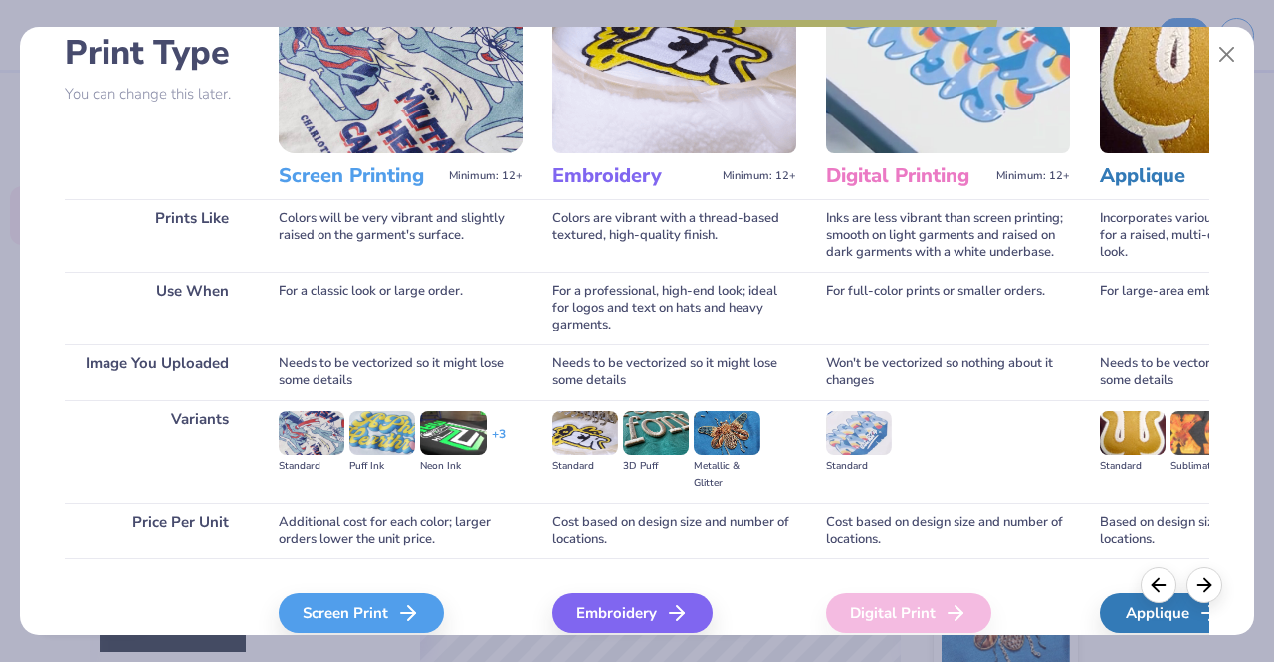
scroll to position [230, 0]
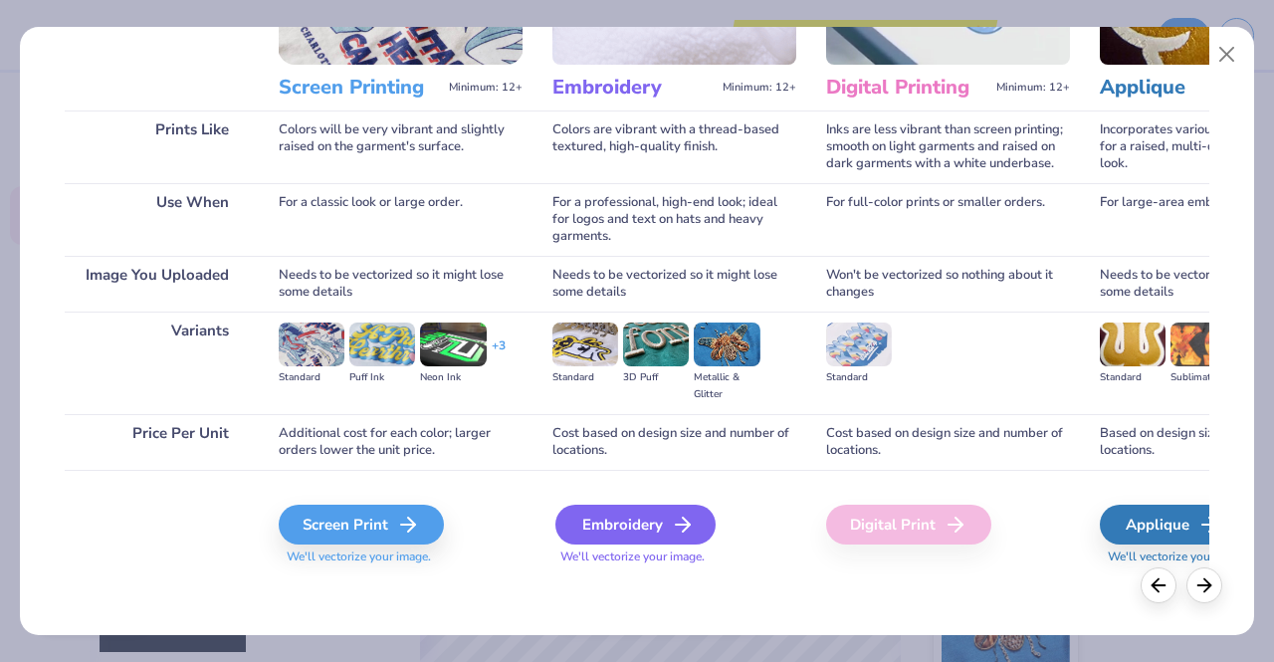
click at [567, 522] on div "Embroidery" at bounding box center [635, 525] width 160 height 40
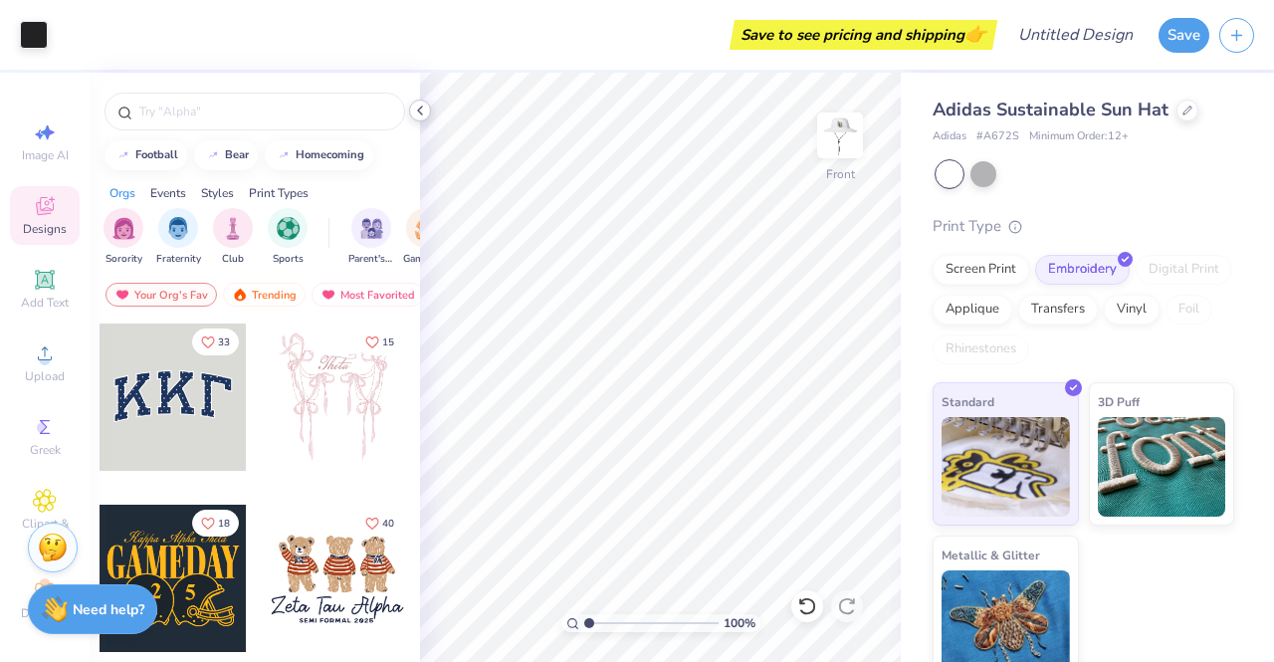
click at [426, 109] on icon at bounding box center [420, 111] width 16 height 16
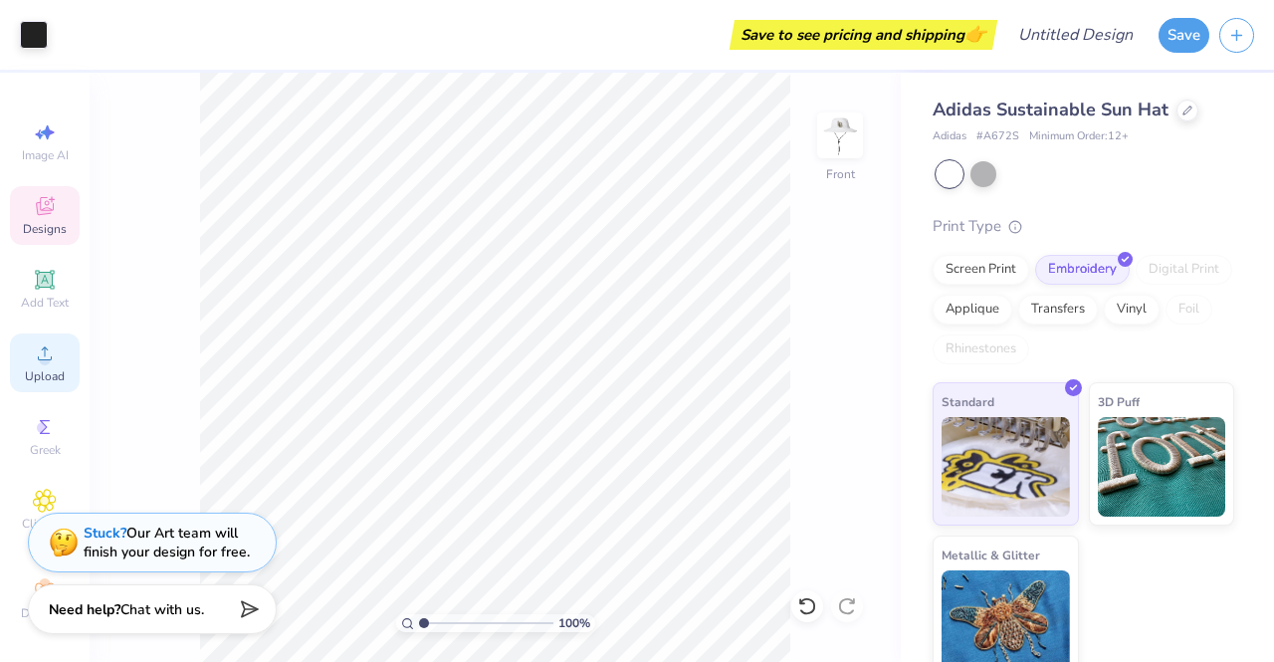
scroll to position [22, 0]
click at [814, 605] on icon at bounding box center [806, 606] width 17 height 18
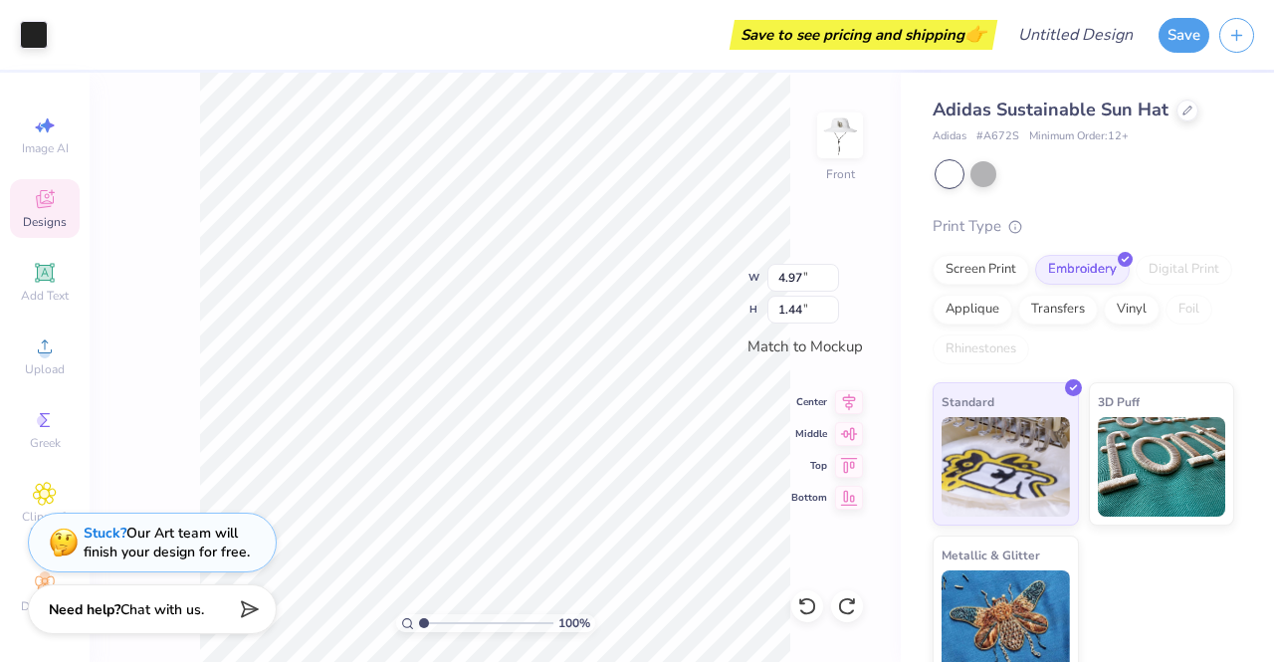
click at [858, 605] on div at bounding box center [847, 606] width 32 height 32
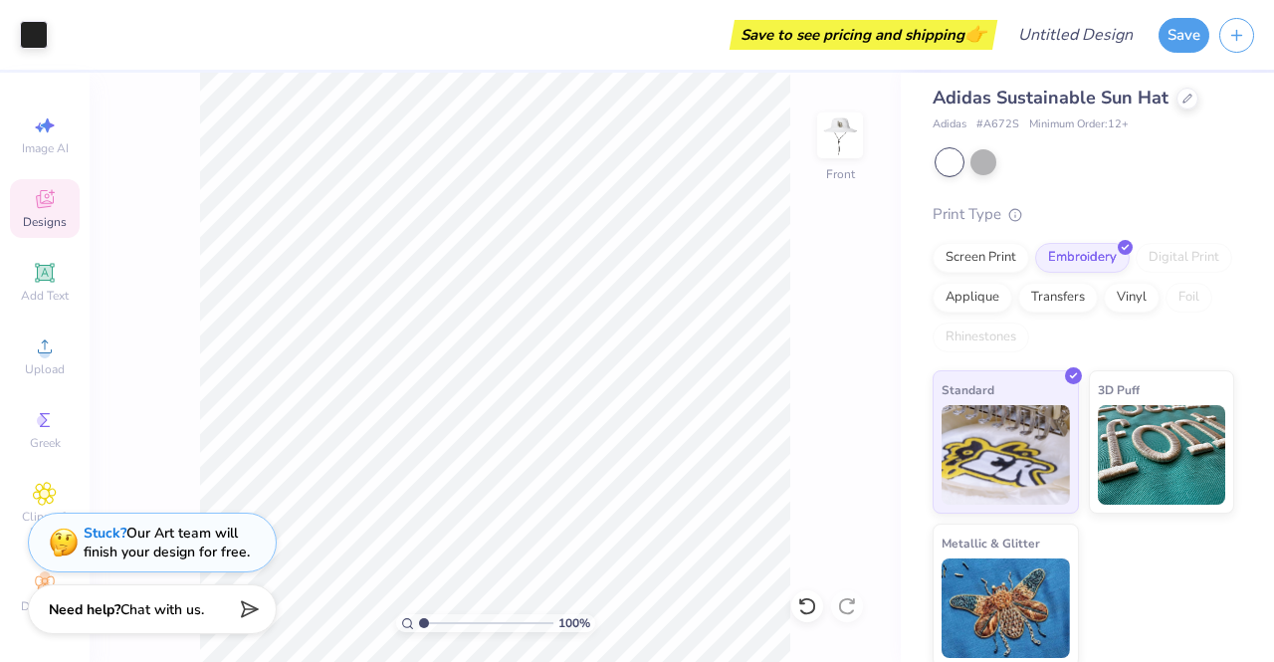
scroll to position [16, 0]
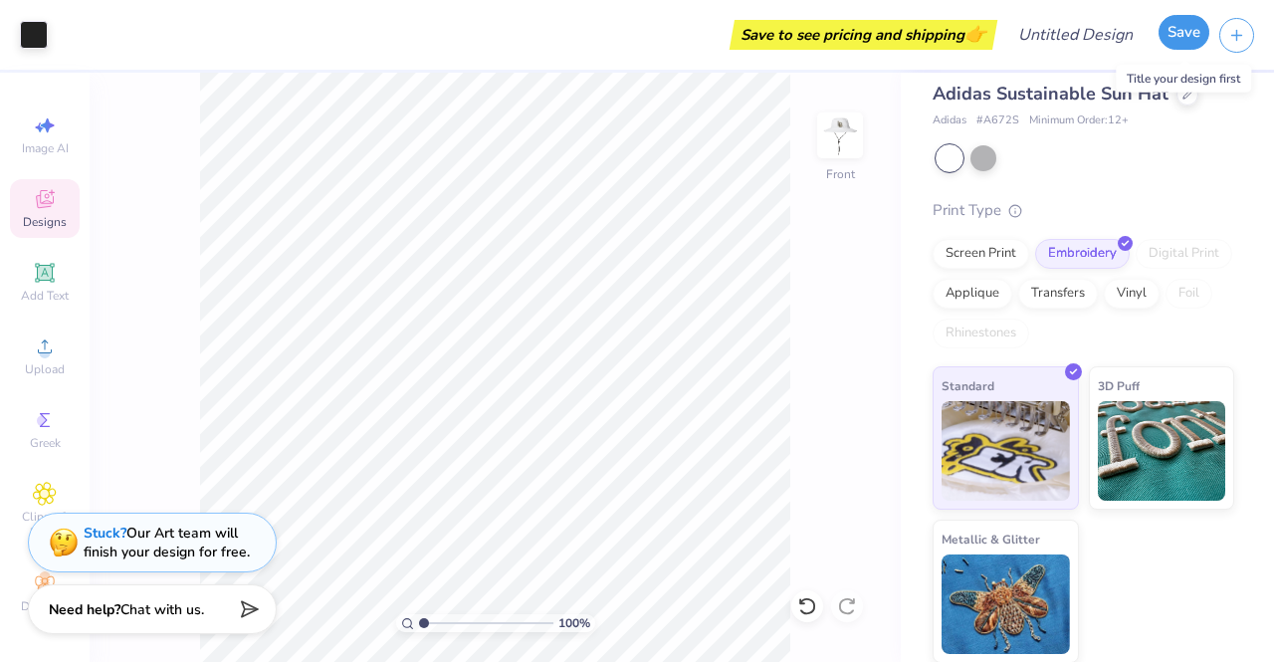
click at [1180, 35] on button "Save" at bounding box center [1184, 32] width 51 height 35
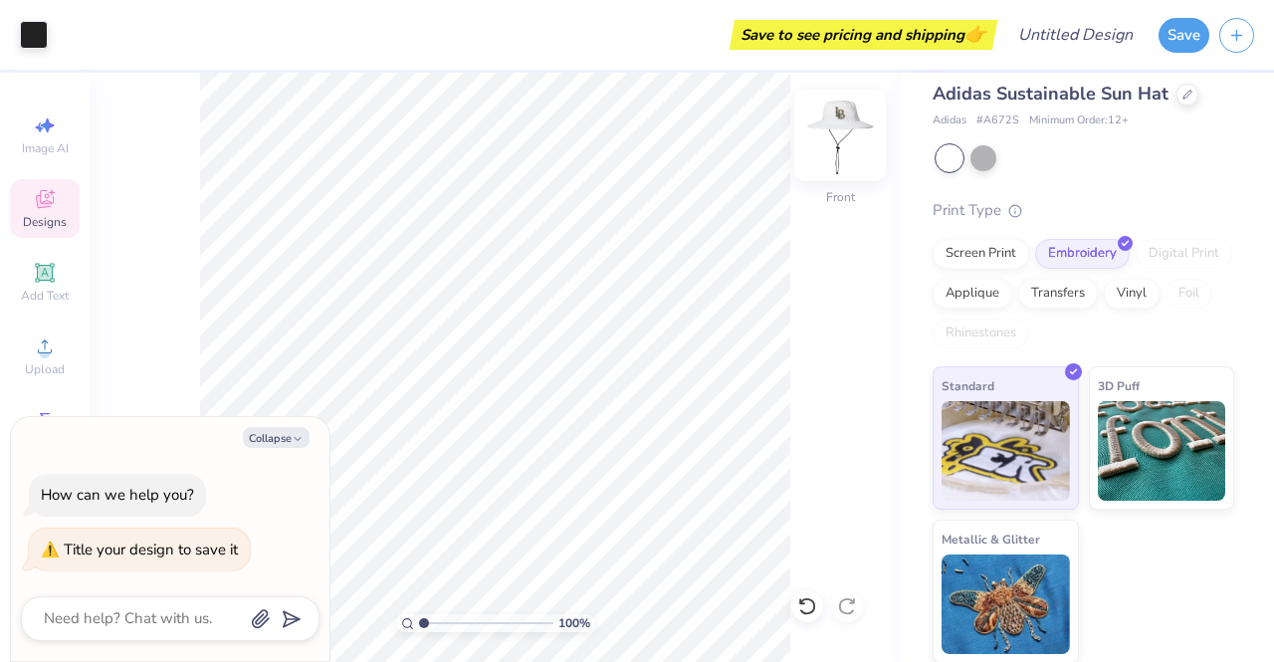
click at [840, 155] on img at bounding box center [840, 136] width 80 height 80
click at [843, 150] on img at bounding box center [840, 136] width 80 height 80
click at [843, 150] on img at bounding box center [840, 135] width 40 height 40
click at [1190, 32] on button "Save" at bounding box center [1184, 32] width 51 height 35
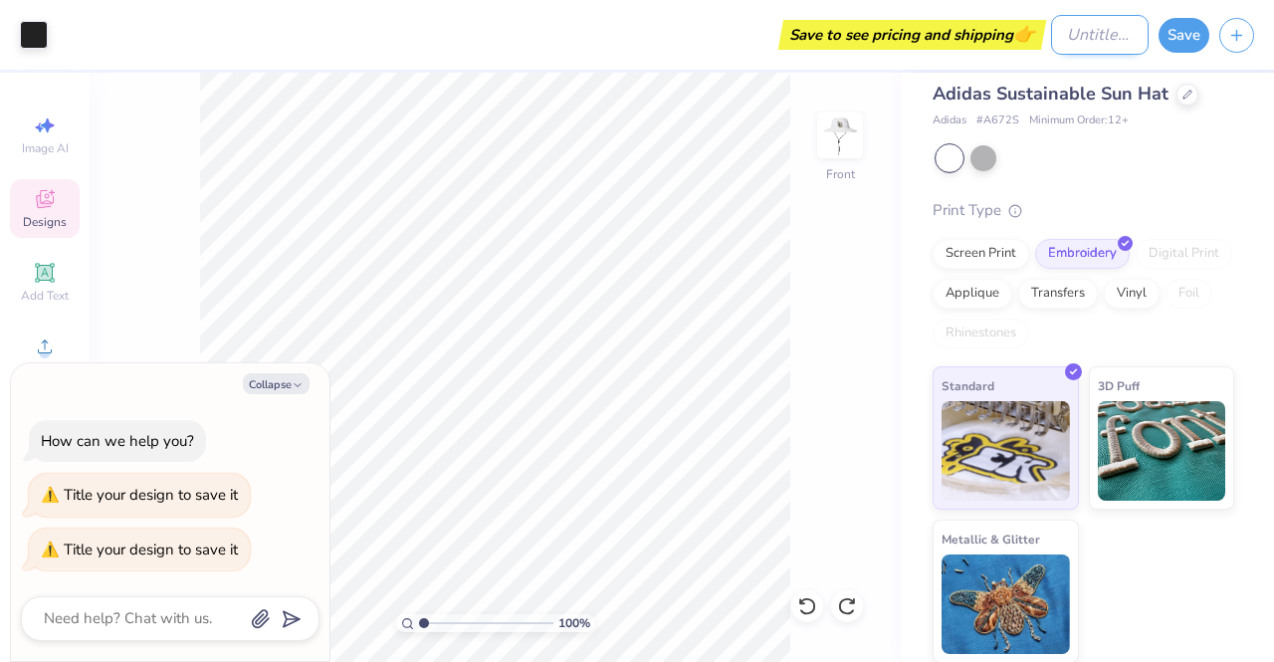
type textarea "x"
click at [1078, 36] on input "Design Title" at bounding box center [1100, 35] width 98 height 40
type input "B"
type textarea "x"
type input "Bu"
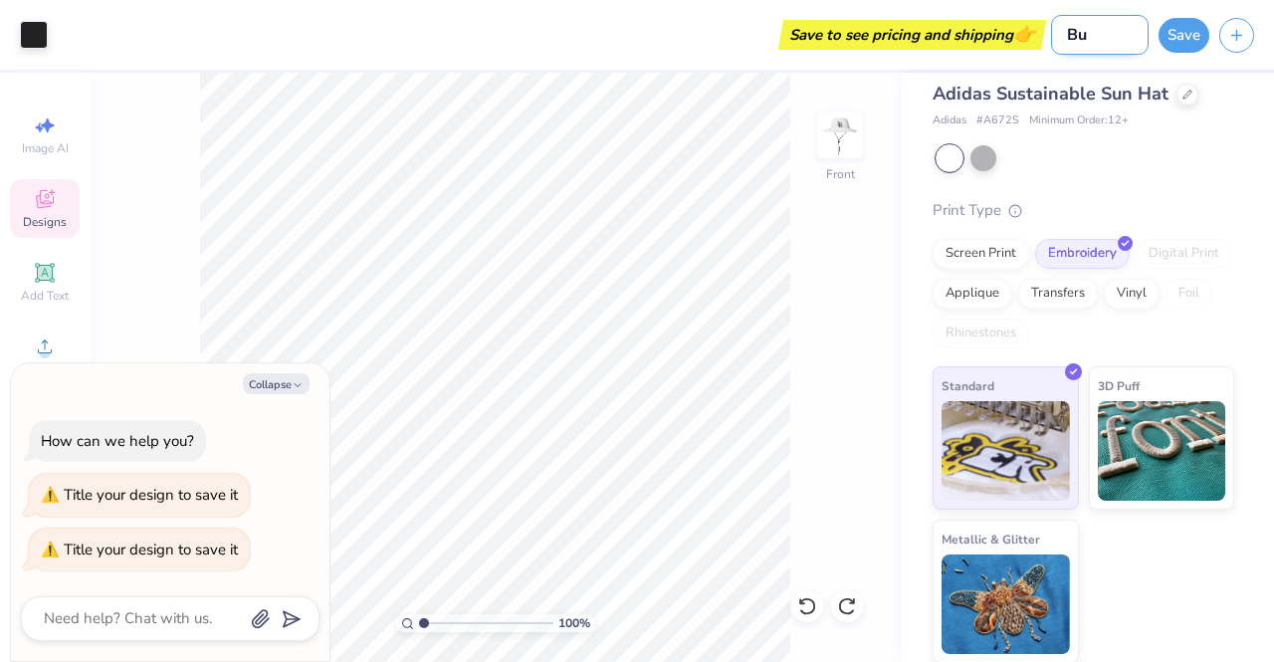
type textarea "x"
type input "Buc"
type textarea "x"
type input "Buck"
type textarea "x"
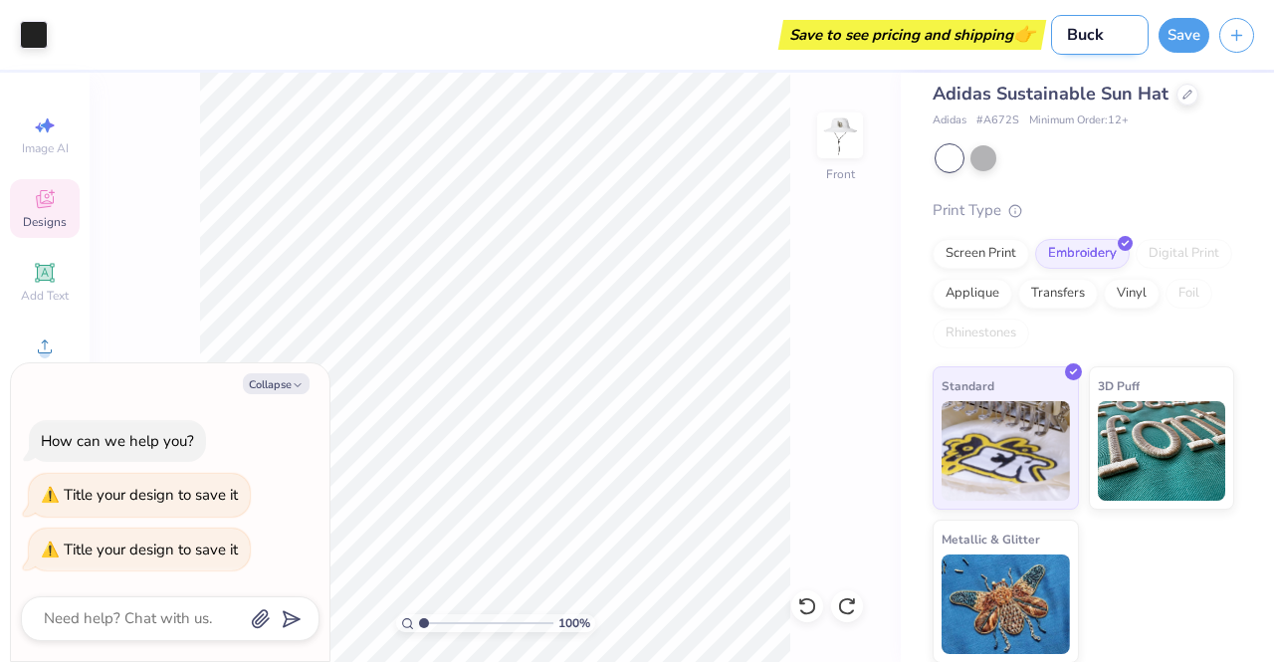
type input "Bucke"
type textarea "x"
type input "Bucker"
type textarea "x"
type input "[PERSON_NAME]"
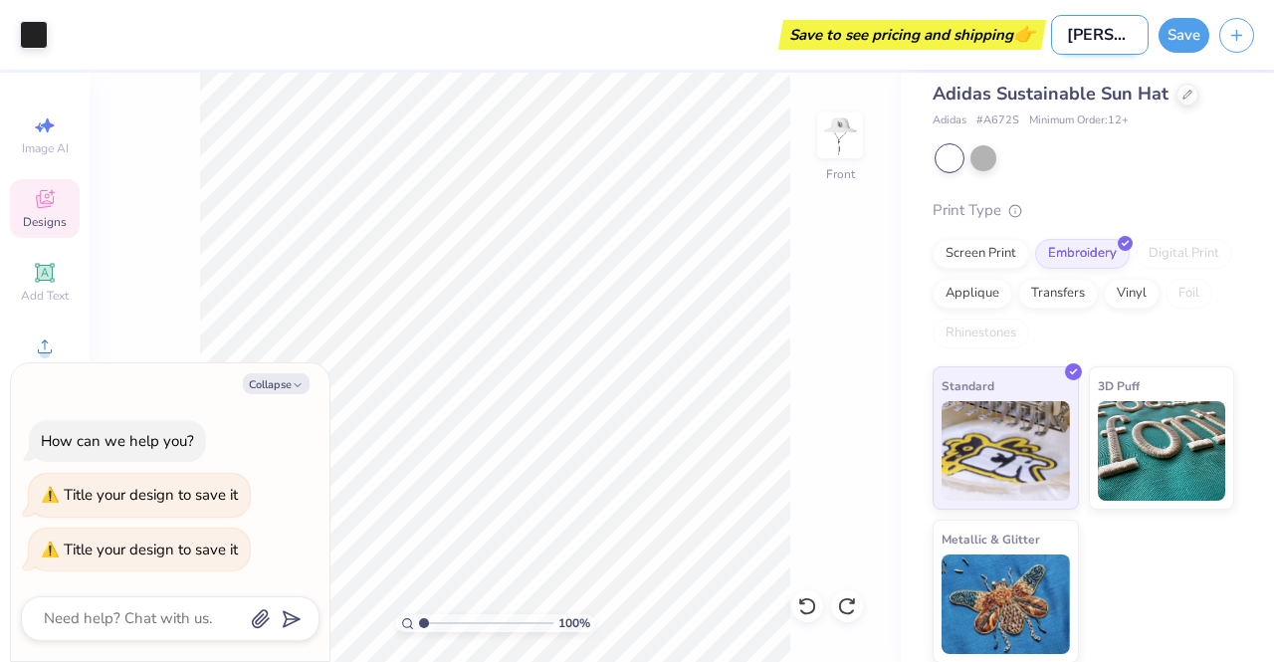
type textarea "x"
type input "[PERSON_NAME]"
type textarea "x"
type input "[PERSON_NAME] H"
type textarea "x"
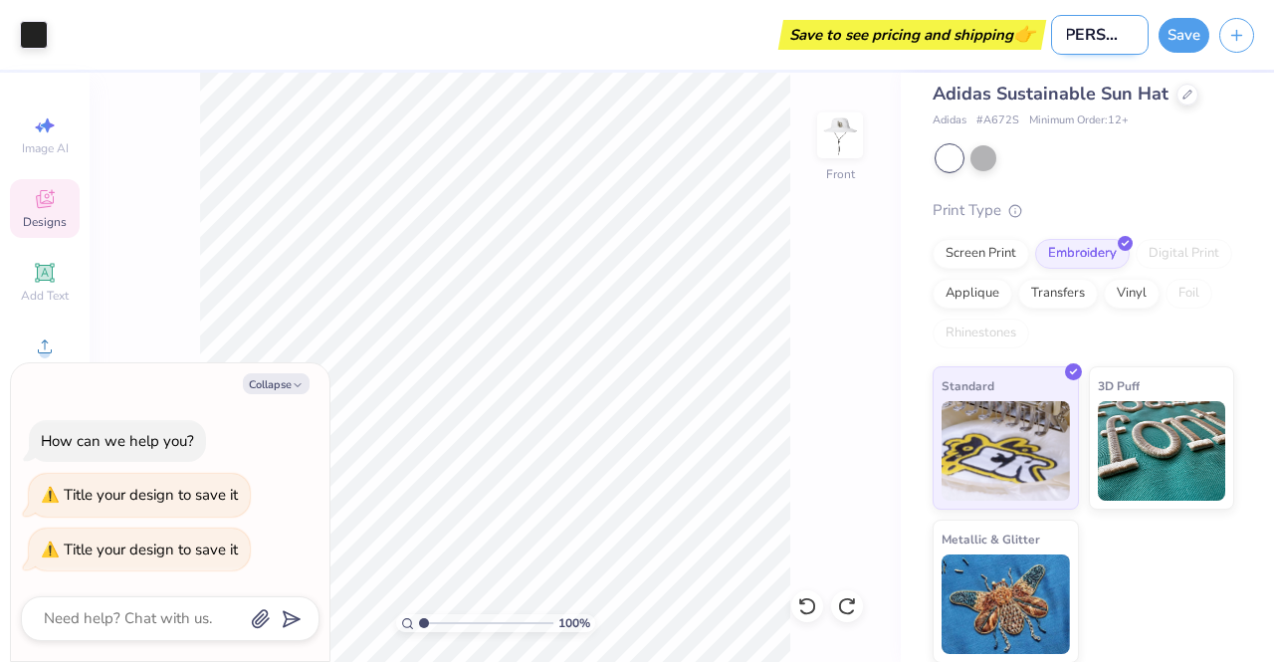
type input "[PERSON_NAME]"
type textarea "x"
type input "[PERSON_NAME] Hatr"
type textarea "x"
type input "[PERSON_NAME] Hat"
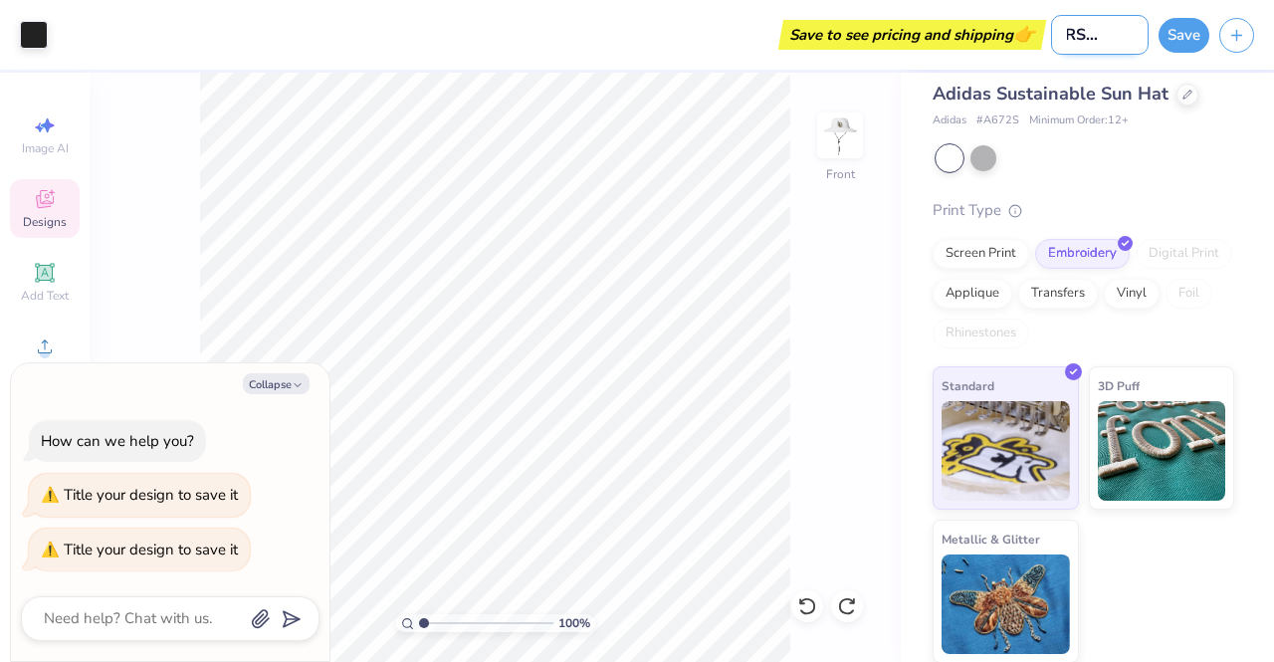
type textarea "x"
type input "[PERSON_NAME] Hat"
click at [1179, 35] on button "Save" at bounding box center [1184, 32] width 51 height 35
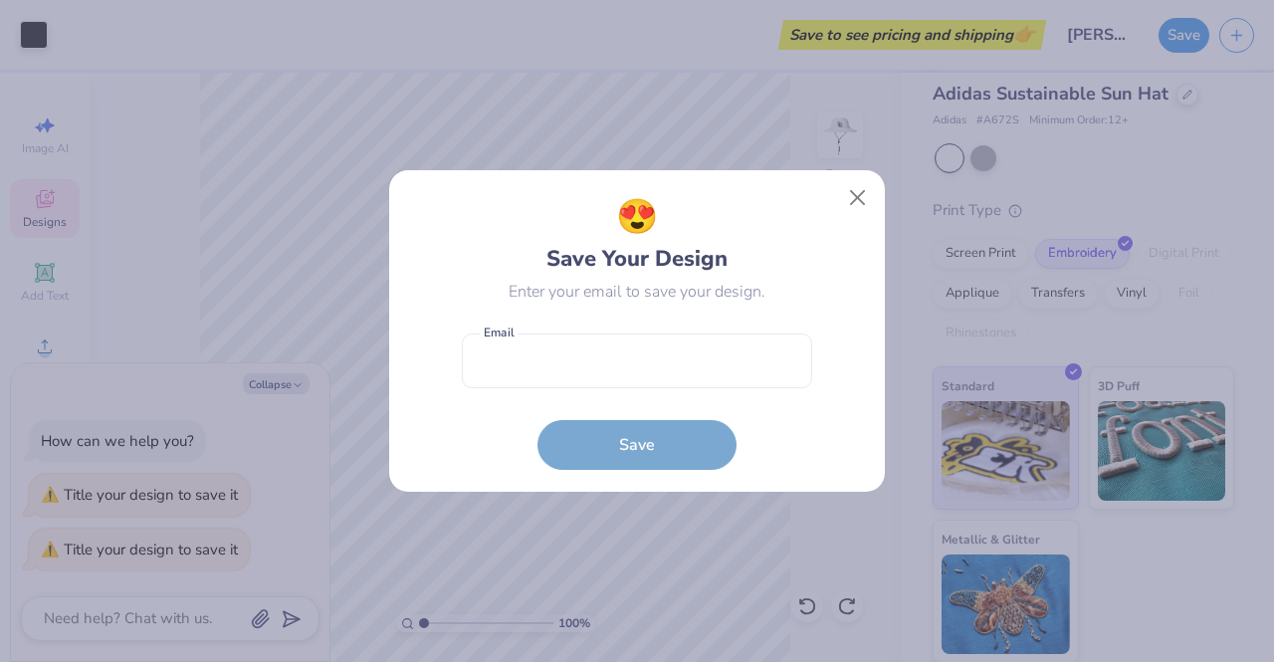
click at [857, 170] on div "😍 Save Your Design Enter your email to save your design. Email is a required fi…" at bounding box center [637, 331] width 496 height 323
click at [857, 189] on button "Close" at bounding box center [858, 198] width 38 height 38
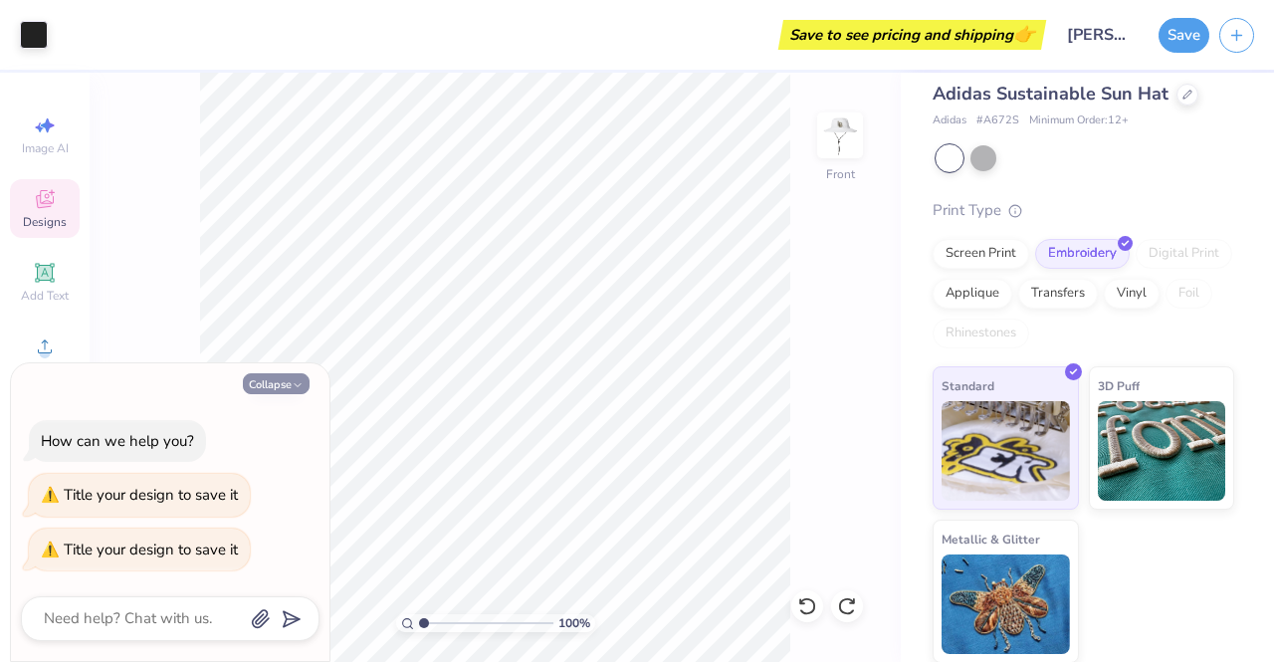
click at [271, 391] on button "Collapse" at bounding box center [276, 383] width 67 height 21
type textarea "x"
